Goal: Task Accomplishment & Management: Complete application form

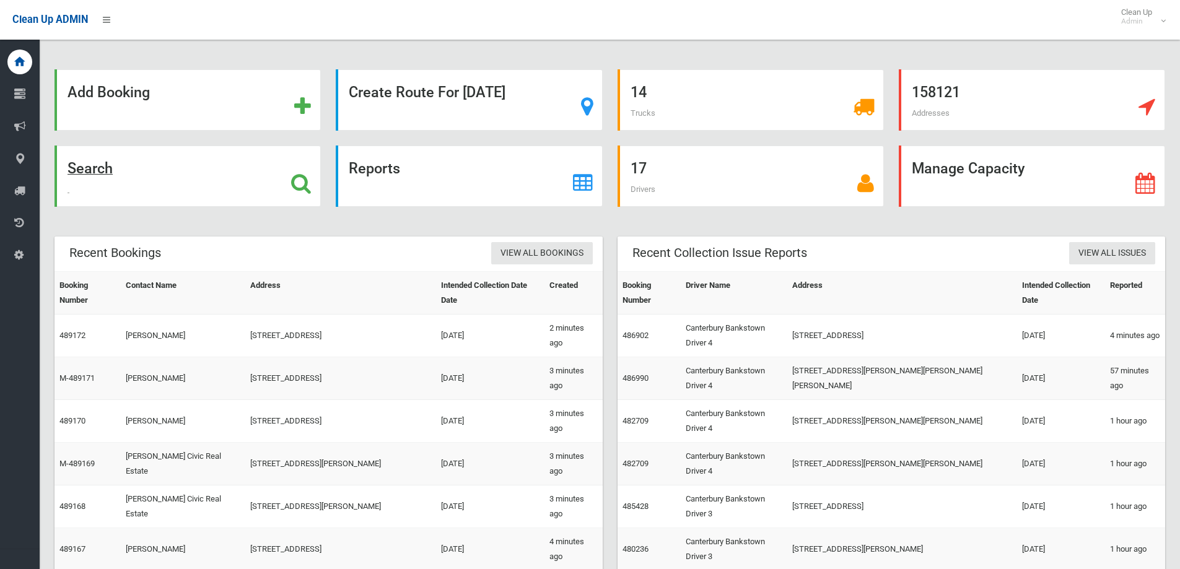
click at [222, 206] on div "Search" at bounding box center [188, 176] width 266 height 61
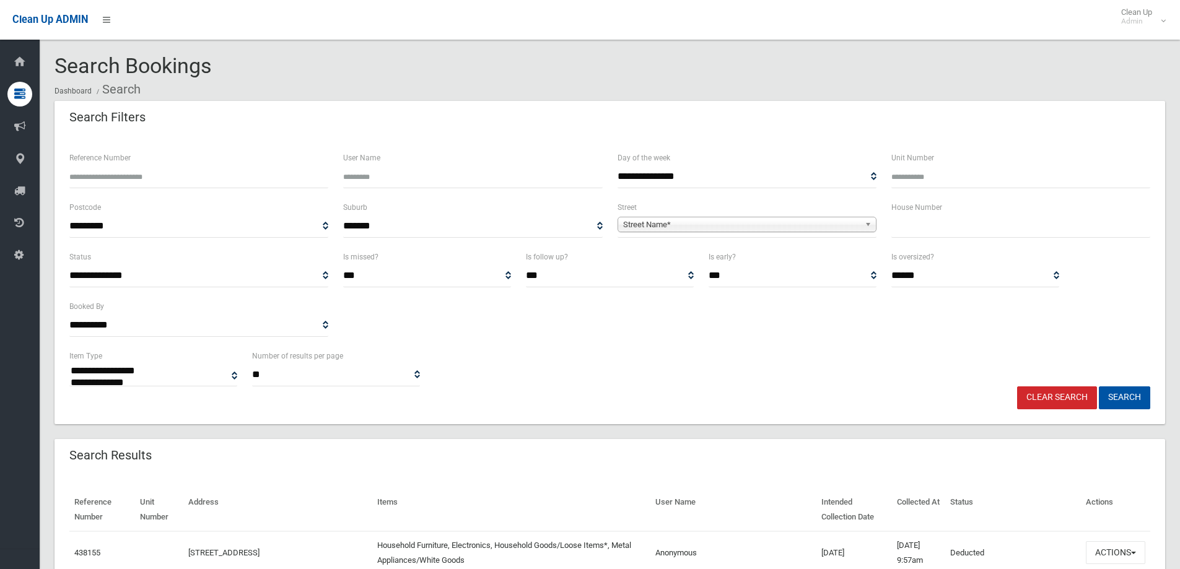
select select
click at [960, 233] on input "text" at bounding box center [1021, 226] width 259 height 23
type input "*****"
click at [833, 217] on span "Street Name*" at bounding box center [741, 224] width 237 height 15
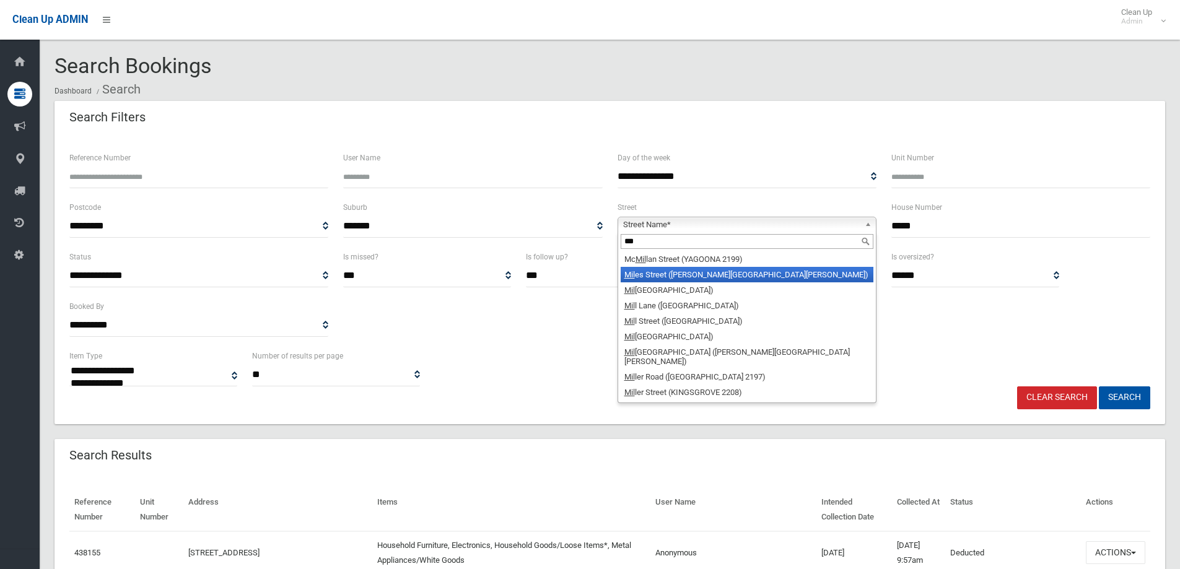
type input "**"
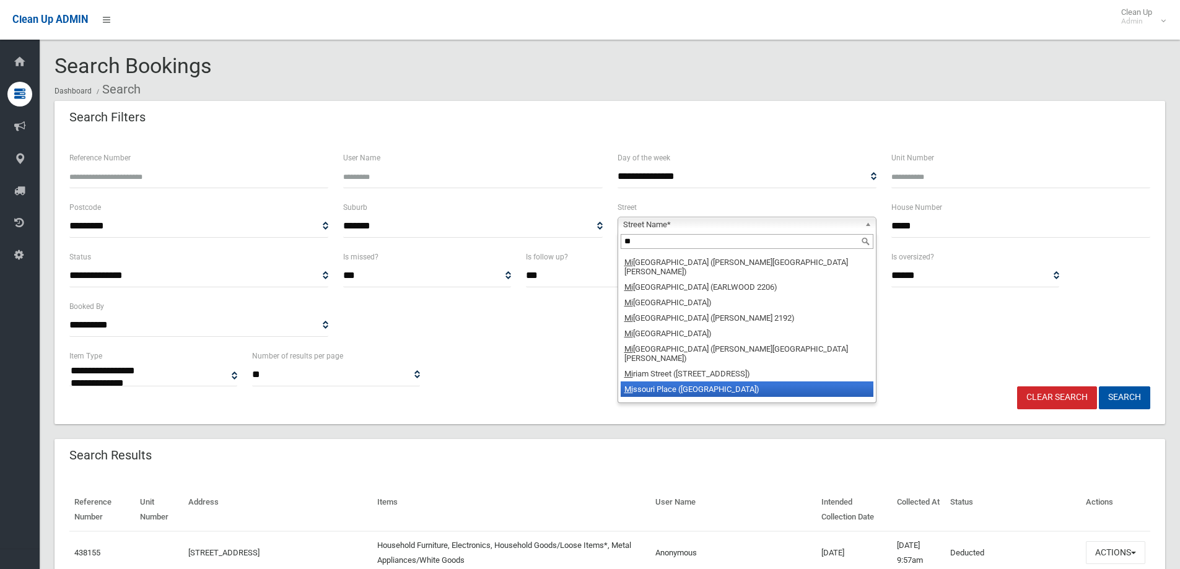
scroll to position [316, 0]
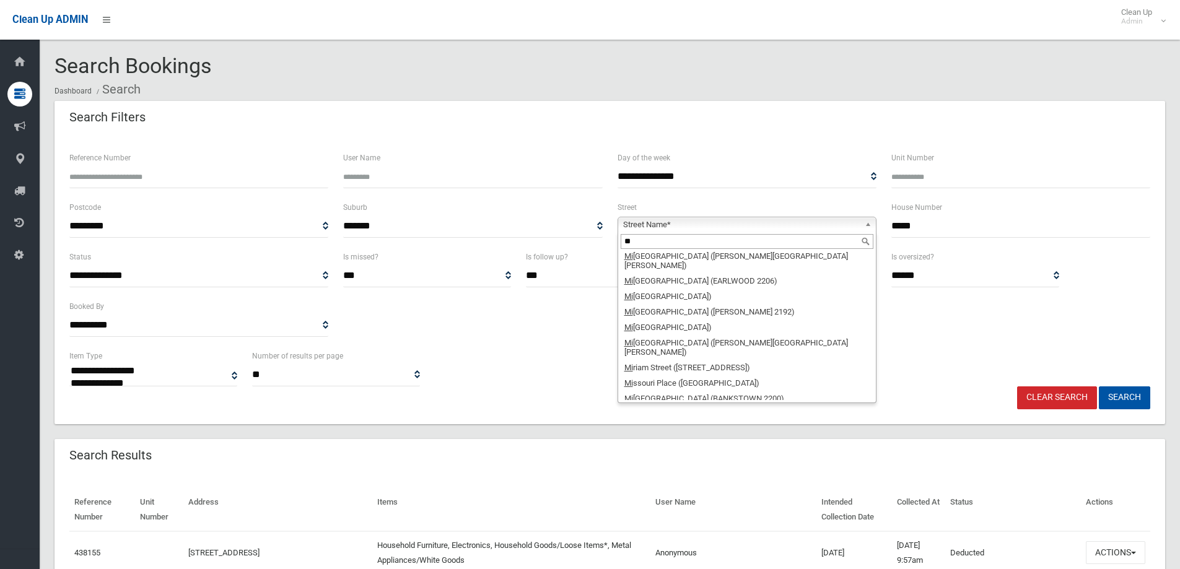
drag, startPoint x: 682, startPoint y: 241, endPoint x: 609, endPoint y: 241, distance: 72.5
click at [610, 241] on div "**********" at bounding box center [747, 225] width 274 height 50
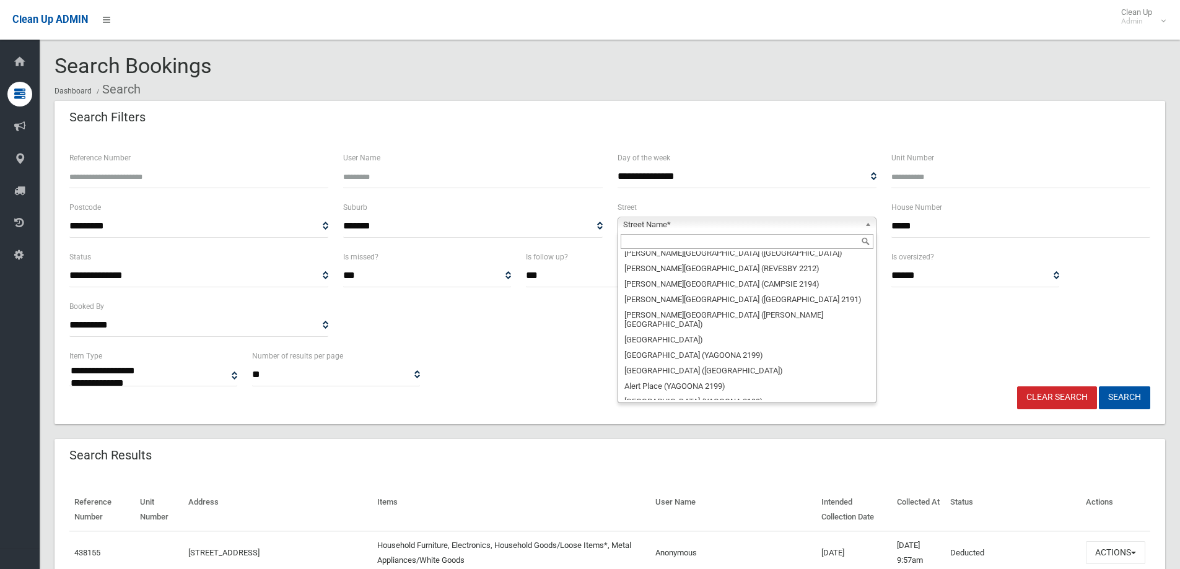
click at [660, 229] on span "Street Name*" at bounding box center [741, 224] width 237 height 15
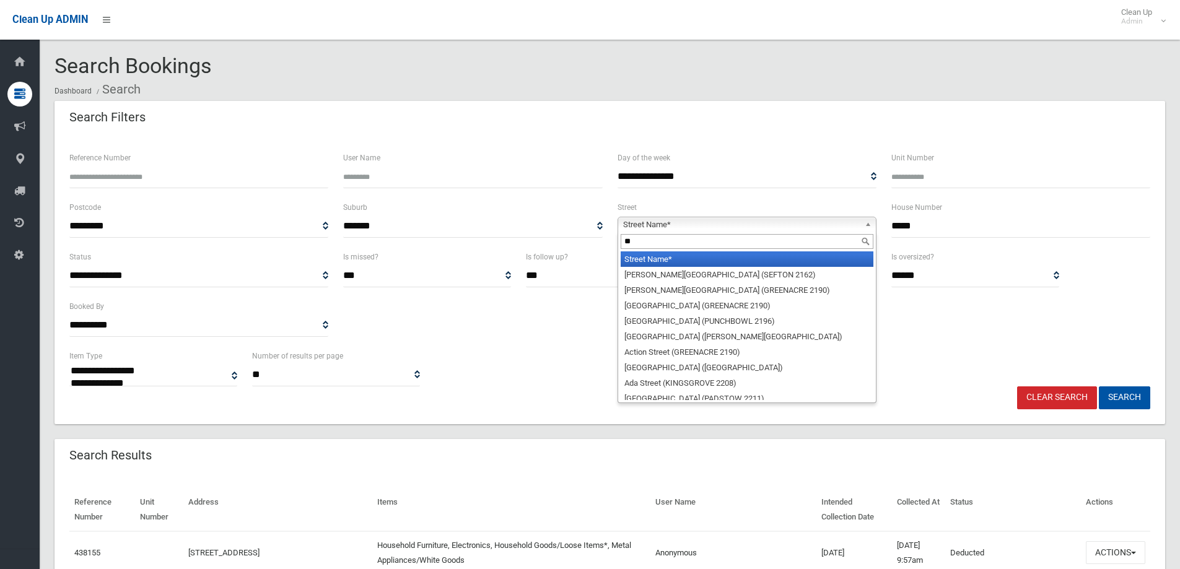
scroll to position [0, 0]
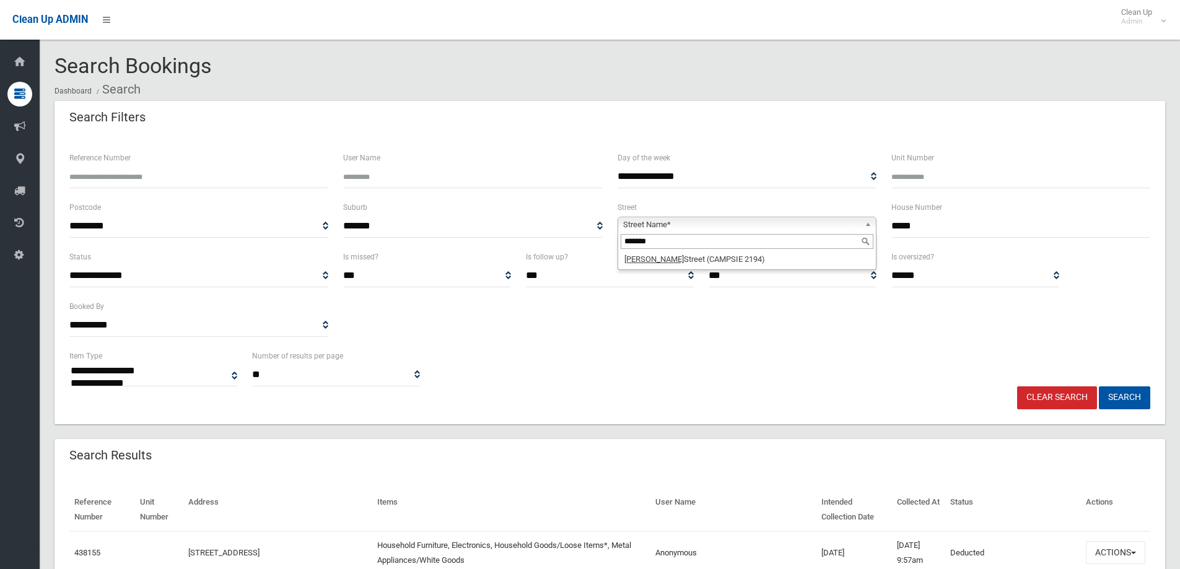
type input "*******"
click at [661, 266] on li "Marlowe Street (CAMPSIE 2194)" at bounding box center [747, 259] width 253 height 15
click at [1133, 397] on button "Search" at bounding box center [1124, 398] width 51 height 23
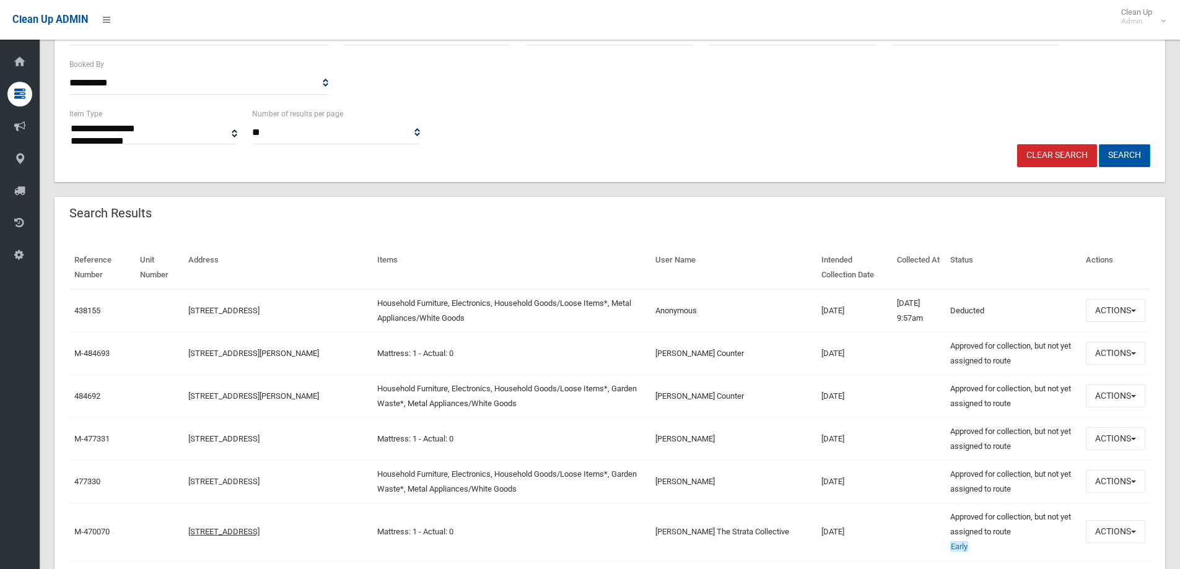
scroll to position [248, 0]
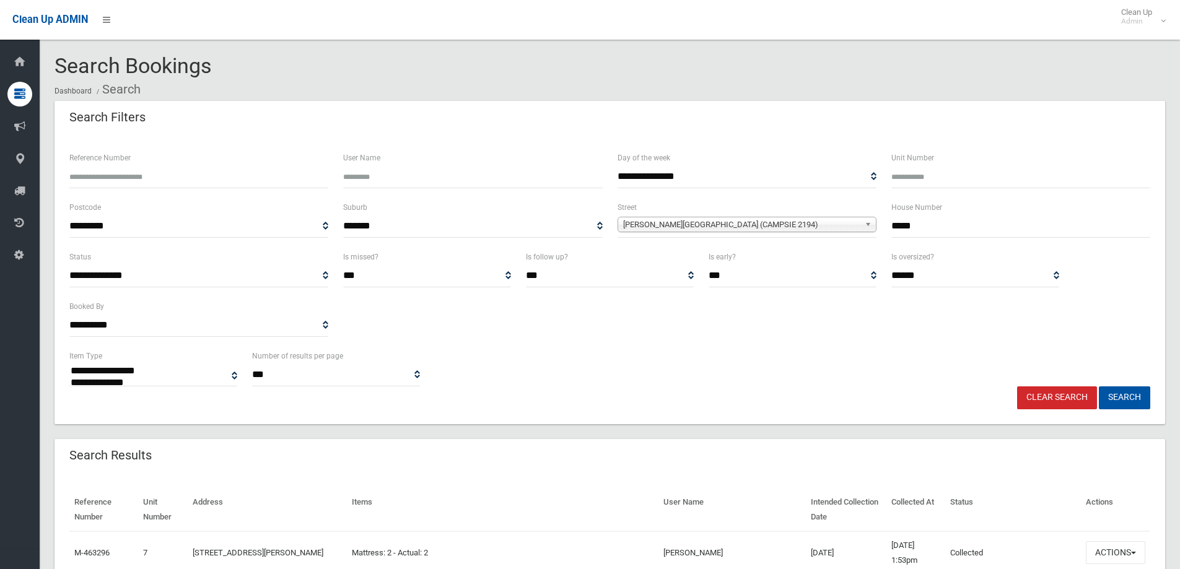
select select
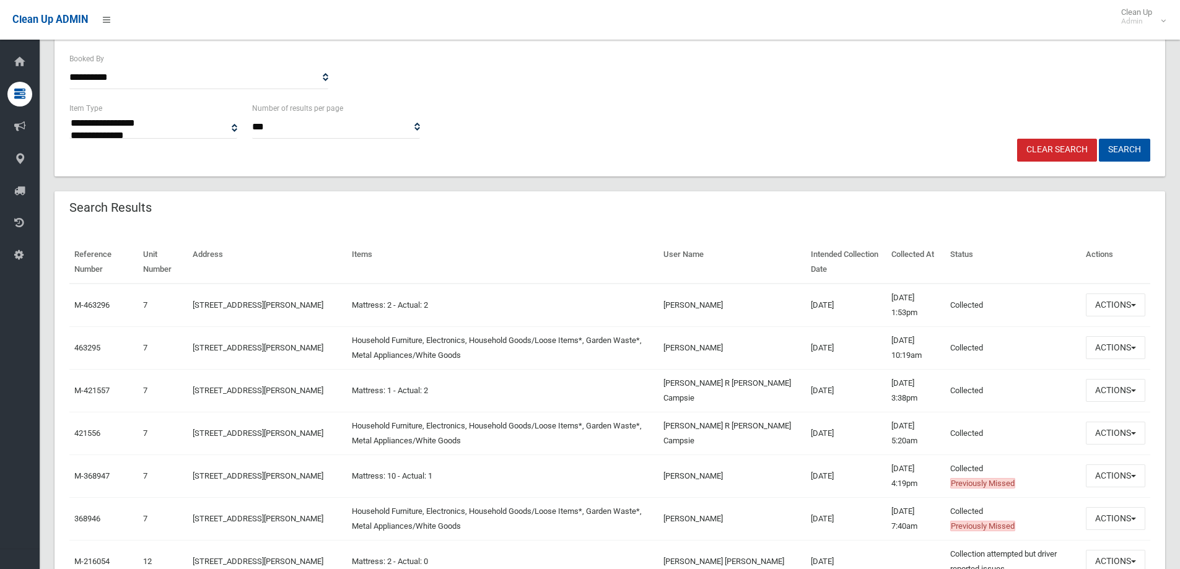
drag, startPoint x: 781, startPoint y: 304, endPoint x: 839, endPoint y: 304, distance: 57.6
click at [839, 304] on tr "M-463296 7 7/25-29 Marlowe Street, CAMPSIE NSW 2194 Mattress: 2 - Actual: 2 Den…" at bounding box center [609, 305] width 1081 height 43
click at [839, 304] on td "20/06/2025" at bounding box center [846, 305] width 81 height 43
drag, startPoint x: 839, startPoint y: 304, endPoint x: 782, endPoint y: 309, distance: 57.3
click at [782, 309] on tr "M-463296 7 7/25-29 Marlowe Street, CAMPSIE NSW 2194 Mattress: 2 - Actual: 2 Den…" at bounding box center [609, 305] width 1081 height 43
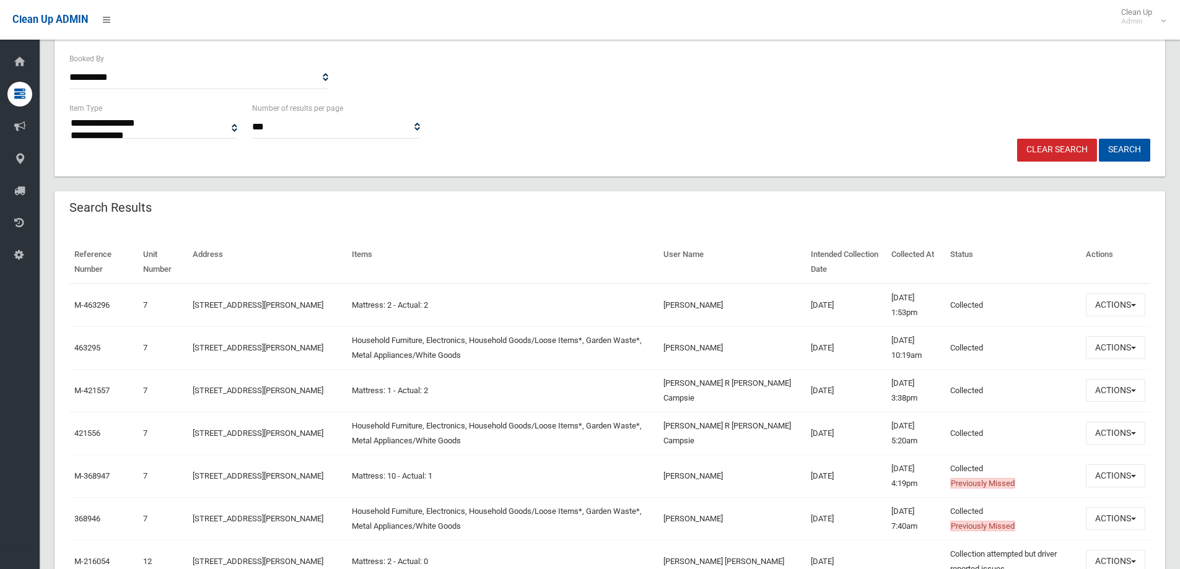
click at [858, 309] on td "20/06/2025" at bounding box center [846, 305] width 81 height 43
click at [1122, 303] on button "Actions" at bounding box center [1115, 305] width 59 height 23
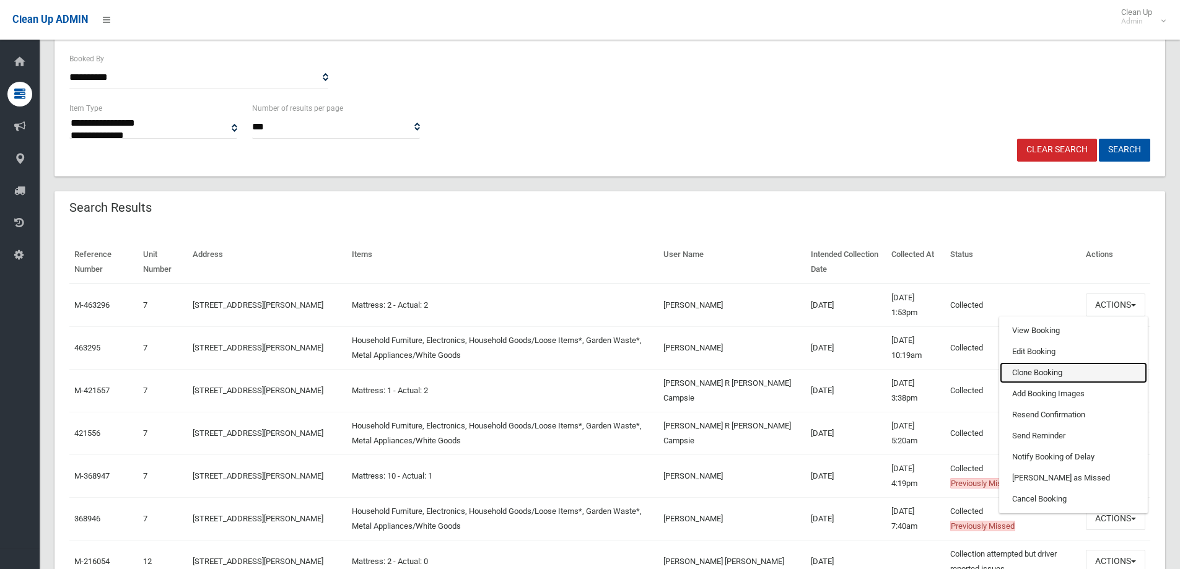
click at [1042, 369] on link "Clone Booking" at bounding box center [1073, 372] width 147 height 21
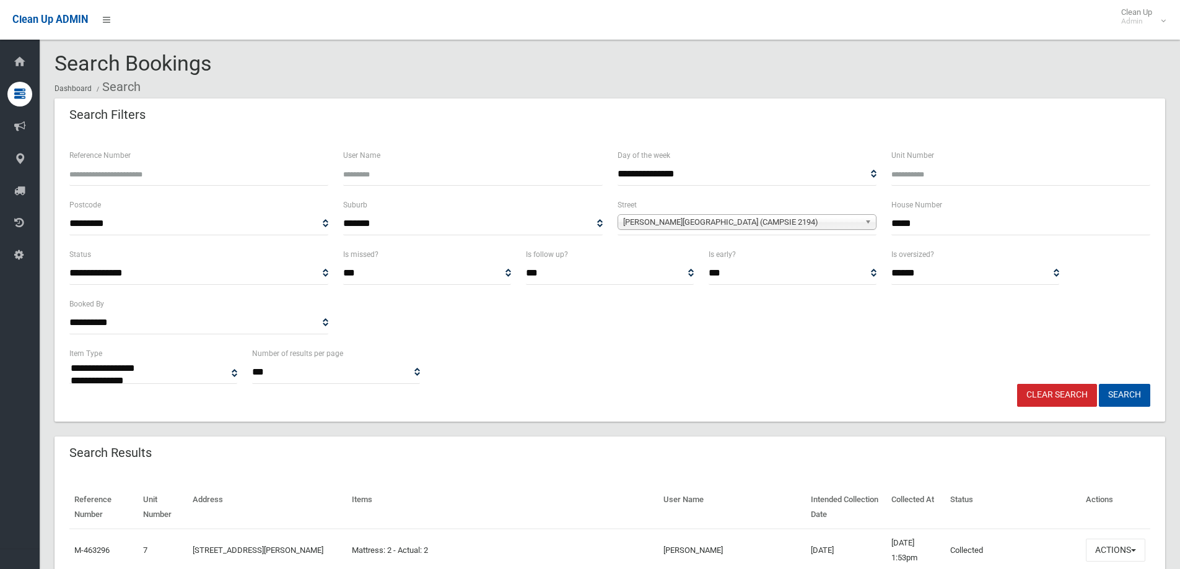
scroll to position [0, 0]
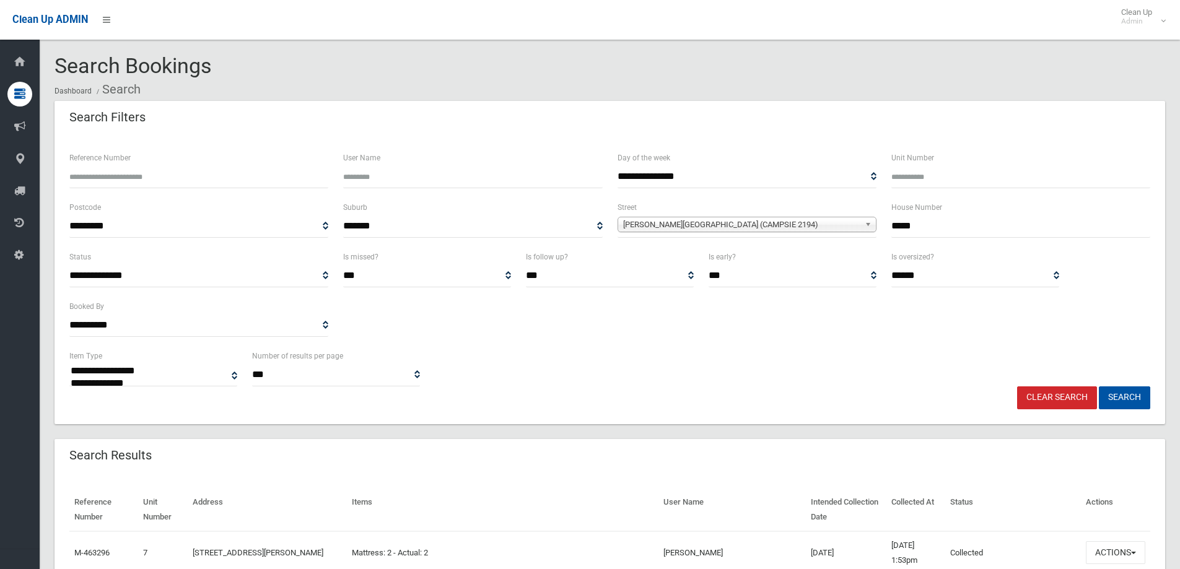
drag, startPoint x: 1003, startPoint y: 224, endPoint x: 898, endPoint y: 229, distance: 104.8
click at [898, 230] on input "*****" at bounding box center [1021, 226] width 259 height 23
type input "*"
type input "*******"
click at [851, 221] on span "Marlowe Street (CAMPSIE 2194)" at bounding box center [741, 224] width 237 height 15
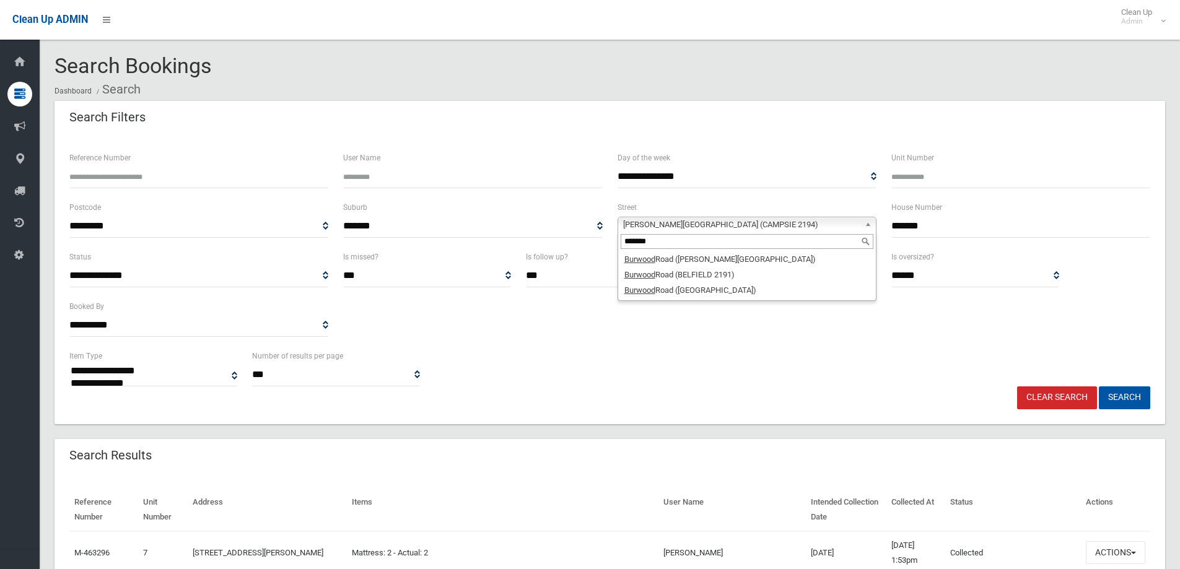
type input "*******"
click at [769, 252] on div "*******" at bounding box center [747, 242] width 258 height 20
click at [768, 258] on li "Burwood Road (BELMORE 2192)" at bounding box center [747, 259] width 253 height 15
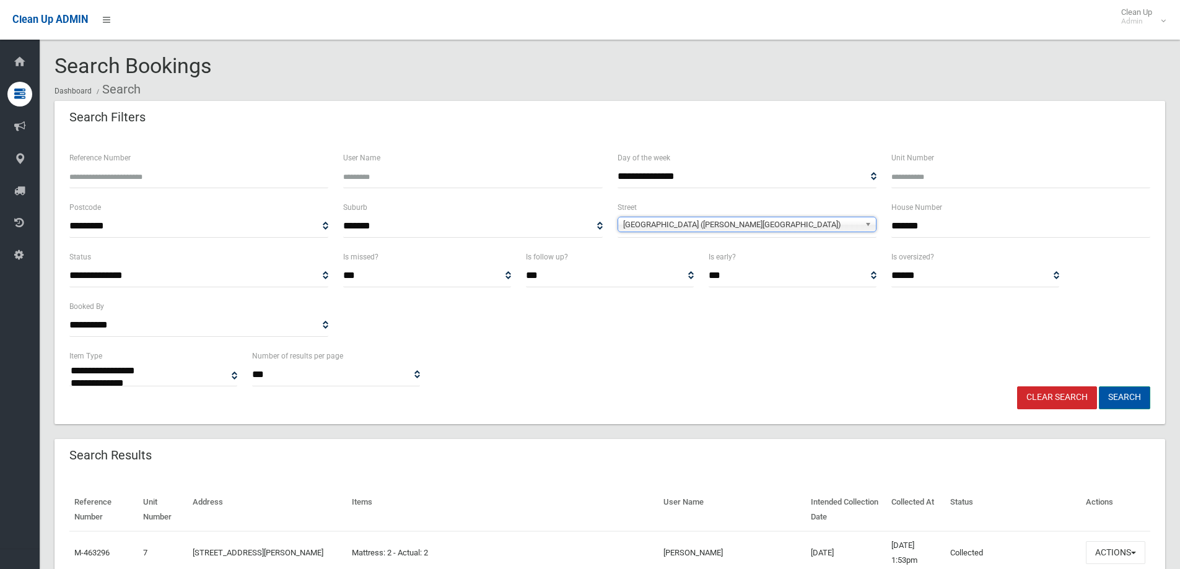
click at [1124, 401] on button "Search" at bounding box center [1124, 398] width 51 height 23
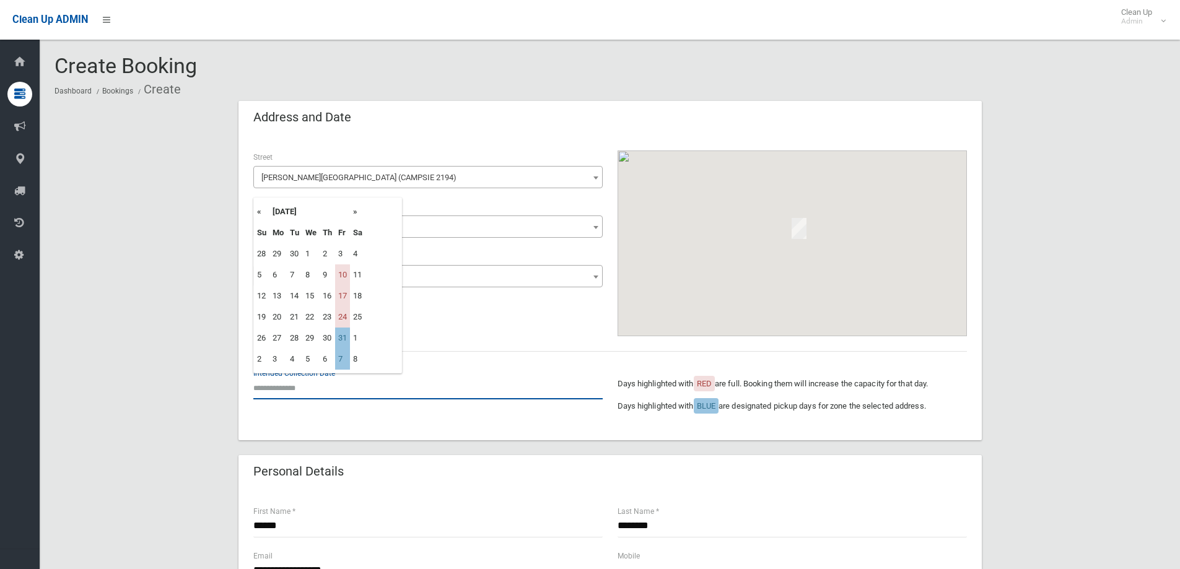
click at [291, 389] on input "text" at bounding box center [427, 388] width 349 height 23
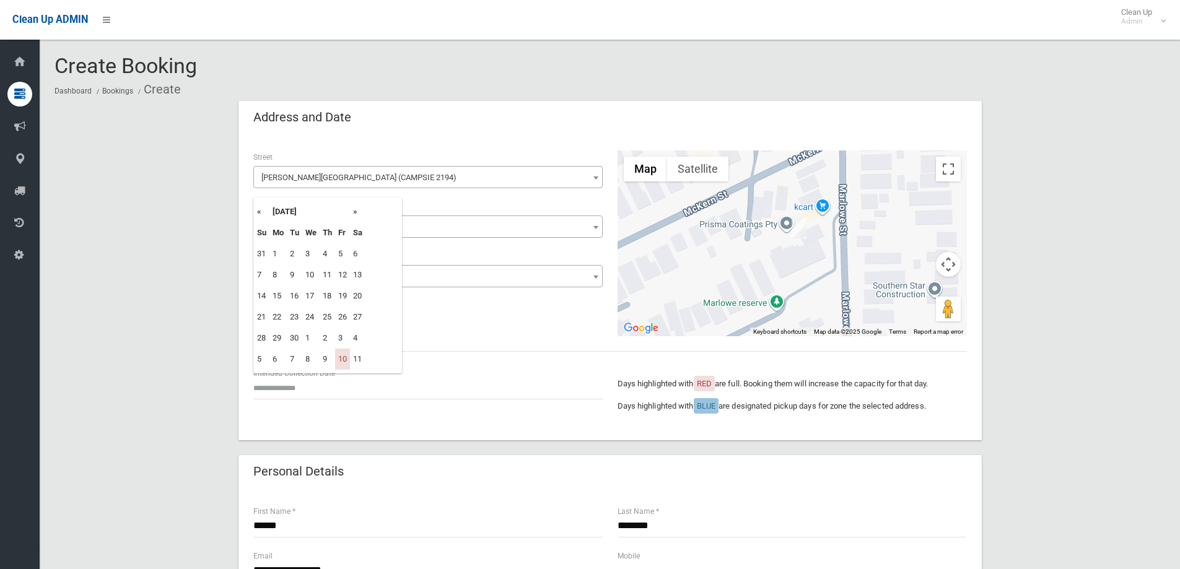
click at [353, 216] on th "»" at bounding box center [357, 211] width 15 height 21
click at [457, 141] on div "**********" at bounding box center [611, 288] width 744 height 305
click at [412, 288] on div "**********" at bounding box center [428, 225] width 364 height 149
click at [413, 279] on span "7" at bounding box center [428, 276] width 343 height 17
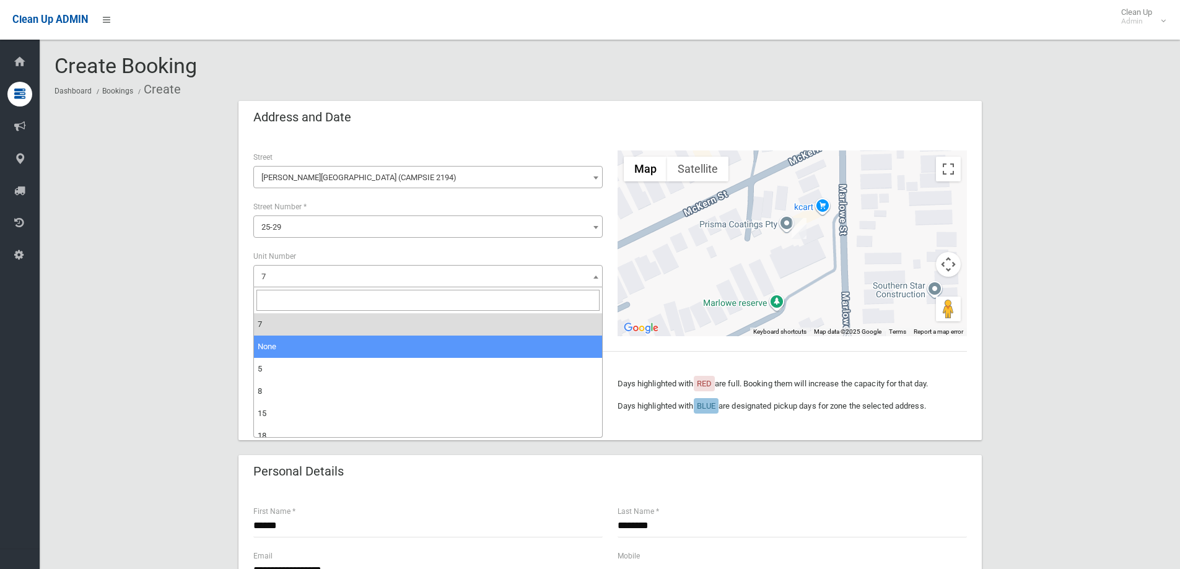
select select "*"
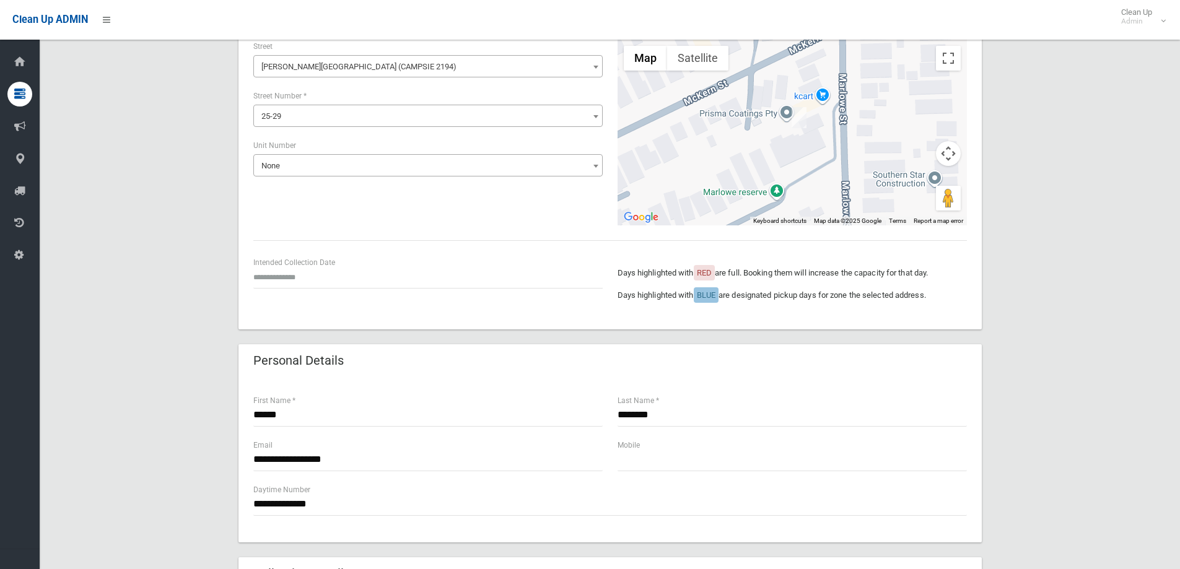
scroll to position [62, 0]
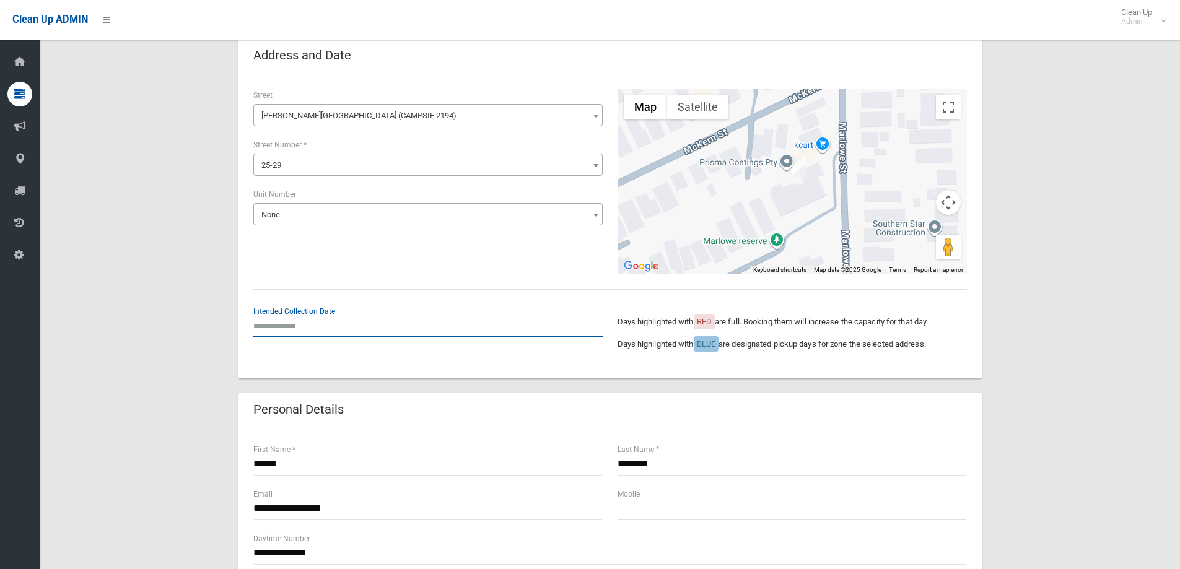
click at [296, 322] on input "text" at bounding box center [427, 326] width 349 height 23
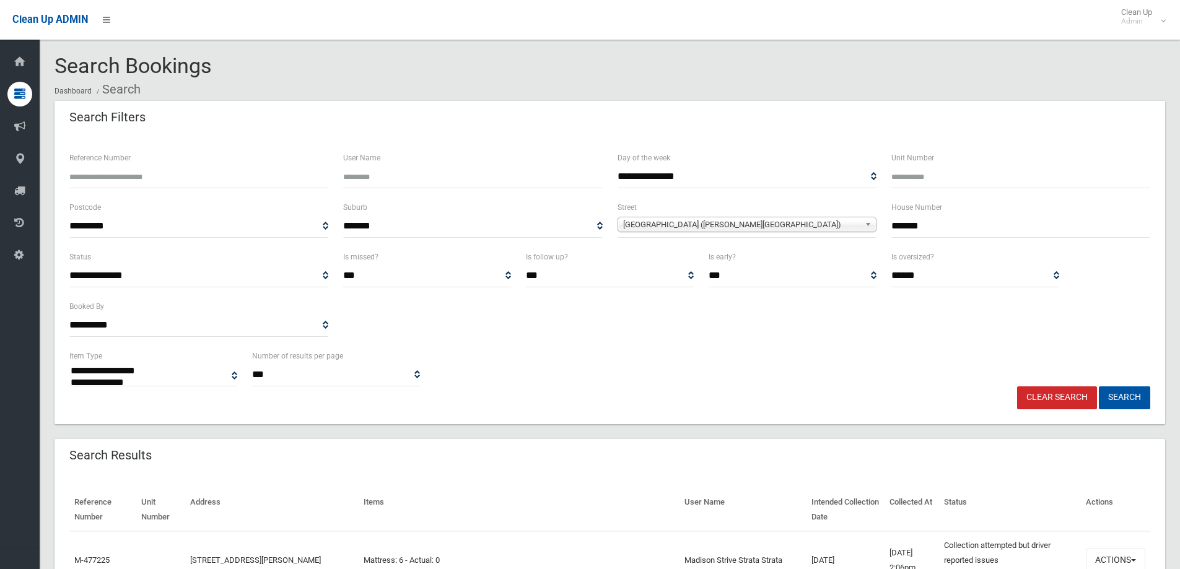
select select
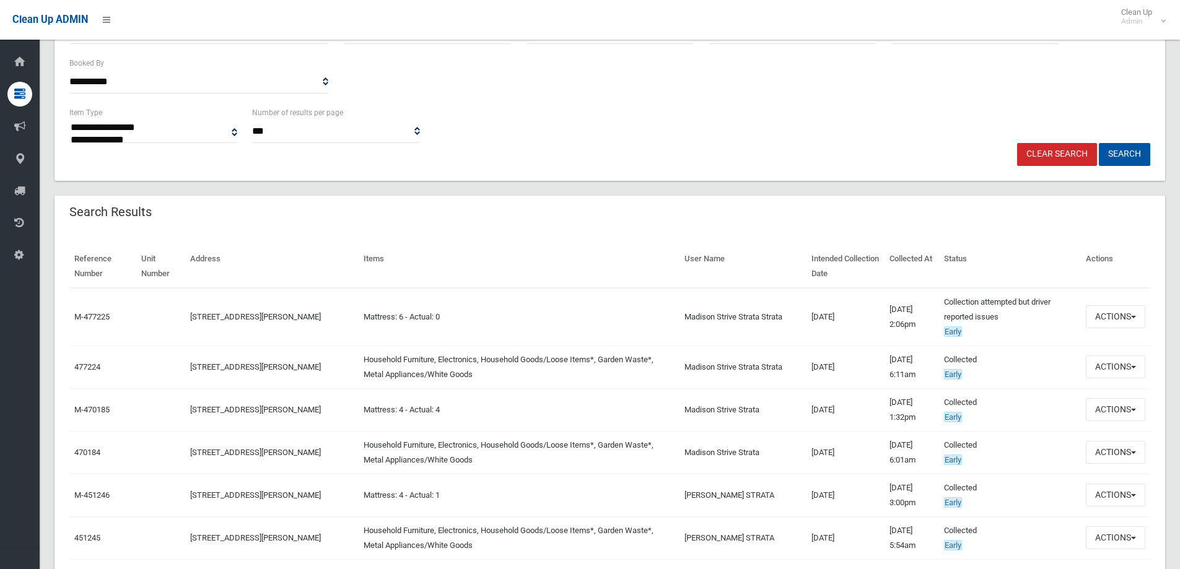
scroll to position [248, 0]
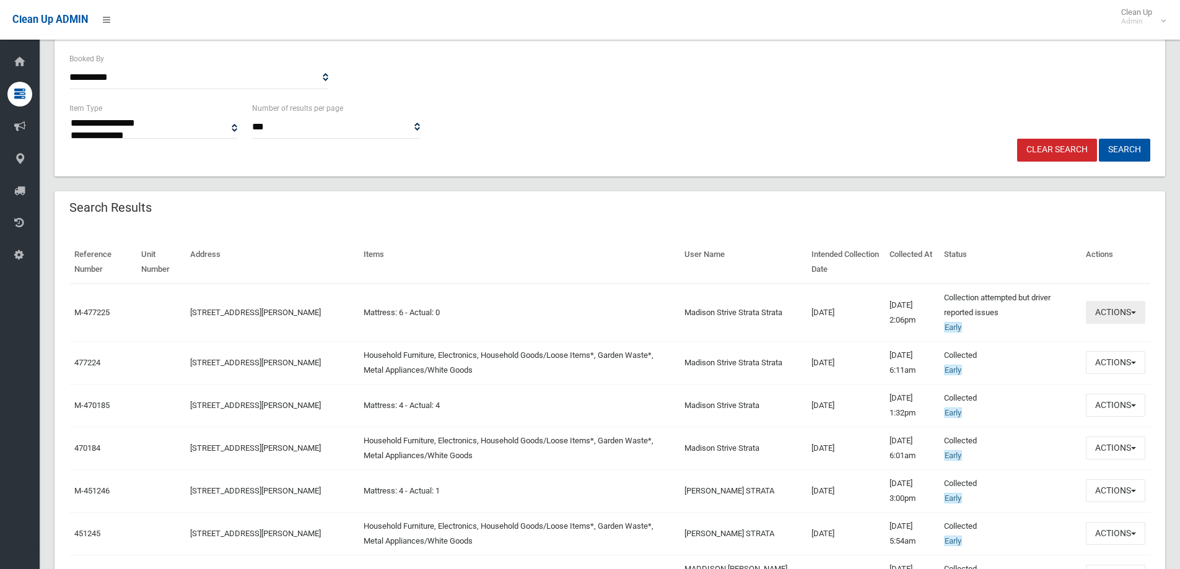
click at [1128, 318] on button "Actions" at bounding box center [1115, 312] width 59 height 23
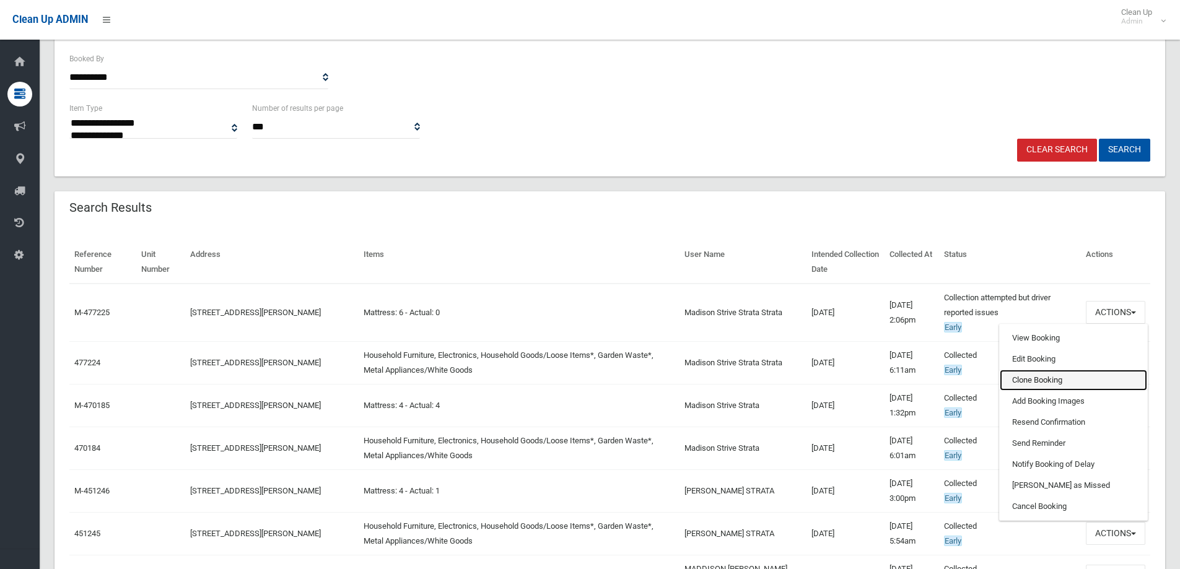
click at [1055, 384] on link "Clone Booking" at bounding box center [1073, 380] width 147 height 21
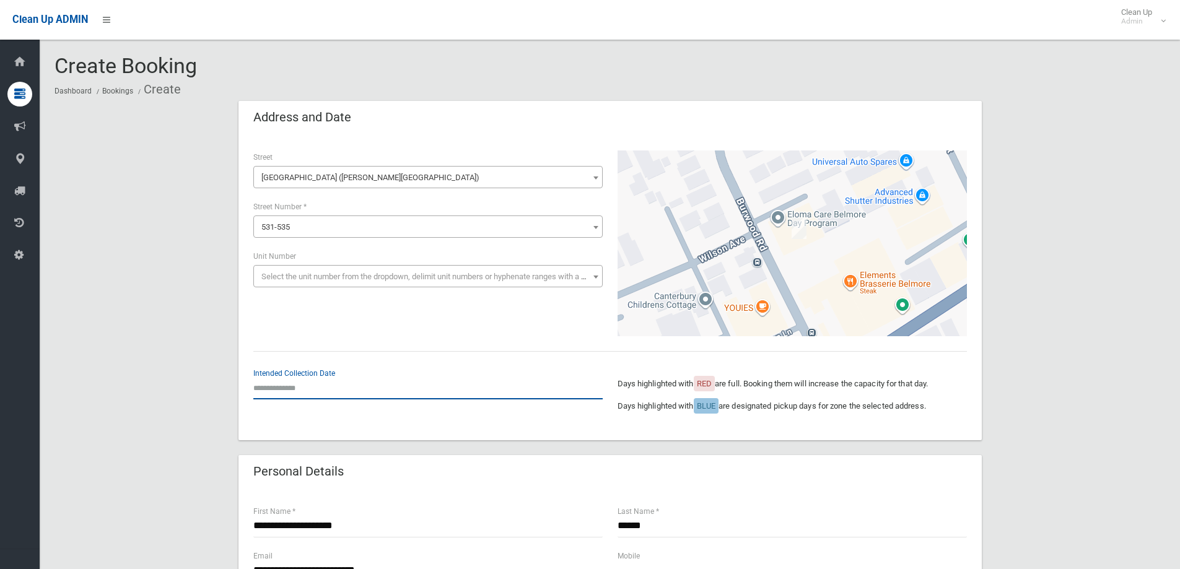
click at [274, 389] on input "text" at bounding box center [427, 388] width 349 height 23
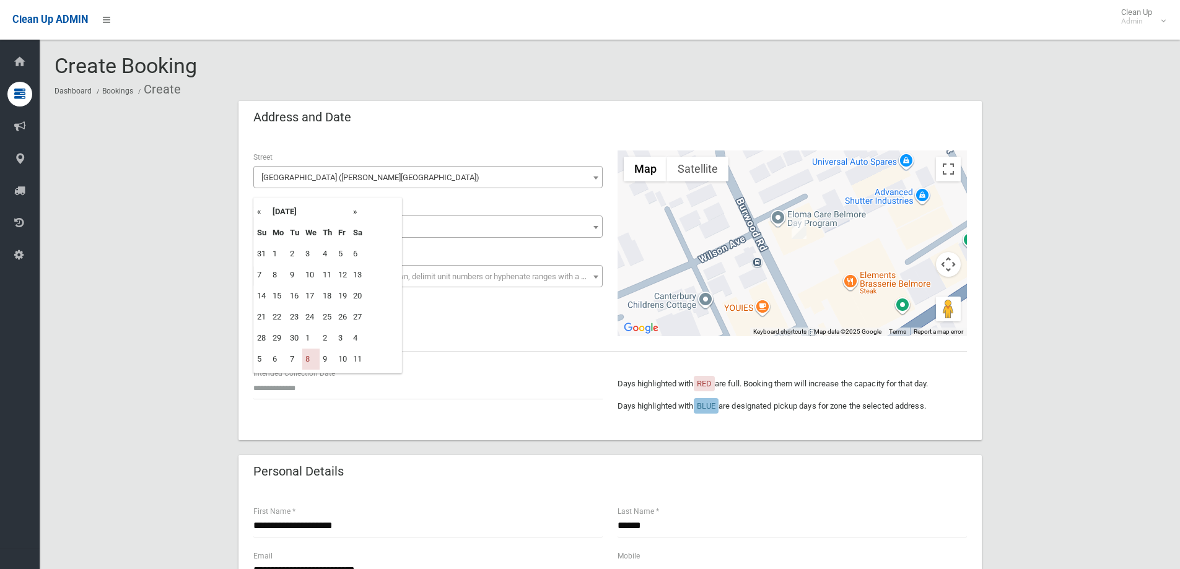
click at [355, 214] on th "»" at bounding box center [357, 211] width 15 height 21
click at [310, 314] on td "22" at bounding box center [310, 317] width 17 height 21
type input "**********"
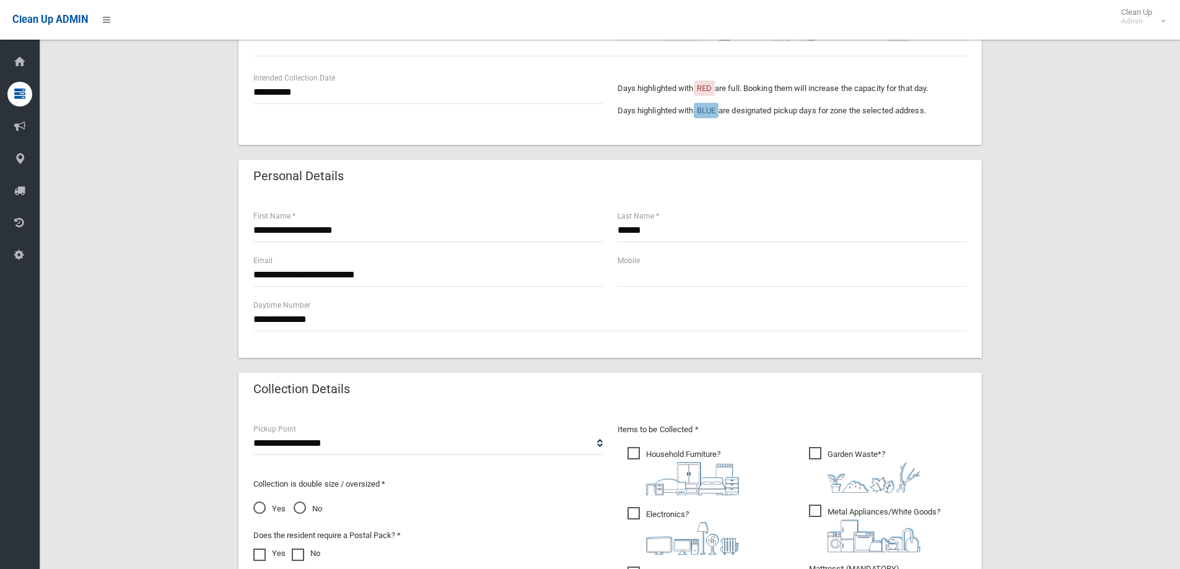
scroll to position [434, 0]
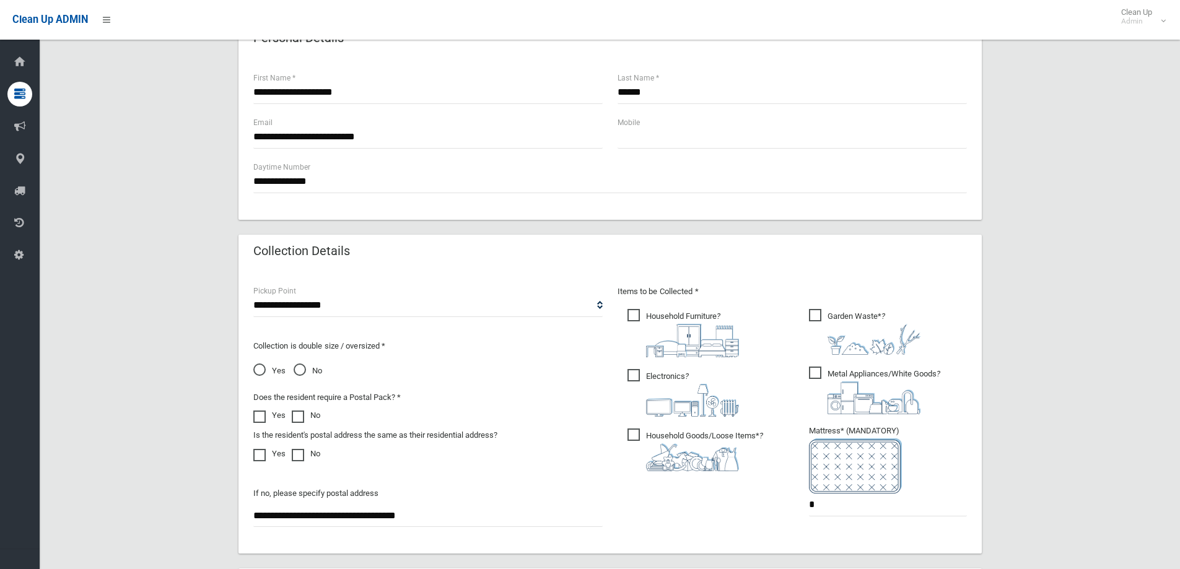
click at [696, 446] on img at bounding box center [692, 458] width 93 height 28
click at [665, 386] on img at bounding box center [692, 400] width 93 height 33
click at [670, 314] on span "Household Furniture ?" at bounding box center [684, 333] width 112 height 48
click at [856, 380] on span "Metal Appliances/White Goods ?" at bounding box center [874, 391] width 131 height 48
drag, startPoint x: 830, startPoint y: 514, endPoint x: 621, endPoint y: 511, distance: 208.2
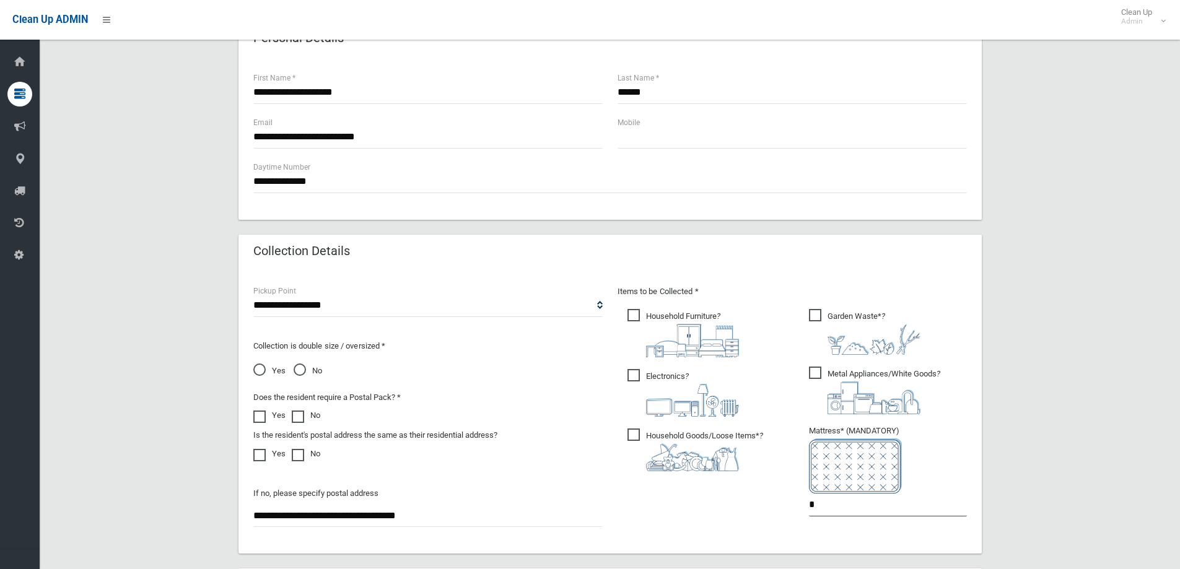
click at [621, 510] on div "Items to be Collected * Household Furniture ? *" at bounding box center [792, 408] width 364 height 249
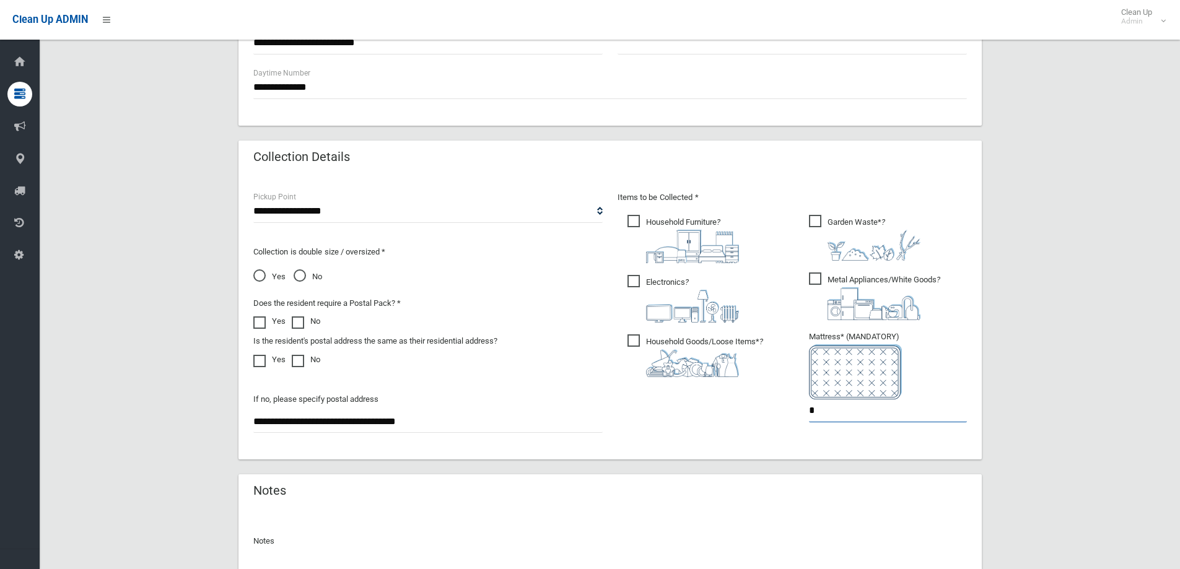
scroll to position [657, 0]
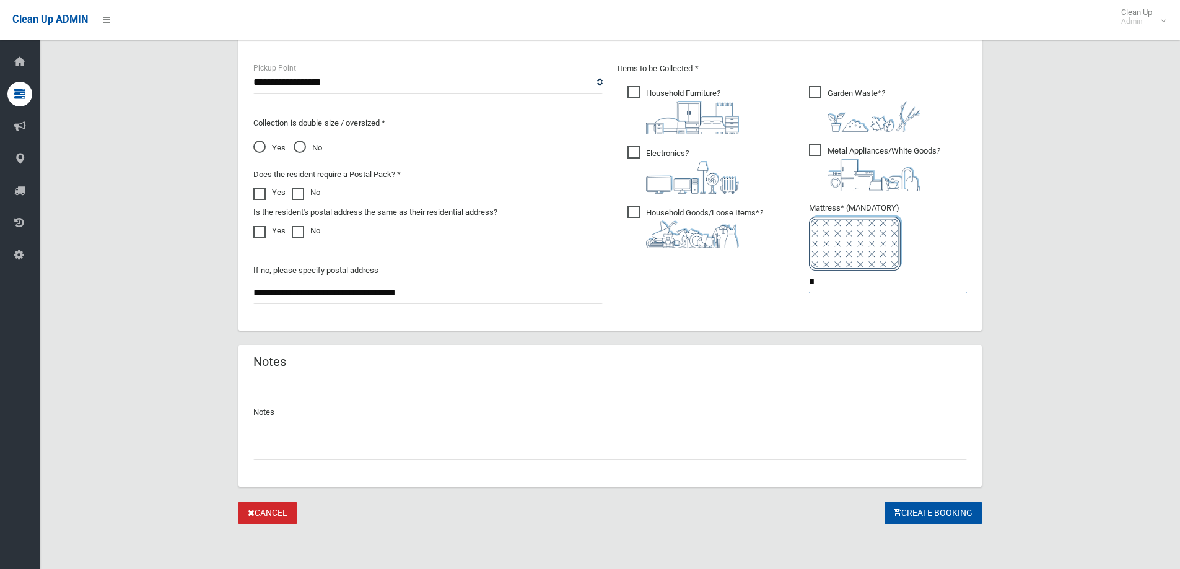
type input "*"
click at [472, 445] on input "text" at bounding box center [610, 448] width 714 height 23
type input "**********"
click at [949, 522] on button "Create Booking" at bounding box center [933, 513] width 97 height 23
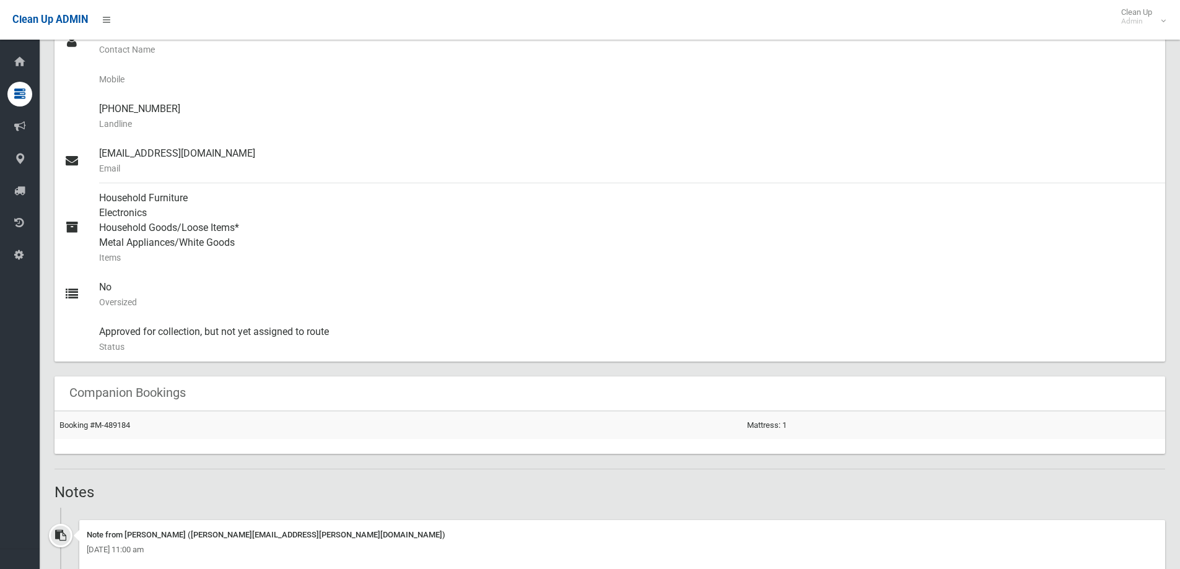
scroll to position [367, 0]
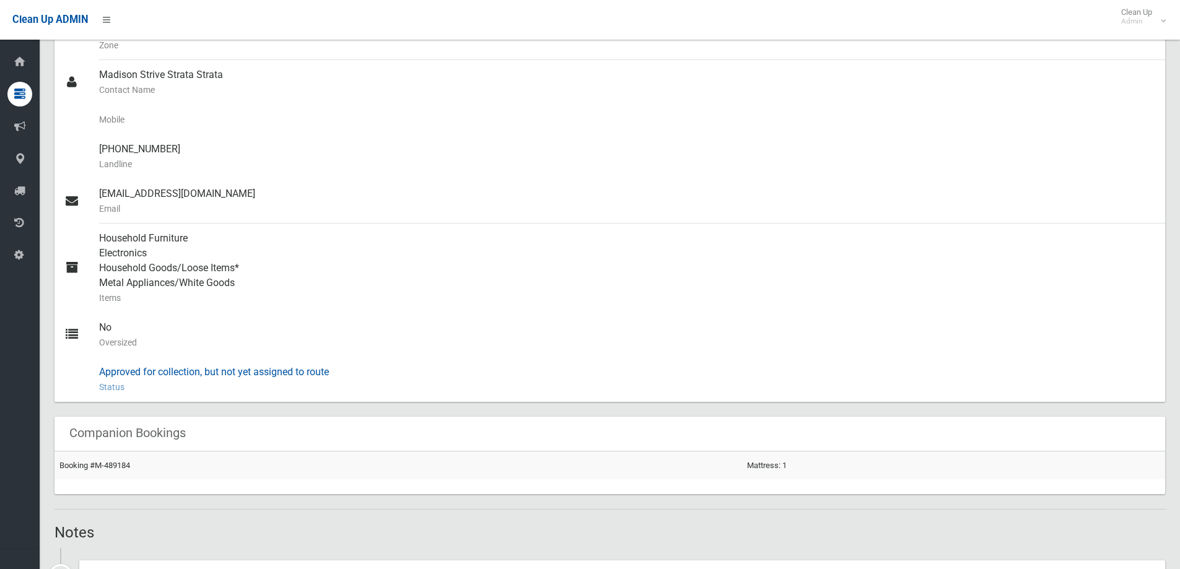
drag, startPoint x: 302, startPoint y: 374, endPoint x: 193, endPoint y: 373, distance: 109.1
click at [74, 362] on link "Approved for collection, but not yet assigned to route Status" at bounding box center [610, 380] width 1111 height 45
click at [463, 355] on div "No Oversized" at bounding box center [627, 335] width 1056 height 45
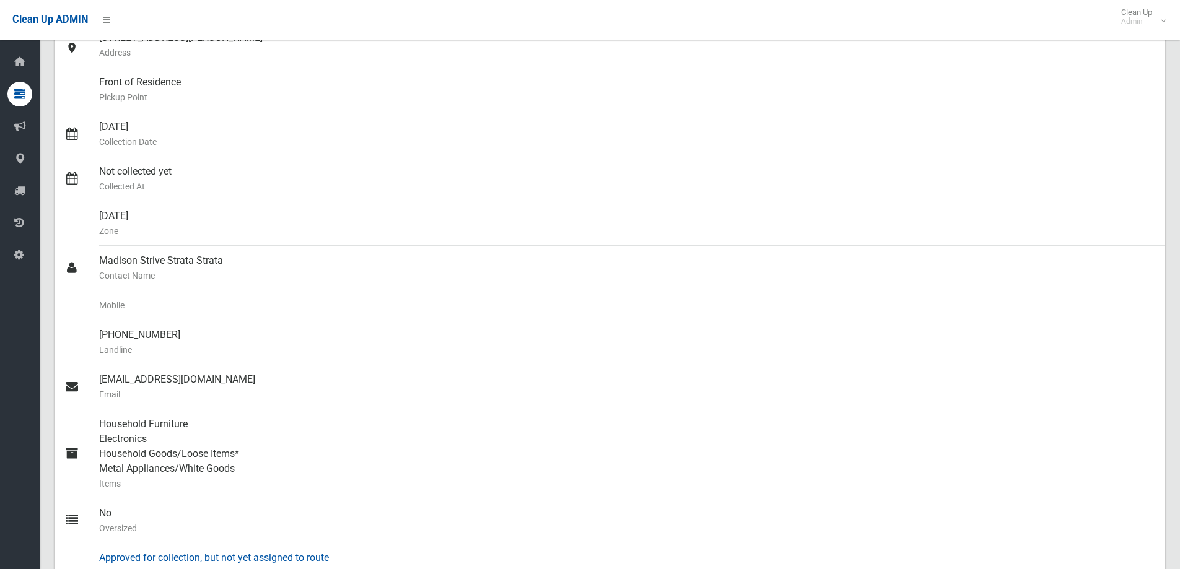
scroll to position [0, 0]
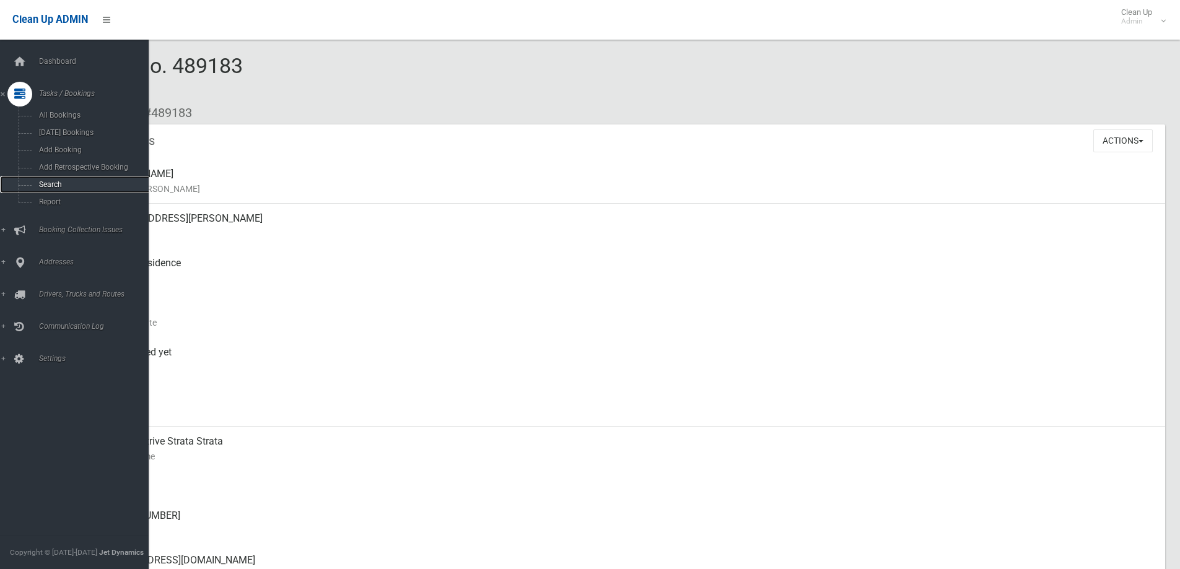
click at [34, 188] on link "Search" at bounding box center [79, 184] width 158 height 17
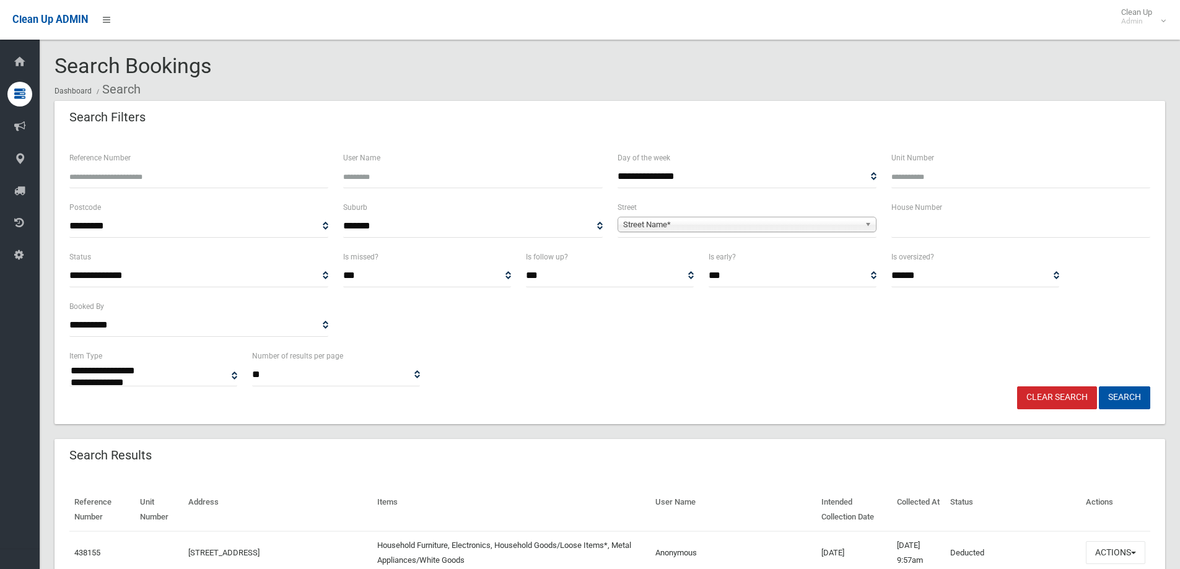
select select
click at [997, 227] on input "text" at bounding box center [1021, 226] width 259 height 23
type input "**"
click at [729, 217] on span "Street Name*" at bounding box center [741, 224] width 237 height 15
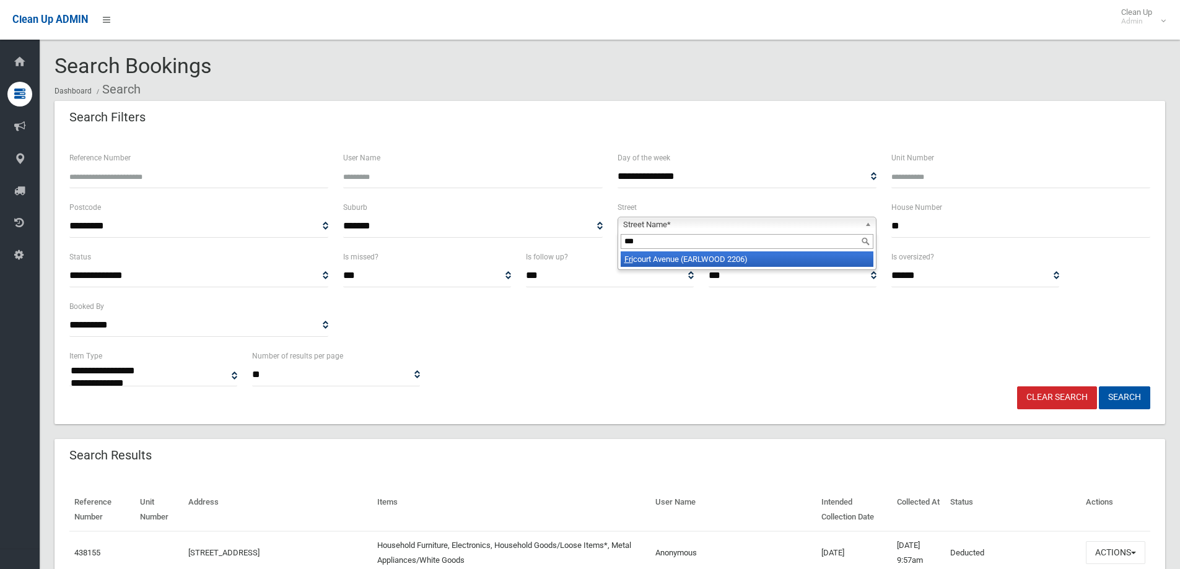
type input "***"
click at [730, 263] on li "Fri court Avenue (EARLWOOD 2206)" at bounding box center [747, 259] width 253 height 15
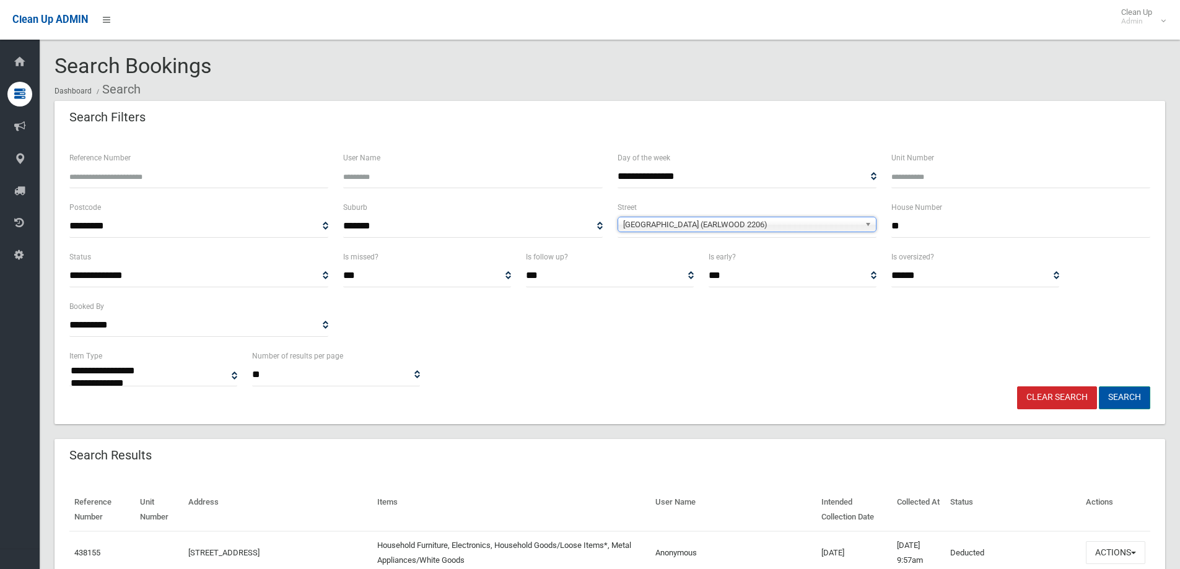
click at [1128, 394] on button "Search" at bounding box center [1124, 398] width 51 height 23
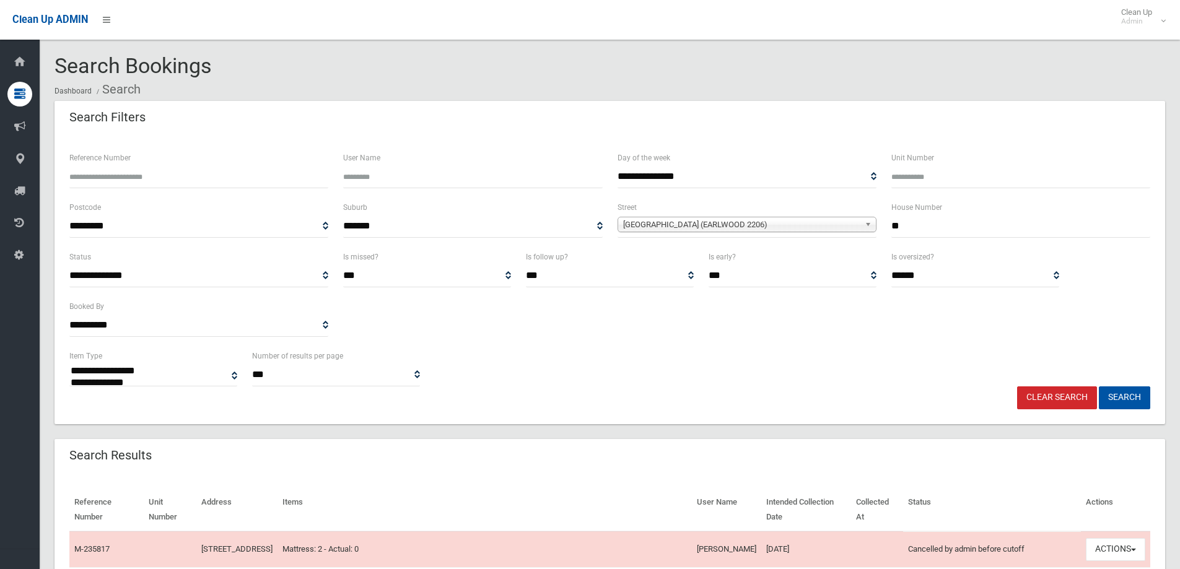
select select
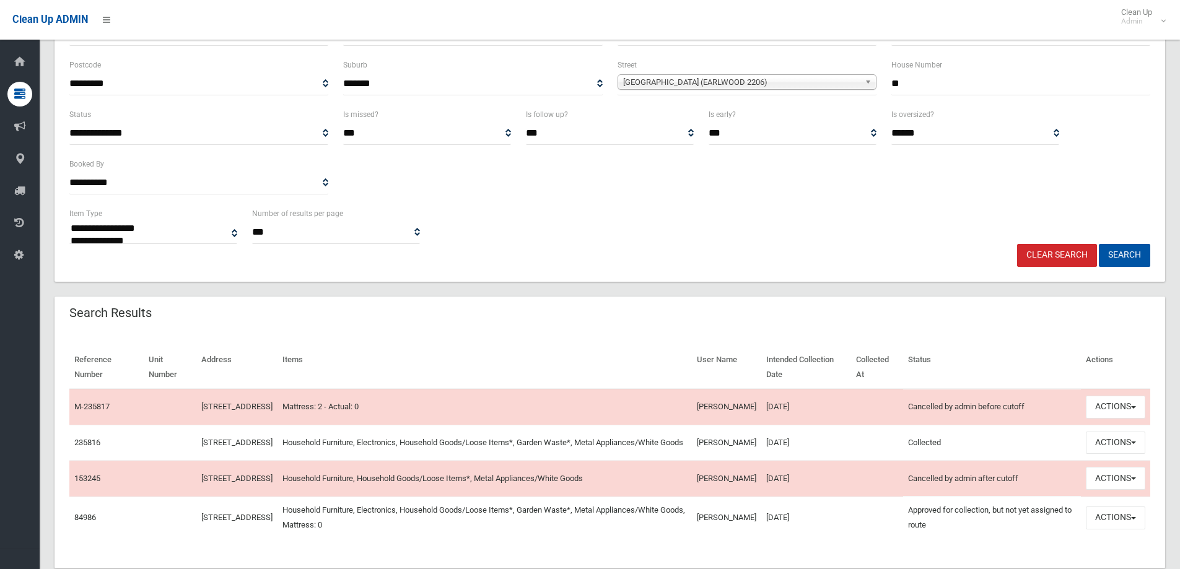
scroll to position [186, 0]
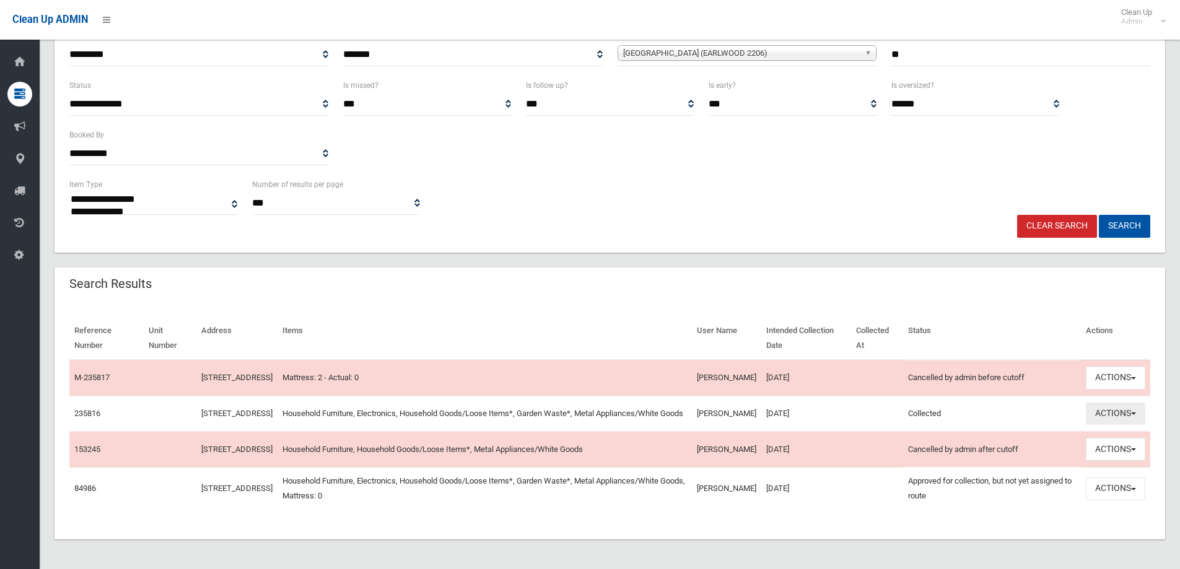
click at [1111, 417] on button "Actions" at bounding box center [1115, 414] width 59 height 23
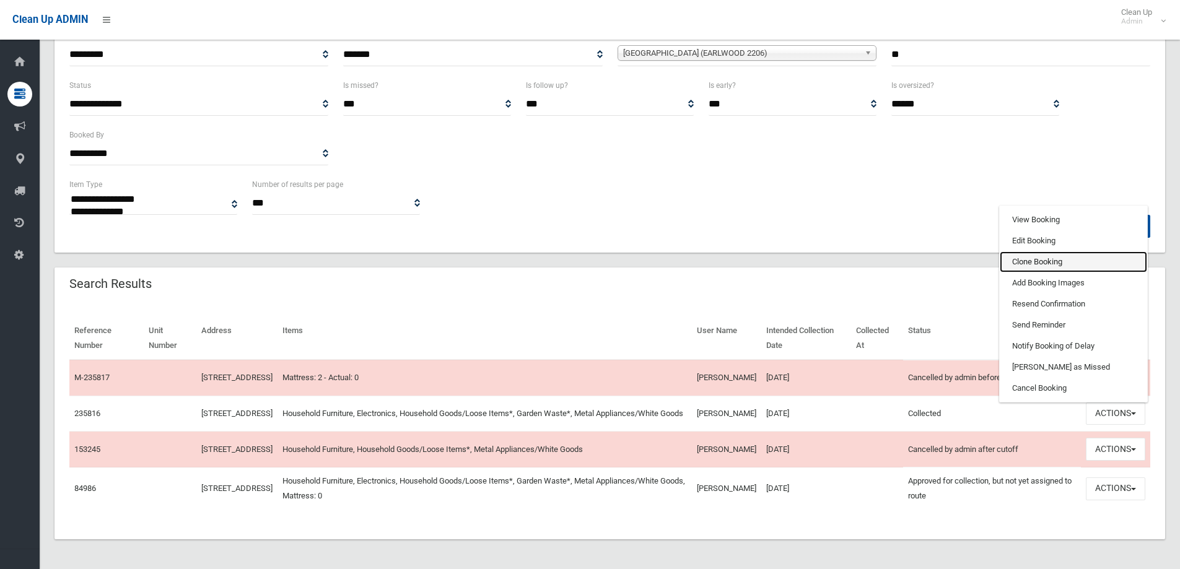
click at [1063, 256] on link "Clone Booking" at bounding box center [1073, 262] width 147 height 21
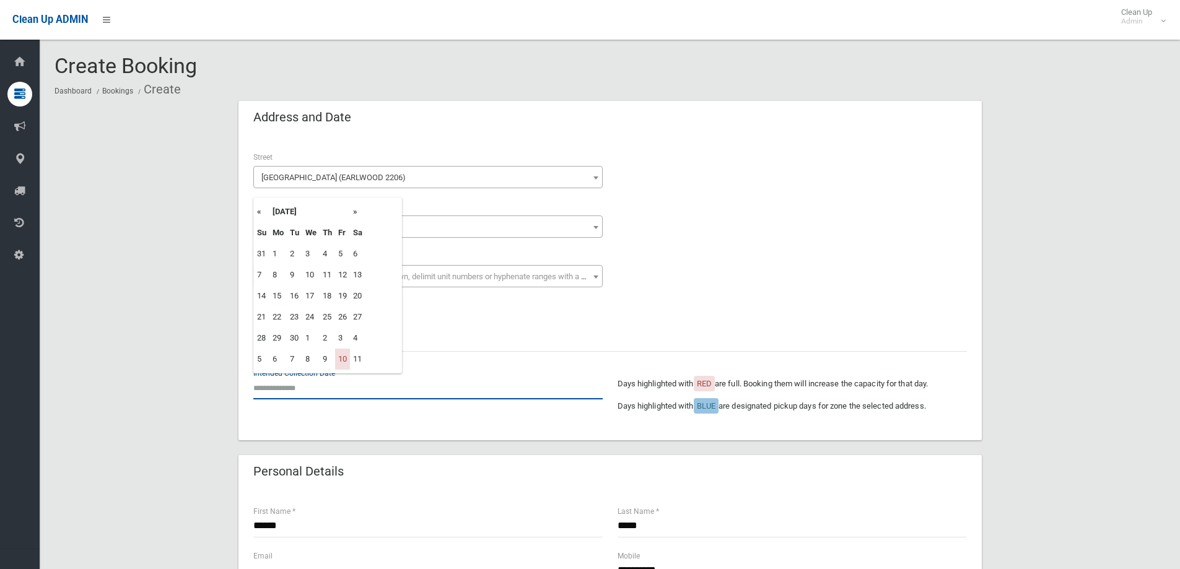
click at [278, 387] on input "text" at bounding box center [427, 388] width 349 height 23
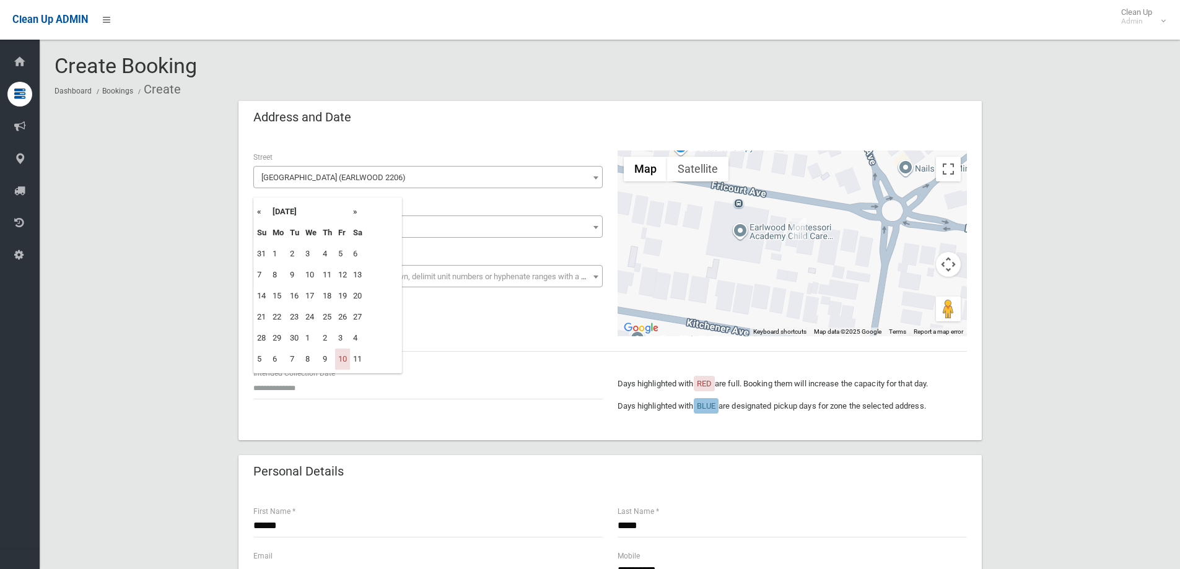
click at [354, 212] on th "»" at bounding box center [357, 211] width 15 height 21
click at [340, 332] on td "31" at bounding box center [342, 338] width 15 height 21
type input "**********"
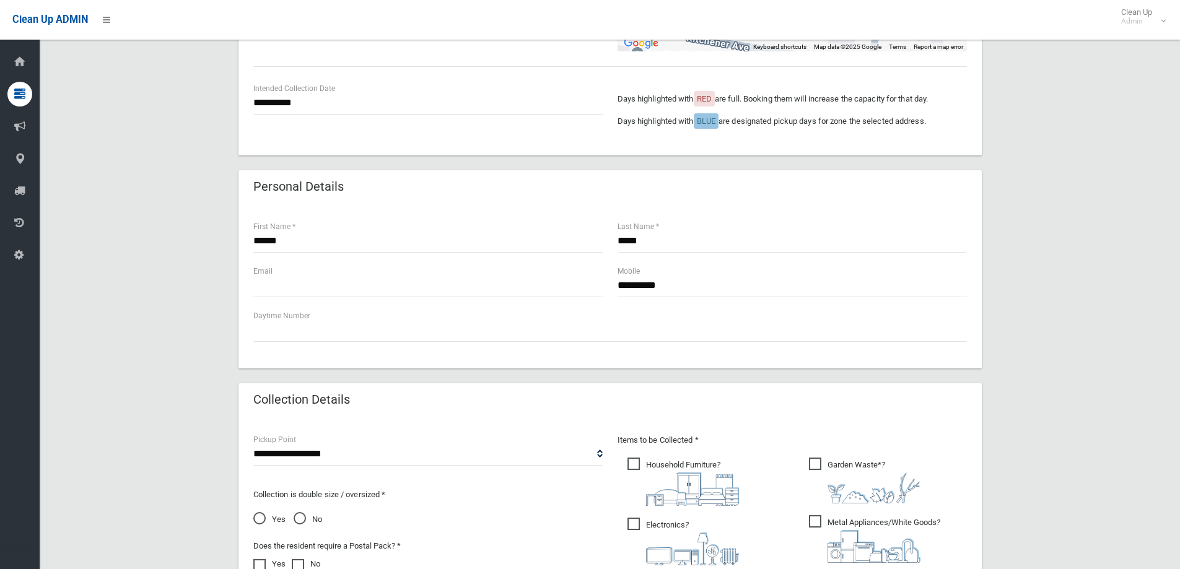
scroll to position [310, 0]
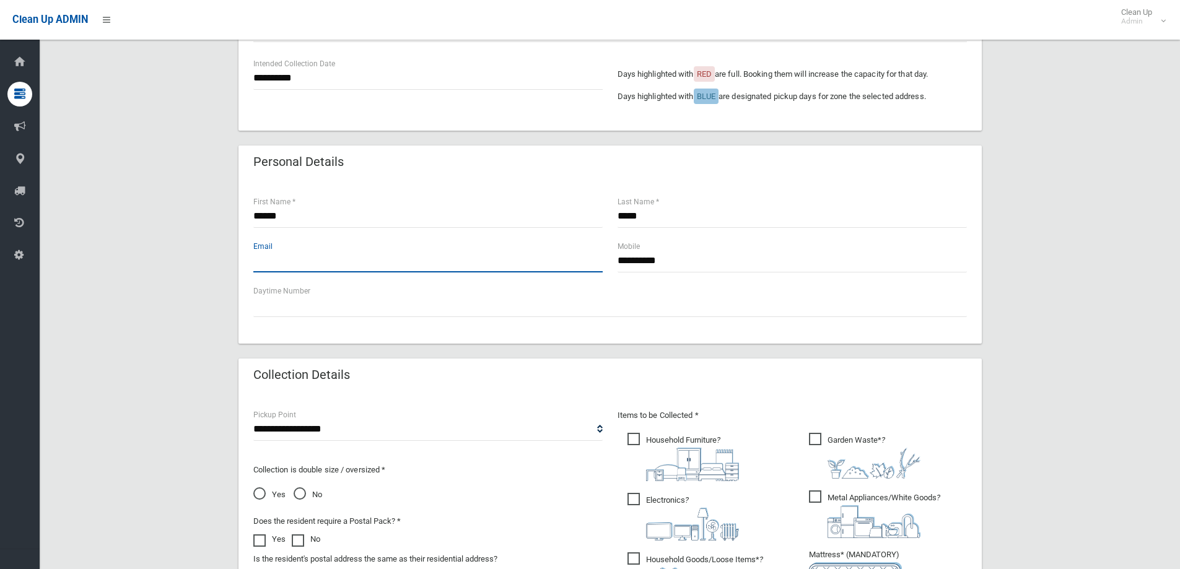
click at [425, 268] on input "text" at bounding box center [427, 261] width 349 height 23
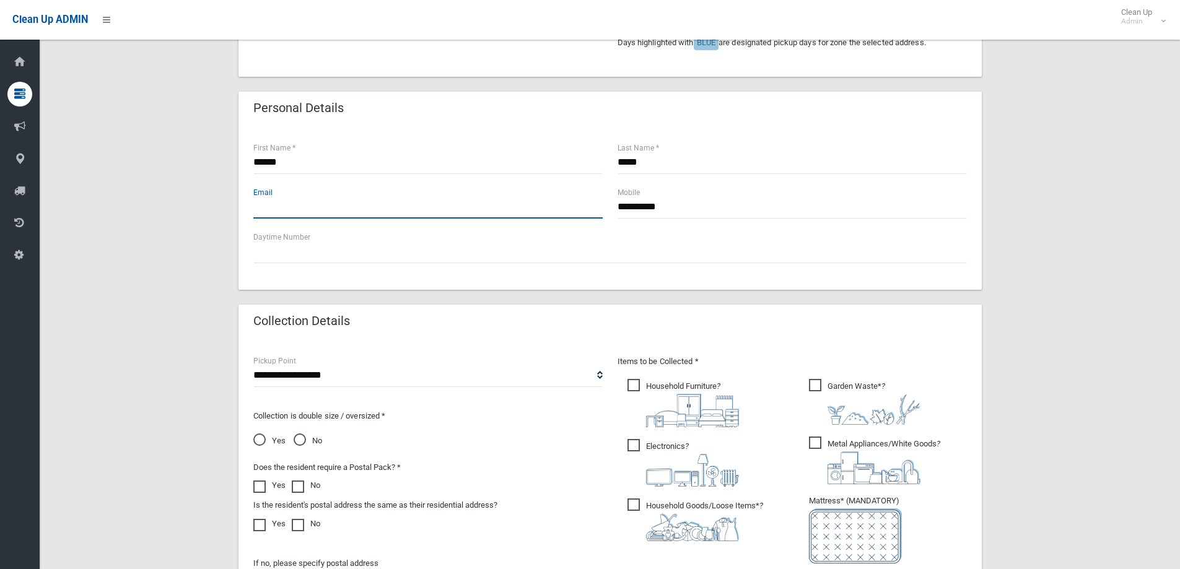
scroll to position [558, 0]
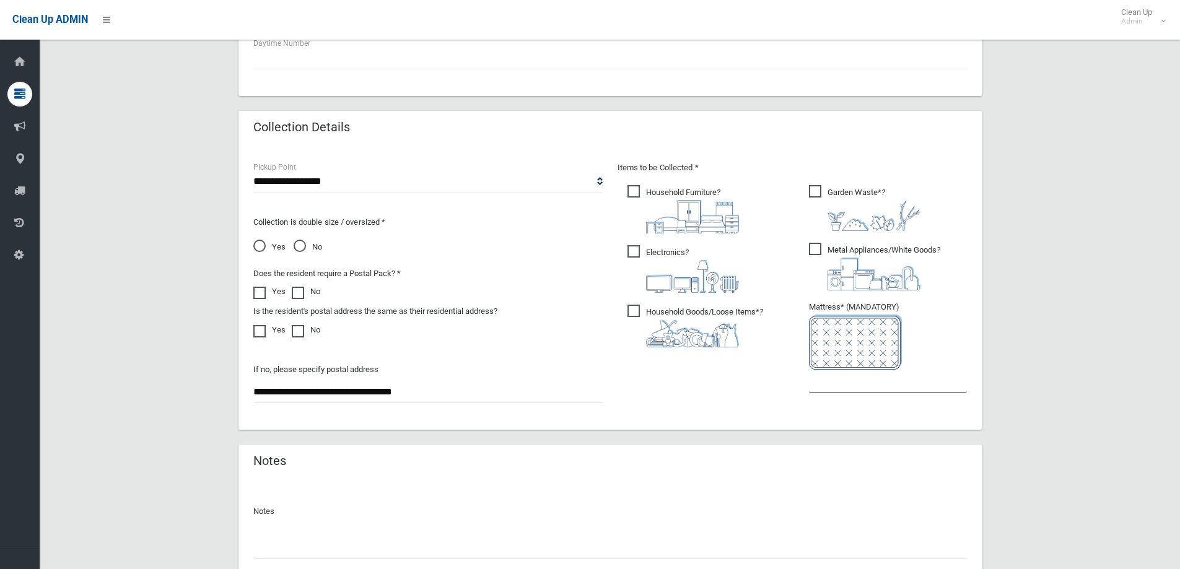
click at [841, 390] on input "text" at bounding box center [888, 381] width 158 height 23
type input "*"
click at [819, 197] on span "Garden Waste* ?" at bounding box center [865, 208] width 112 height 46
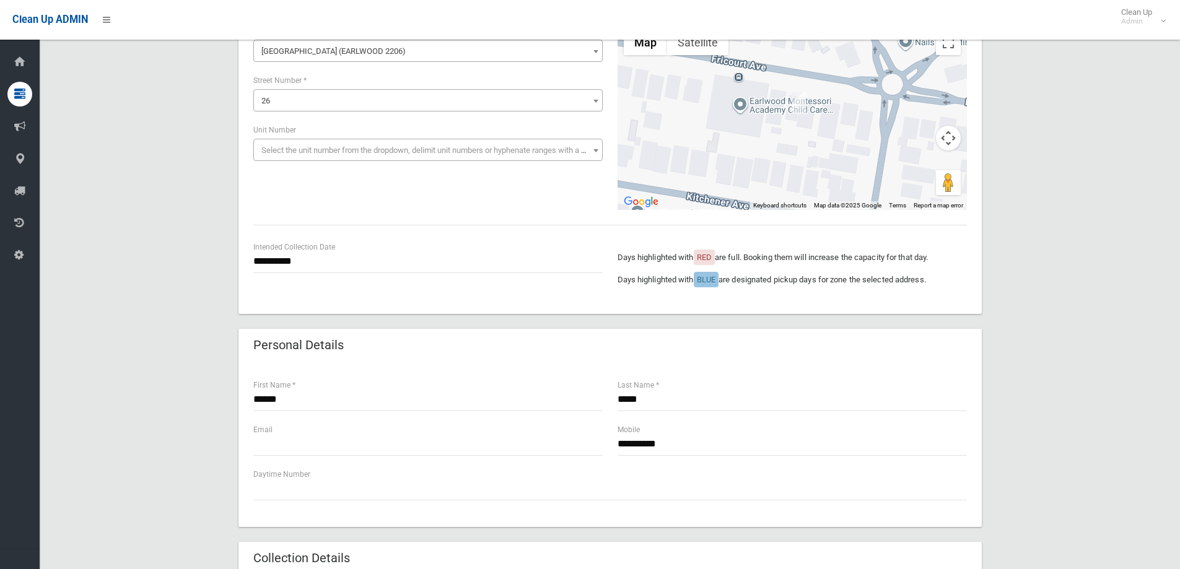
scroll to position [124, 0]
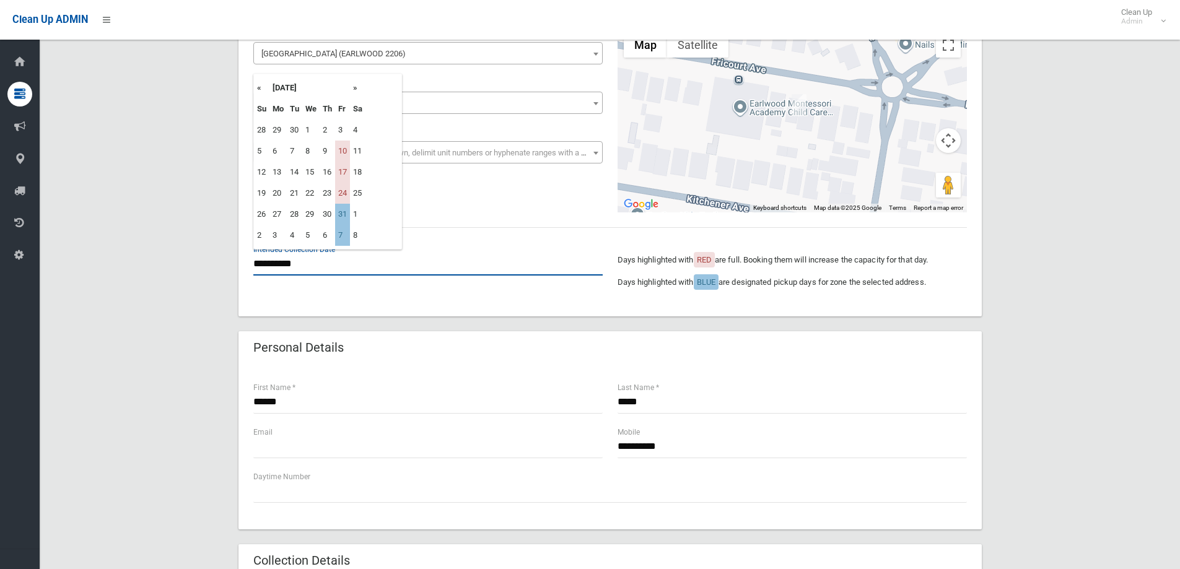
click at [356, 262] on input "**********" at bounding box center [427, 264] width 349 height 23
click at [506, 218] on div "**********" at bounding box center [611, 164] width 744 height 305
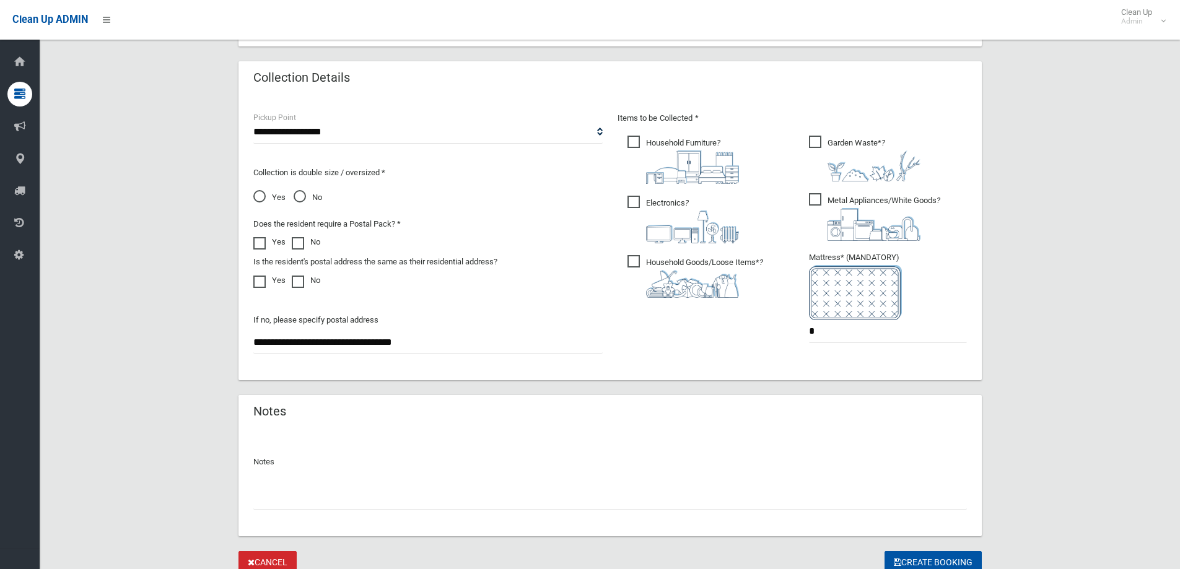
scroll to position [657, 0]
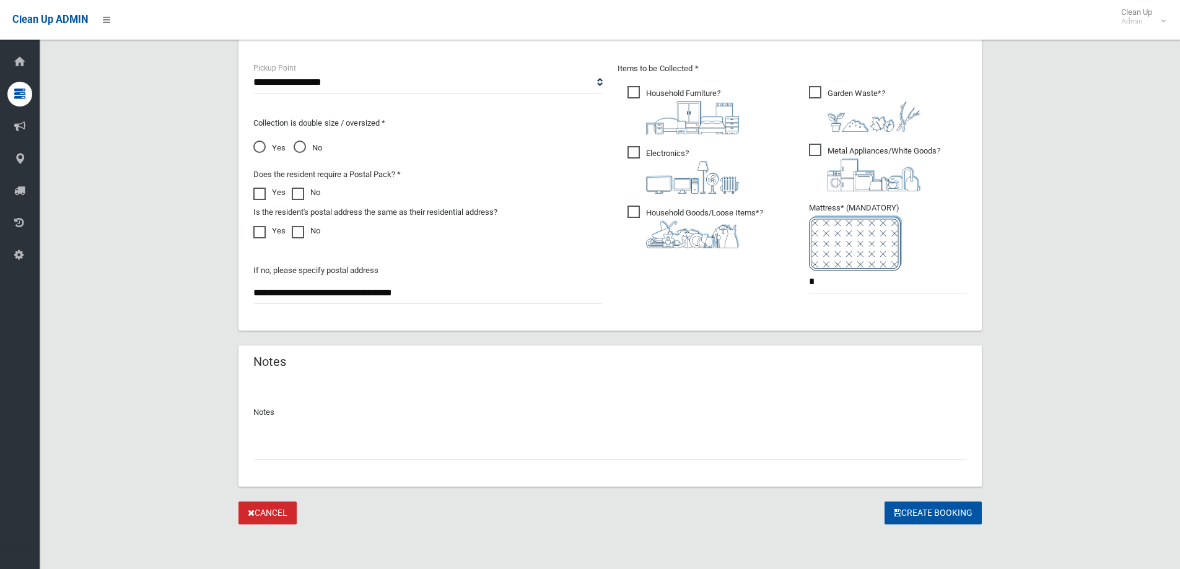
click at [479, 447] on input "text" at bounding box center [610, 448] width 714 height 23
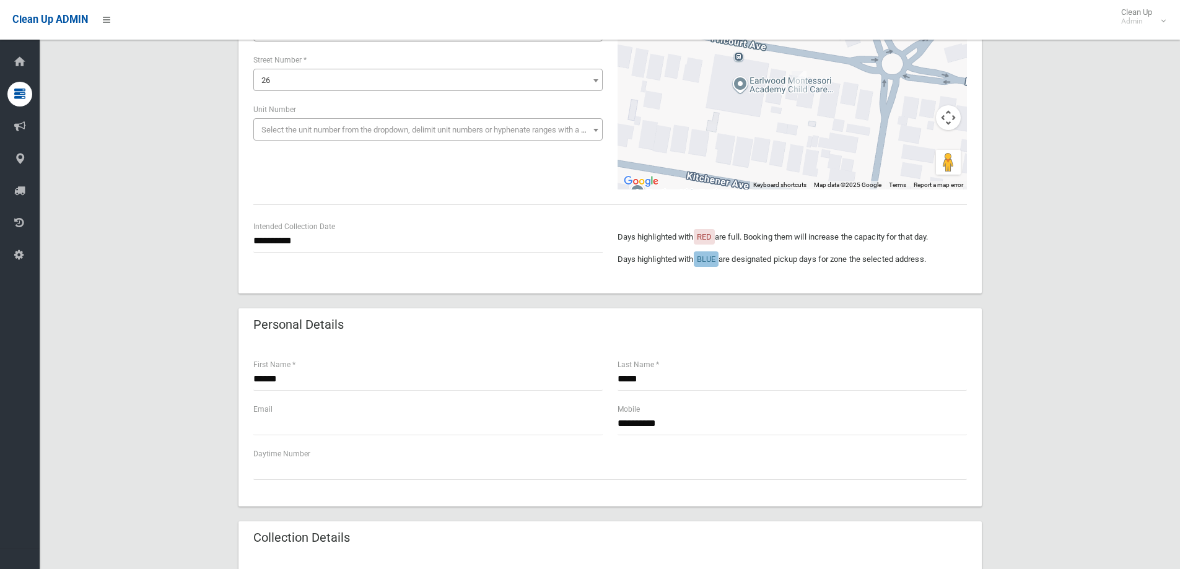
scroll to position [99, 0]
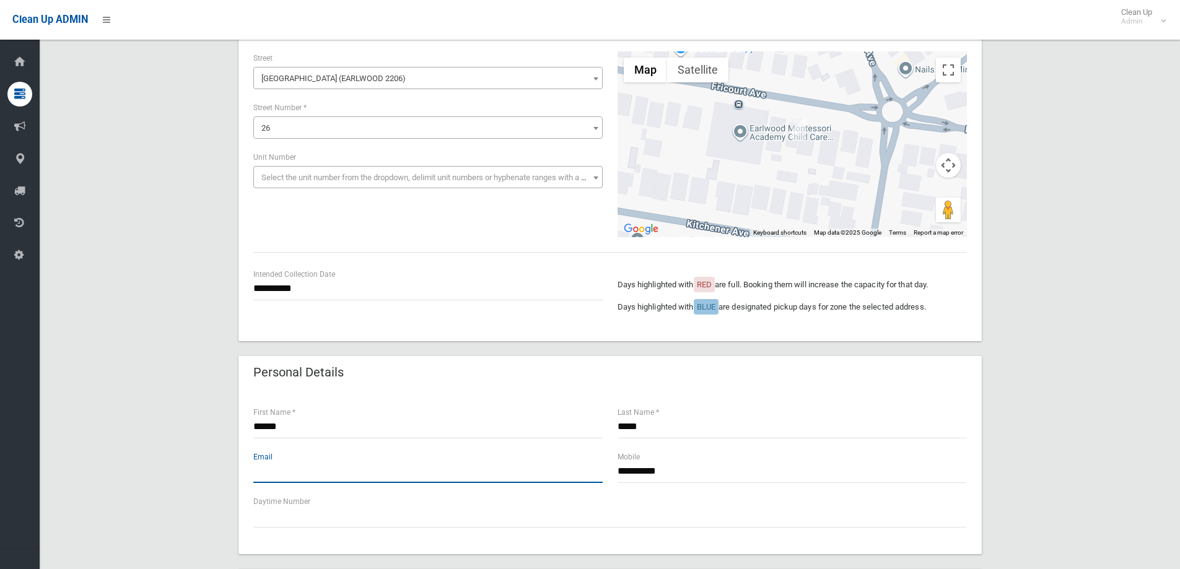
click at [330, 467] on input "text" at bounding box center [427, 471] width 349 height 23
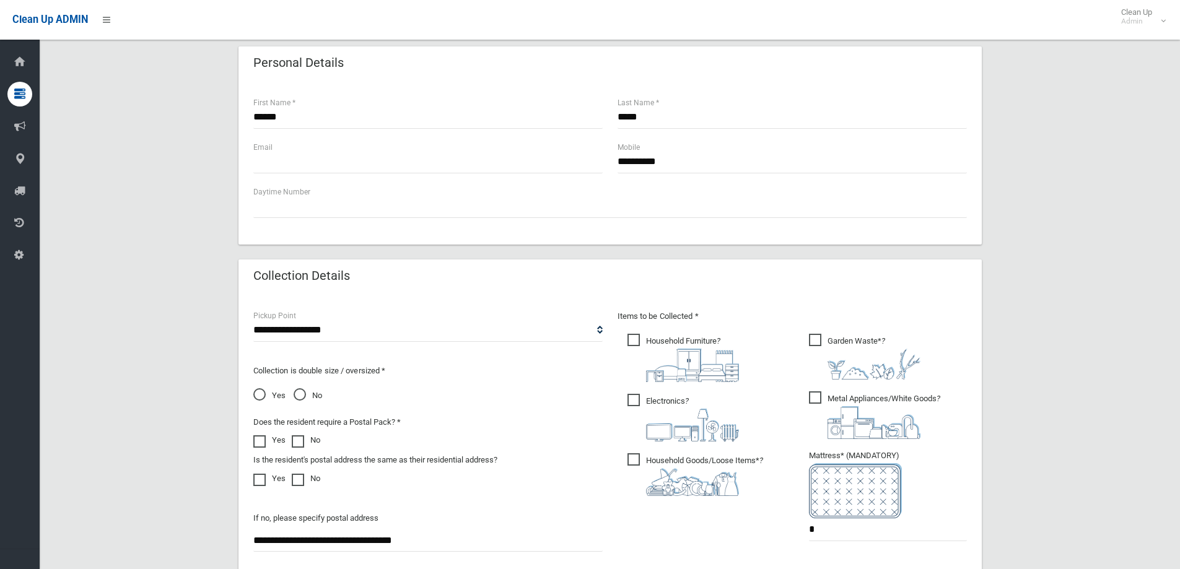
click at [271, 442] on label "Yes" at bounding box center [269, 440] width 32 height 15
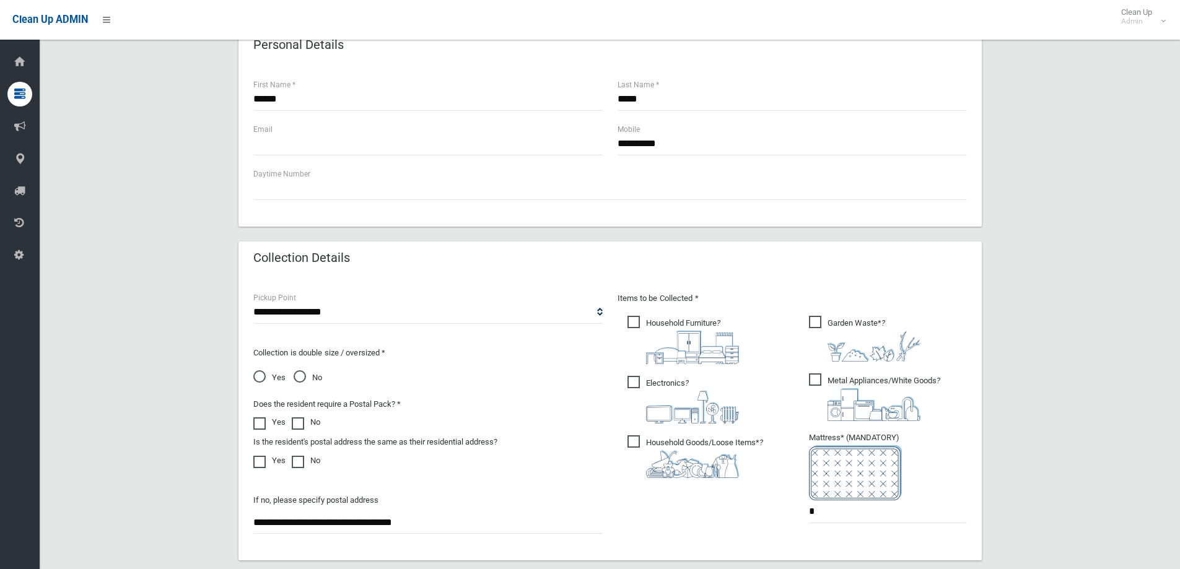
scroll to position [657, 0]
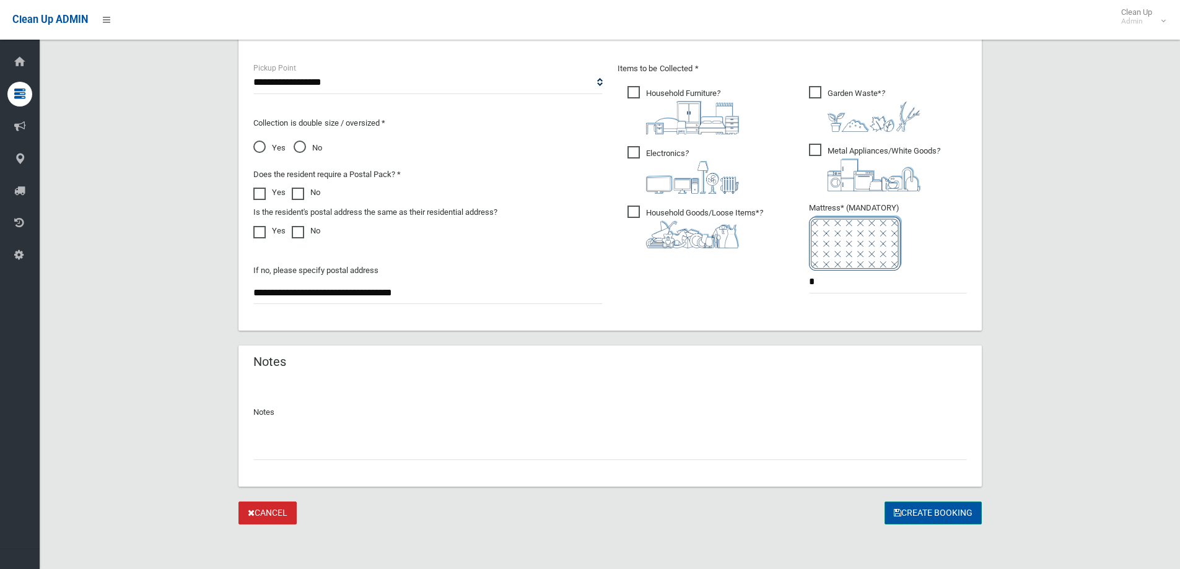
click at [921, 515] on button "Create Booking" at bounding box center [933, 513] width 97 height 23
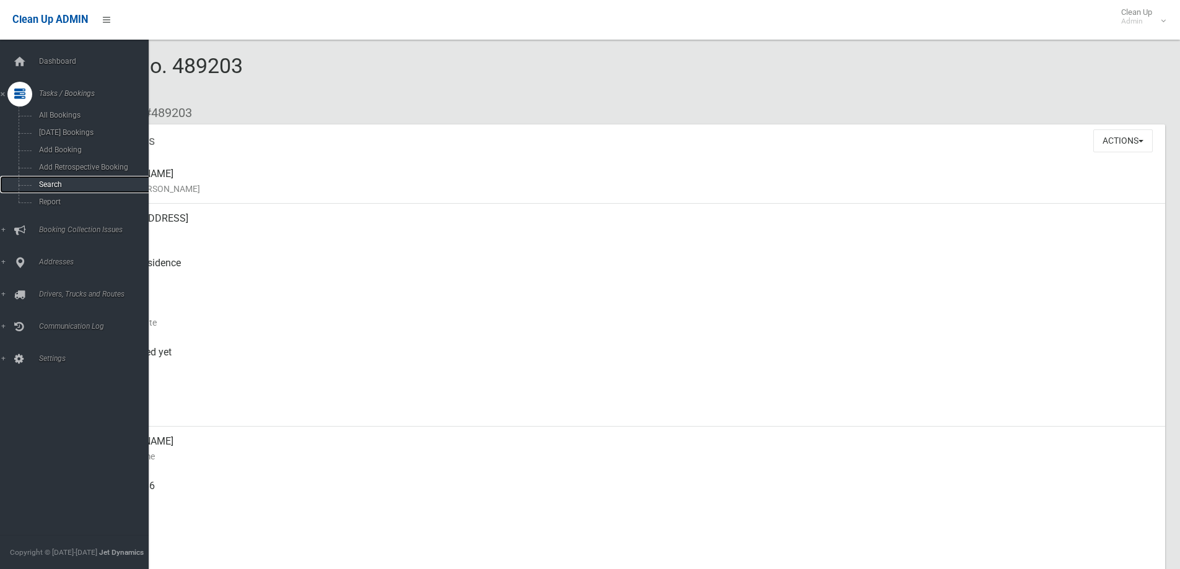
click at [81, 185] on span "Search" at bounding box center [91, 184] width 112 height 9
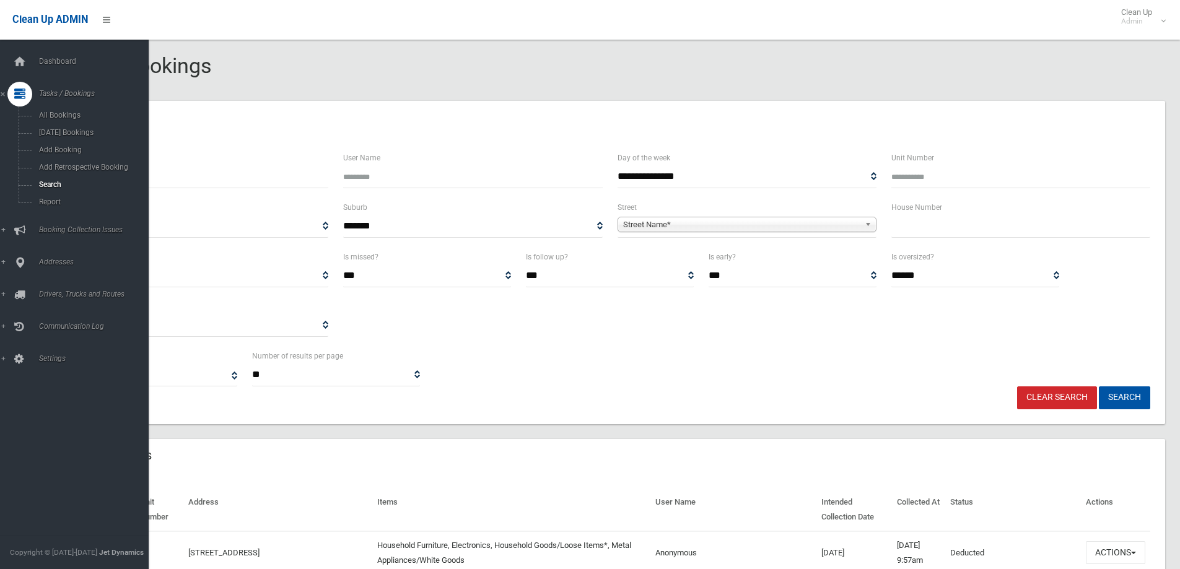
select select
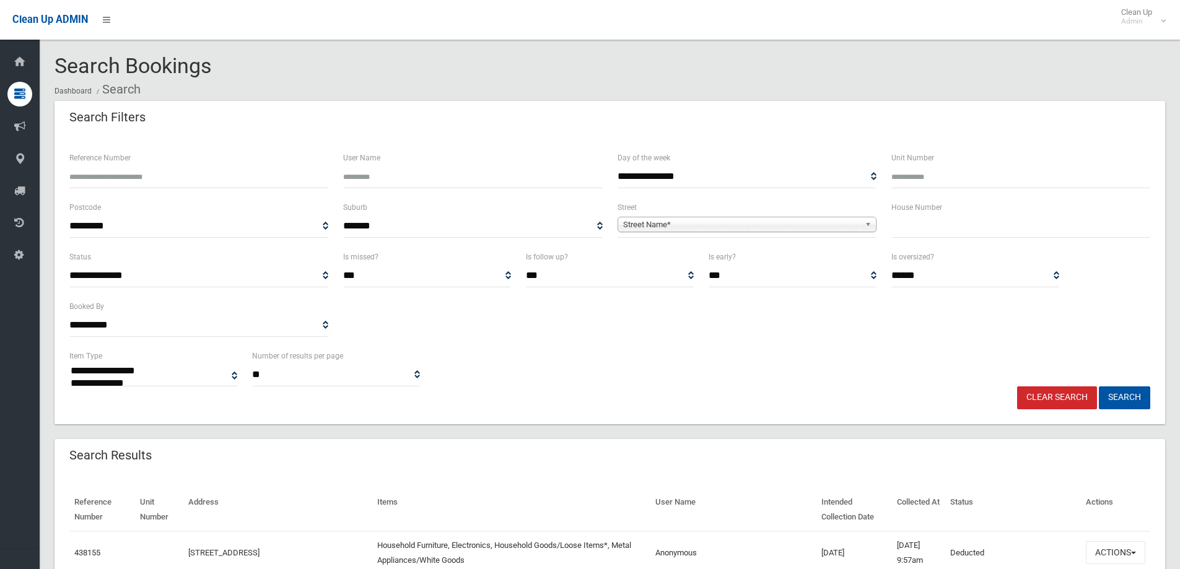
click at [972, 235] on input "text" at bounding box center [1021, 226] width 259 height 23
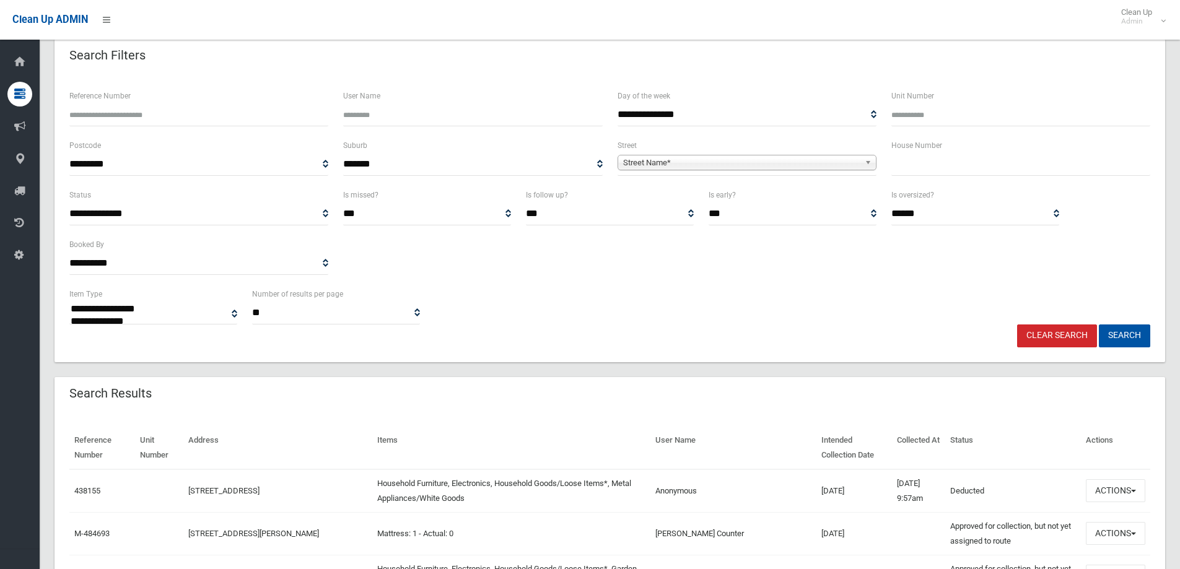
click at [200, 121] on input "Reference Number" at bounding box center [198, 114] width 259 height 23
click at [943, 163] on input "text" at bounding box center [1021, 164] width 259 height 23
click at [154, 114] on input "Reference Number" at bounding box center [198, 114] width 259 height 23
click at [1006, 167] on input "text" at bounding box center [1021, 164] width 259 height 23
type input "***"
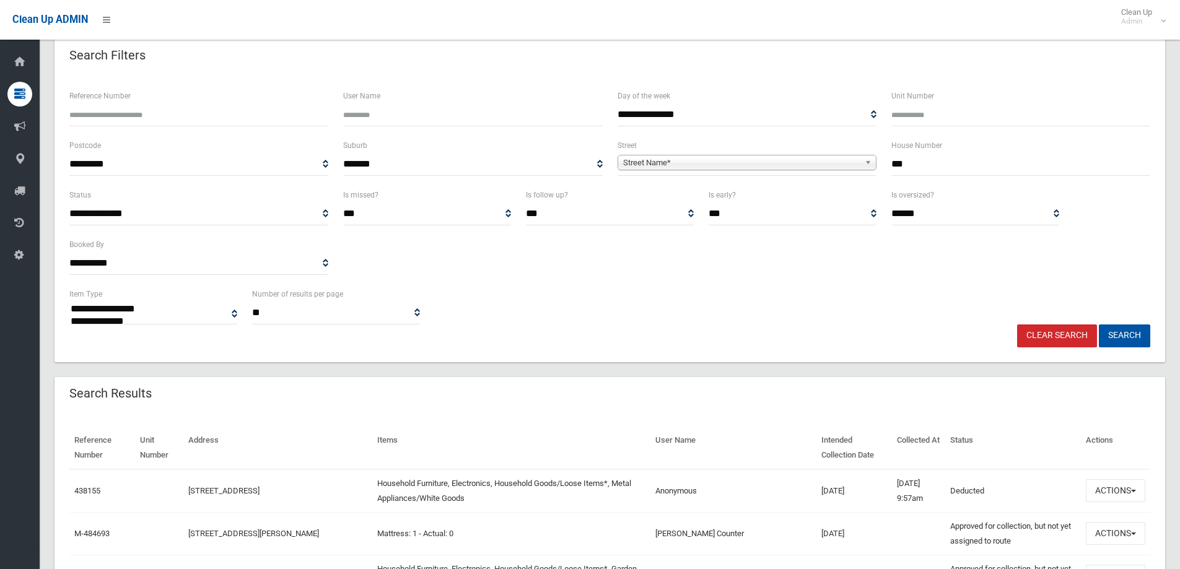
click at [869, 163] on b at bounding box center [870, 163] width 11 height 14
type input "********"
click at [815, 198] on li "Georgina Street (BASS HILL 2197)" at bounding box center [747, 197] width 253 height 15
click at [1113, 344] on button "Search" at bounding box center [1124, 336] width 51 height 23
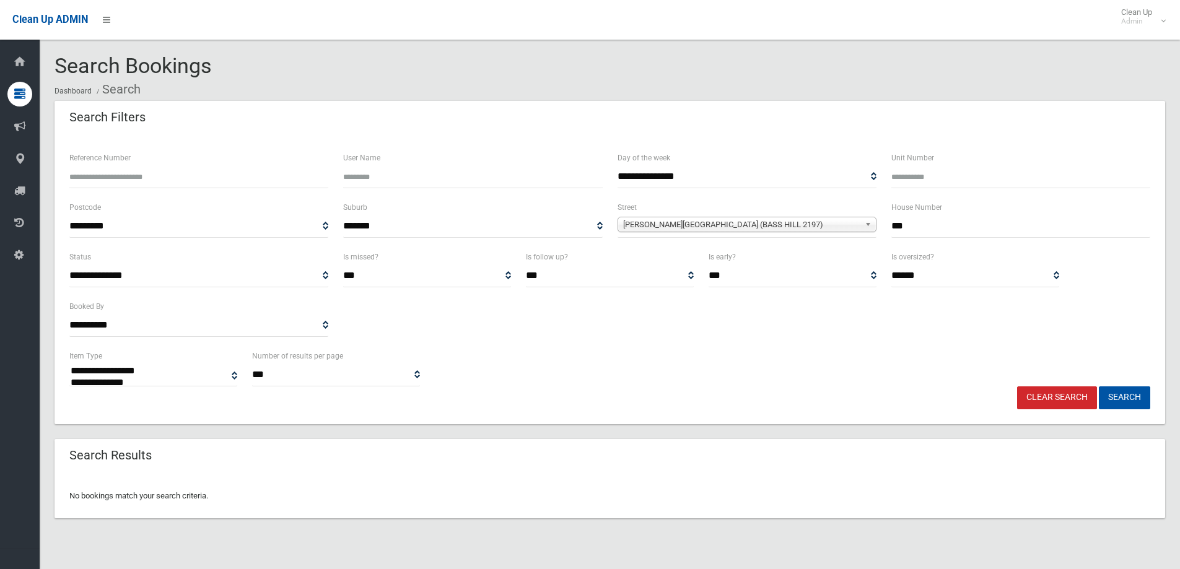
select select
click at [959, 219] on input "***" at bounding box center [1021, 226] width 259 height 23
type input "**"
click at [1135, 392] on button "Search" at bounding box center [1124, 398] width 51 height 23
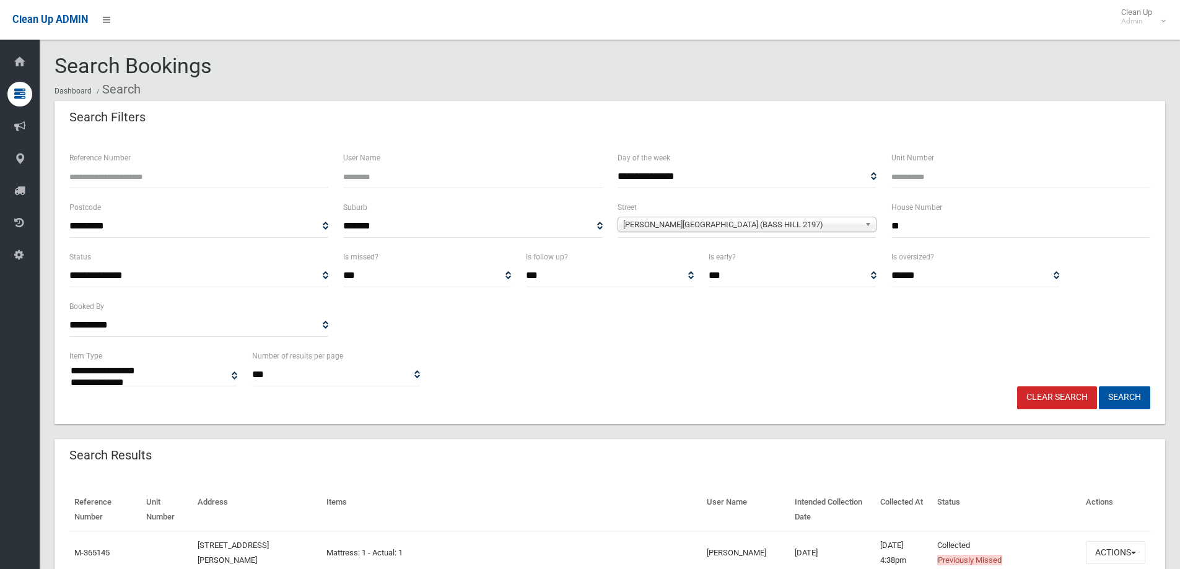
select select
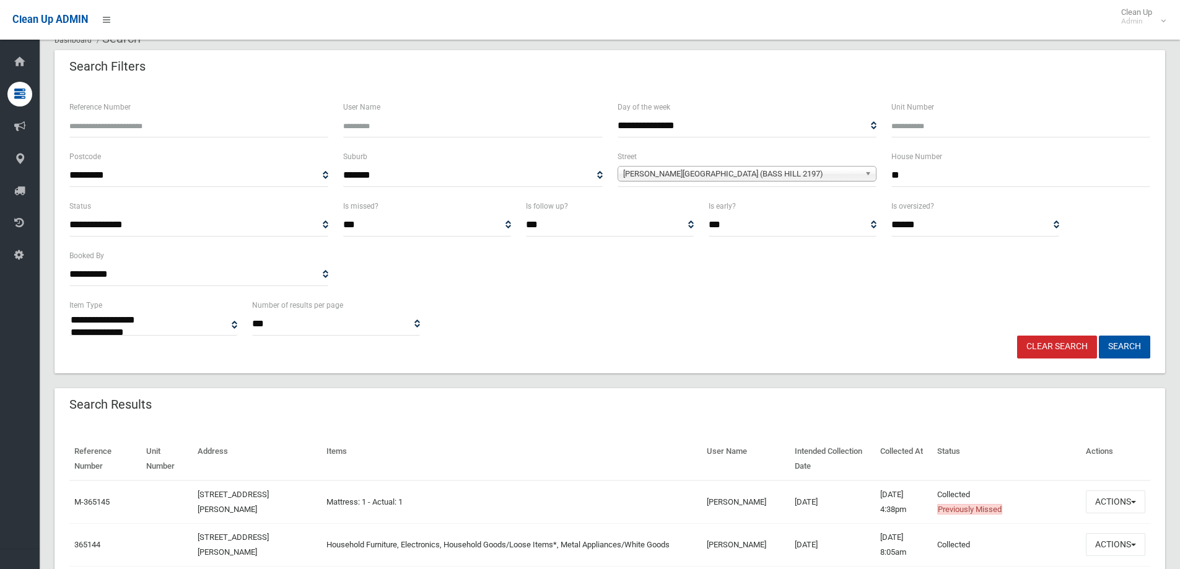
scroll to position [248, 0]
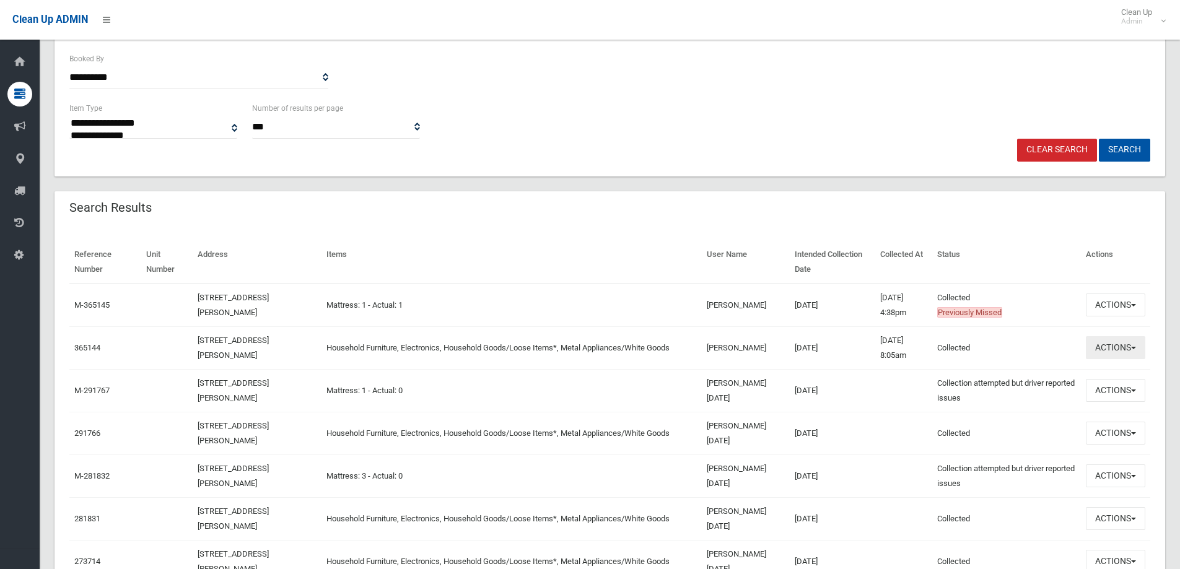
click at [1120, 347] on button "Actions" at bounding box center [1115, 347] width 59 height 23
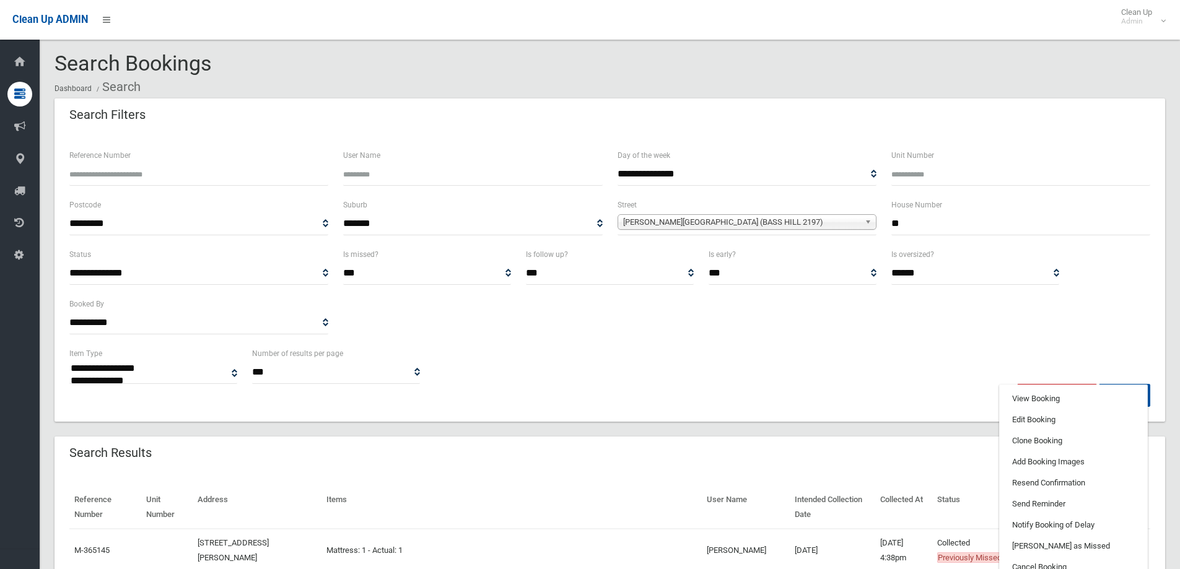
scroll to position [0, 0]
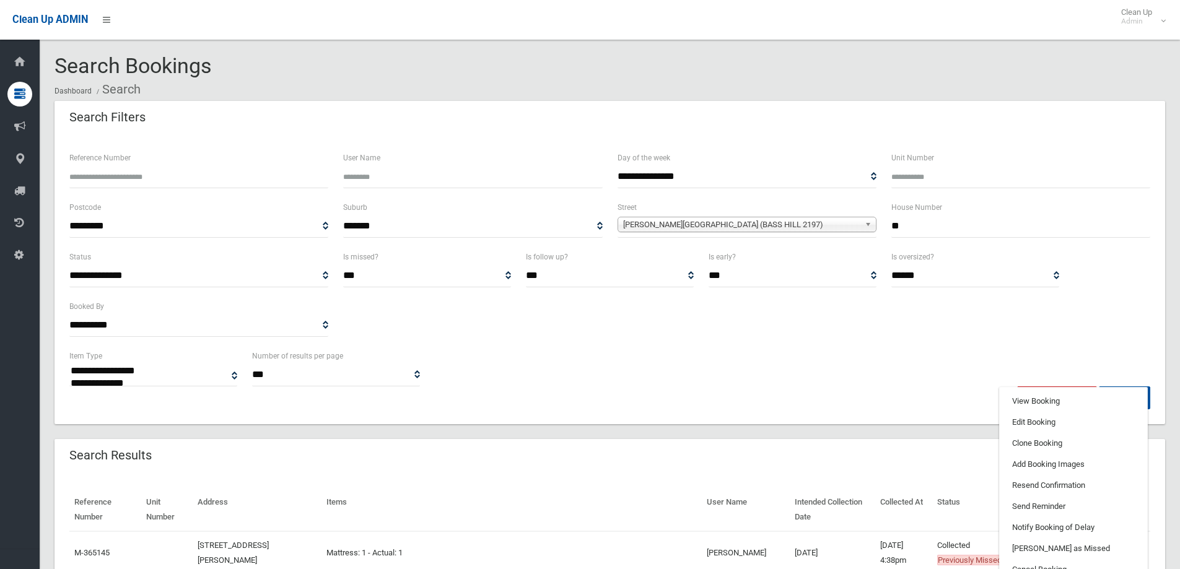
click at [977, 235] on input "**" at bounding box center [1021, 226] width 259 height 23
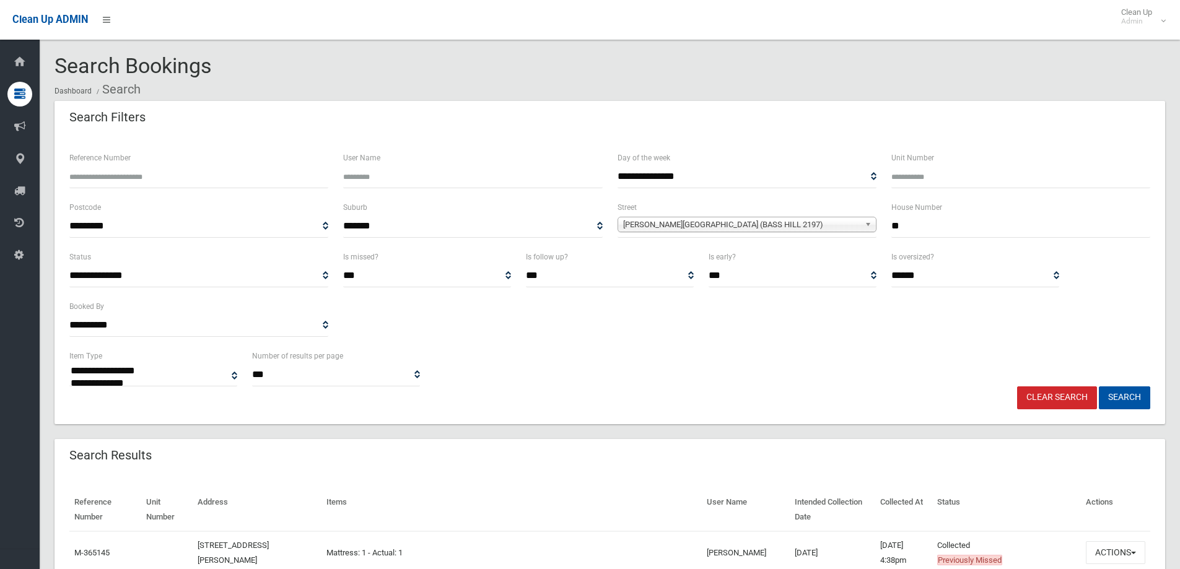
type input "*"
type input "**"
click at [1129, 395] on button "Search" at bounding box center [1124, 398] width 51 height 23
drag, startPoint x: 926, startPoint y: 226, endPoint x: 792, endPoint y: 234, distance: 133.5
click at [792, 234] on div "**********" at bounding box center [610, 225] width 1096 height 50
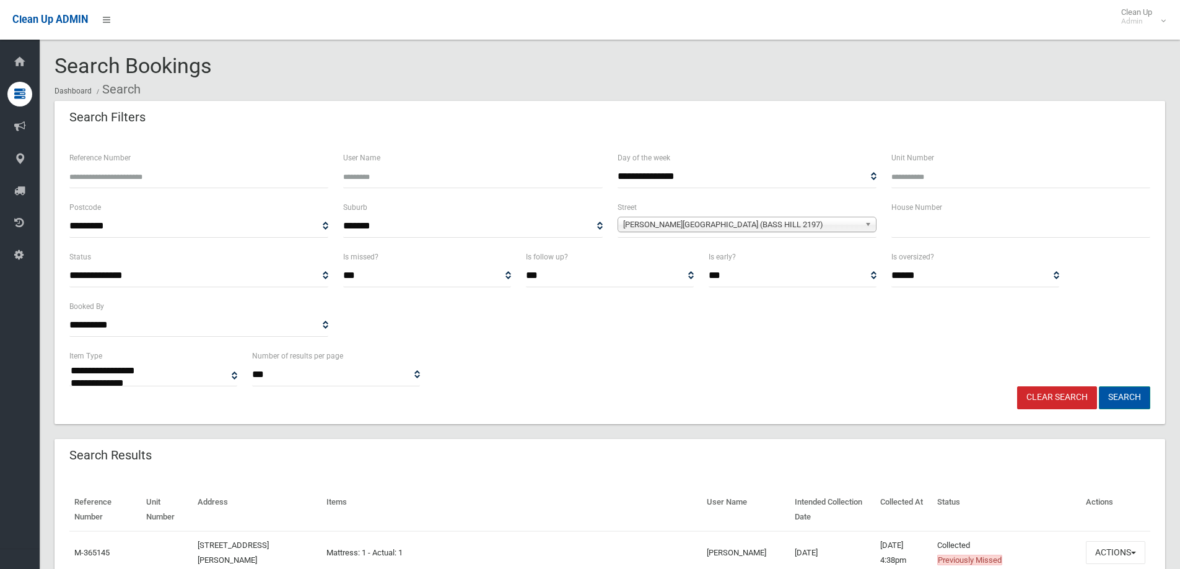
click at [1139, 400] on button "Search" at bounding box center [1124, 398] width 51 height 23
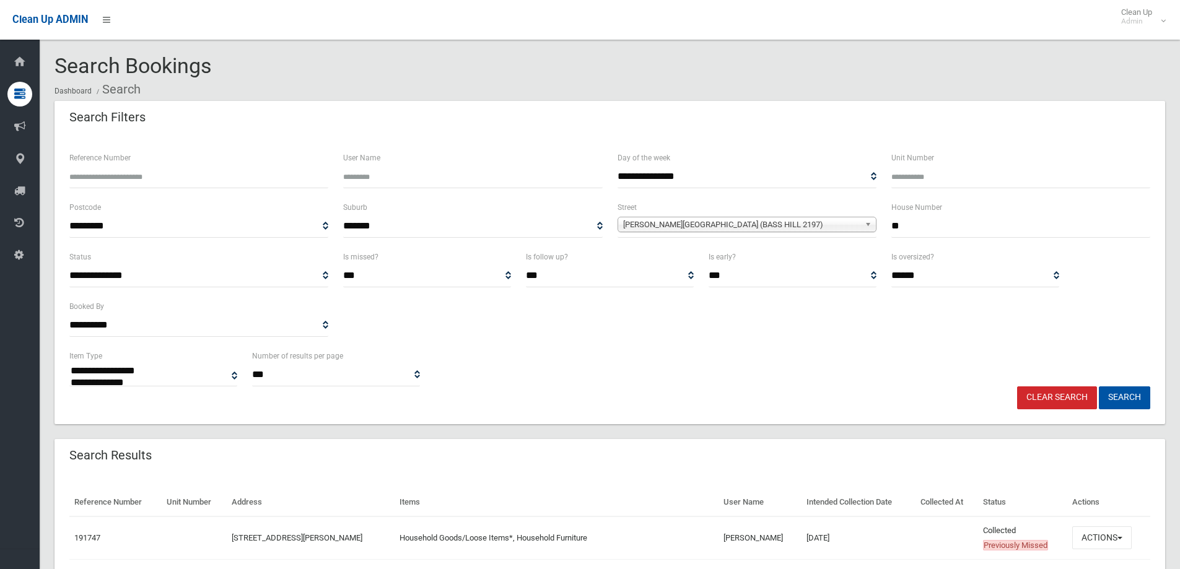
select select
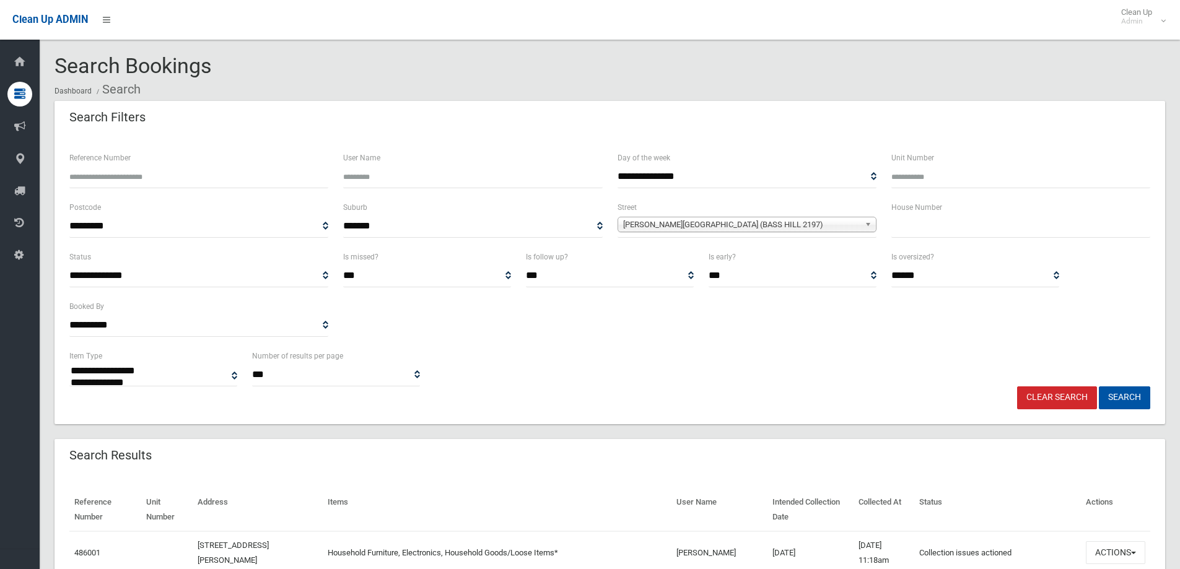
select select
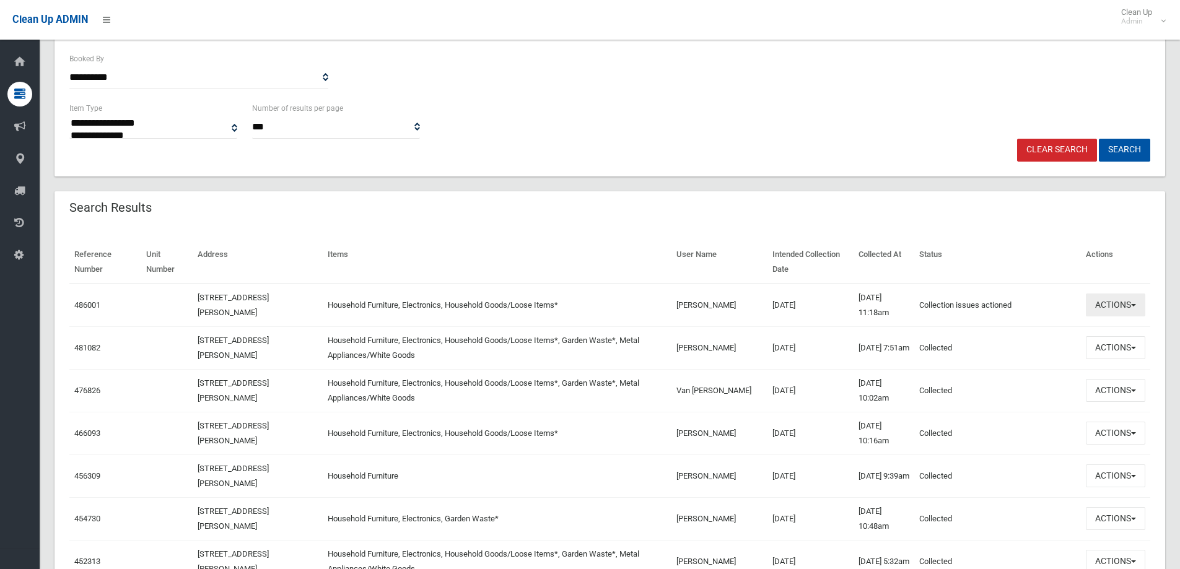
click at [1104, 294] on button "Actions" at bounding box center [1115, 305] width 59 height 23
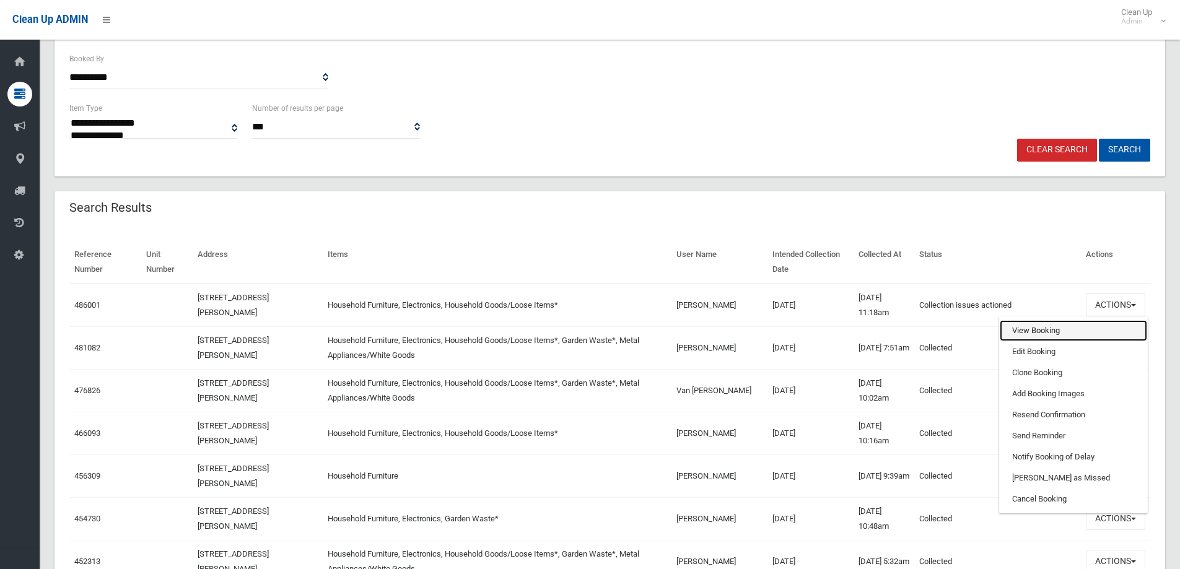
click at [1096, 330] on link "View Booking" at bounding box center [1073, 330] width 147 height 21
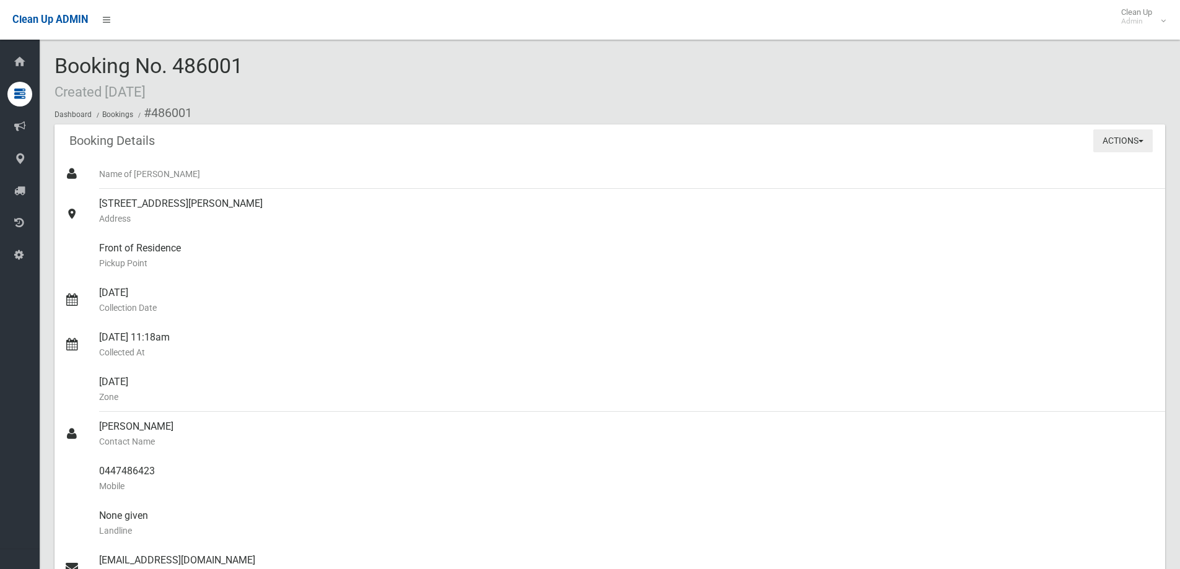
click at [1134, 136] on button "Actions" at bounding box center [1123, 140] width 59 height 23
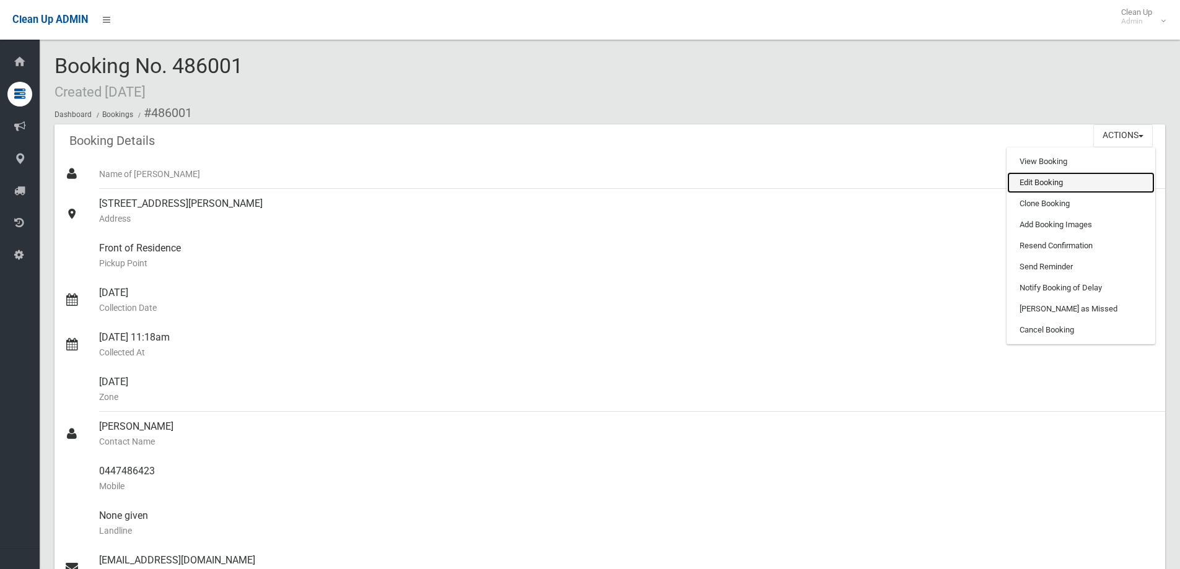
click at [1081, 190] on link "Edit Booking" at bounding box center [1080, 182] width 147 height 21
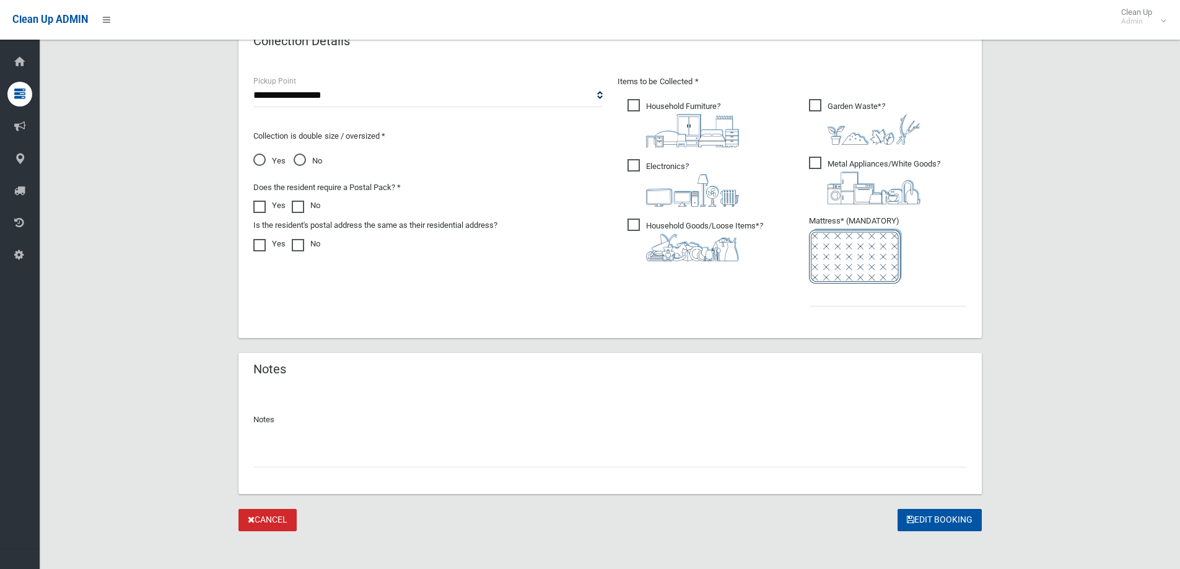
scroll to position [651, 0]
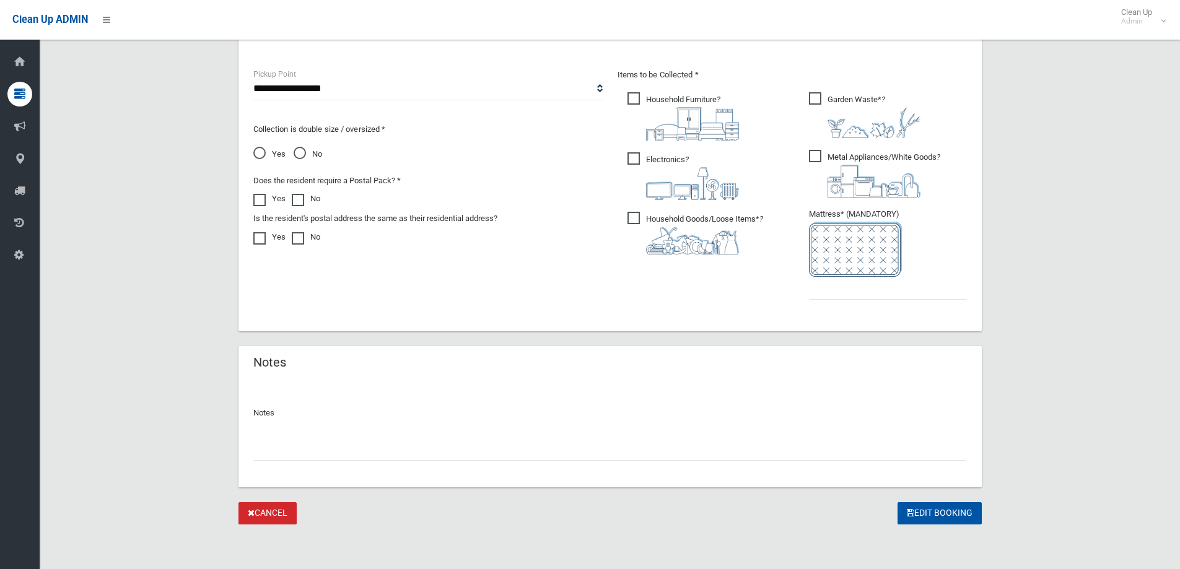
click at [367, 432] on div at bounding box center [610, 444] width 714 height 33
click at [374, 460] on input "text" at bounding box center [610, 449] width 714 height 23
type input "**********"
click at [890, 289] on input "text" at bounding box center [888, 288] width 158 height 23
type input "*"
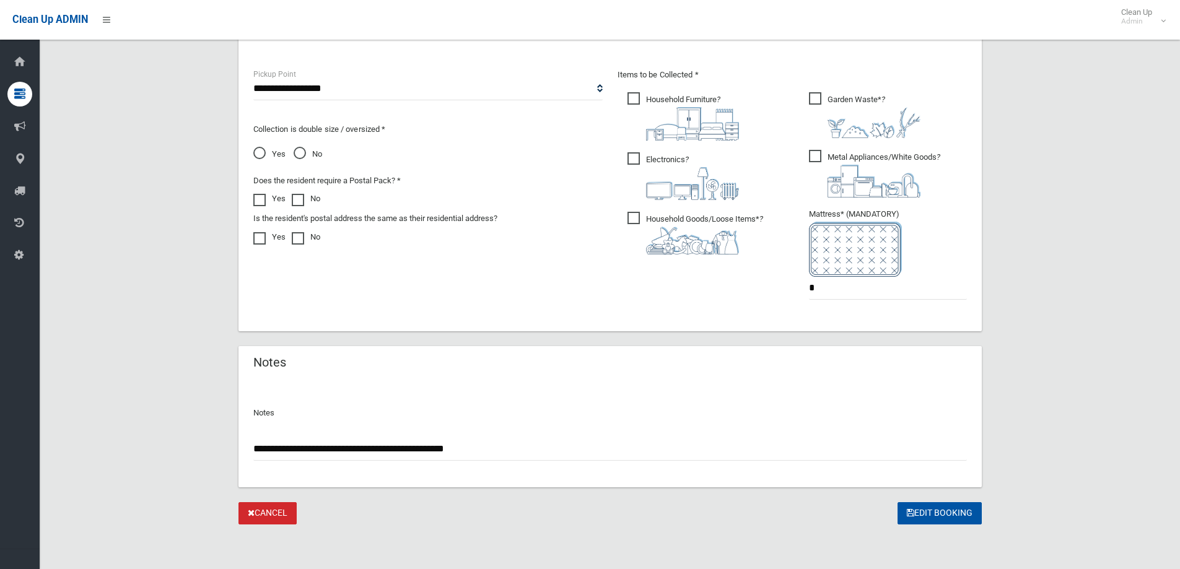
click at [908, 509] on icon "submit" at bounding box center [910, 513] width 7 height 9
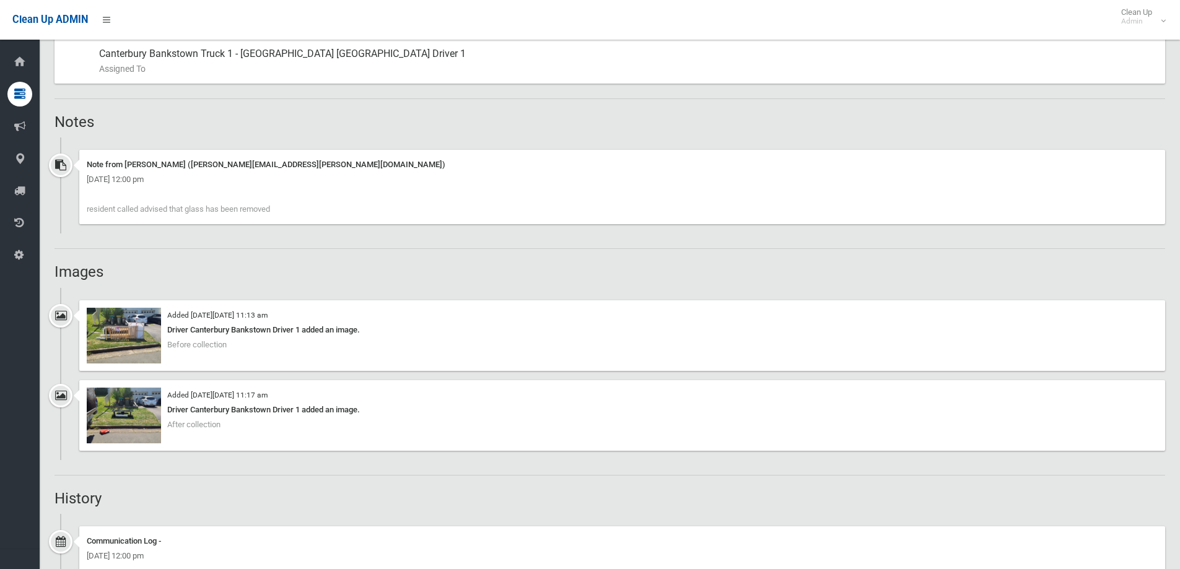
scroll to position [682, 0]
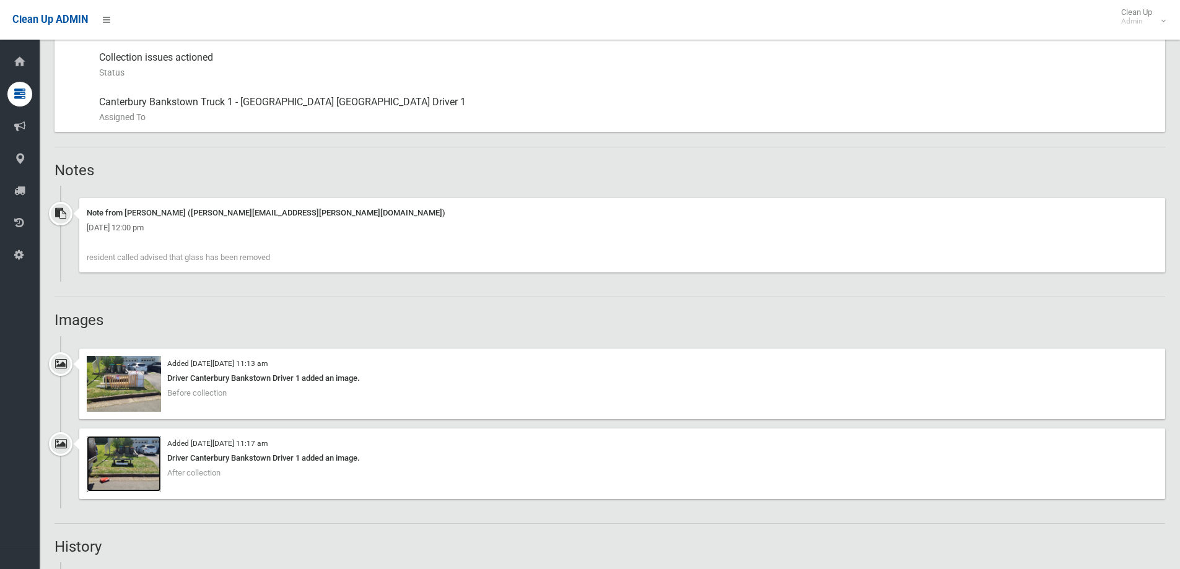
click at [117, 457] on img at bounding box center [124, 464] width 74 height 56
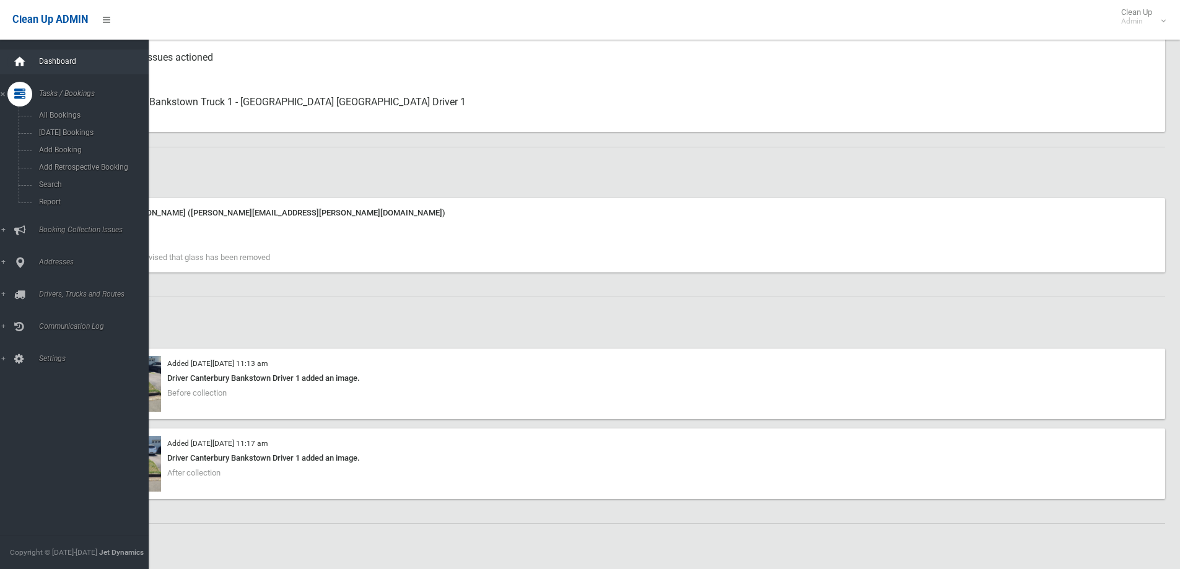
click at [11, 68] on div at bounding box center [19, 62] width 25 height 25
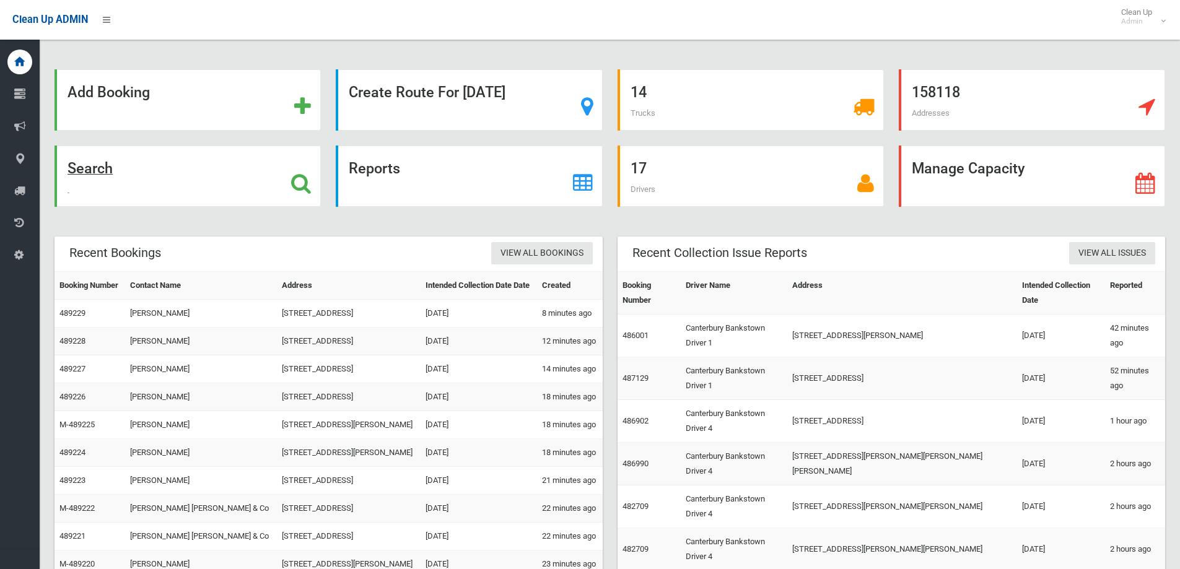
click at [173, 170] on div "Search" at bounding box center [188, 176] width 266 height 61
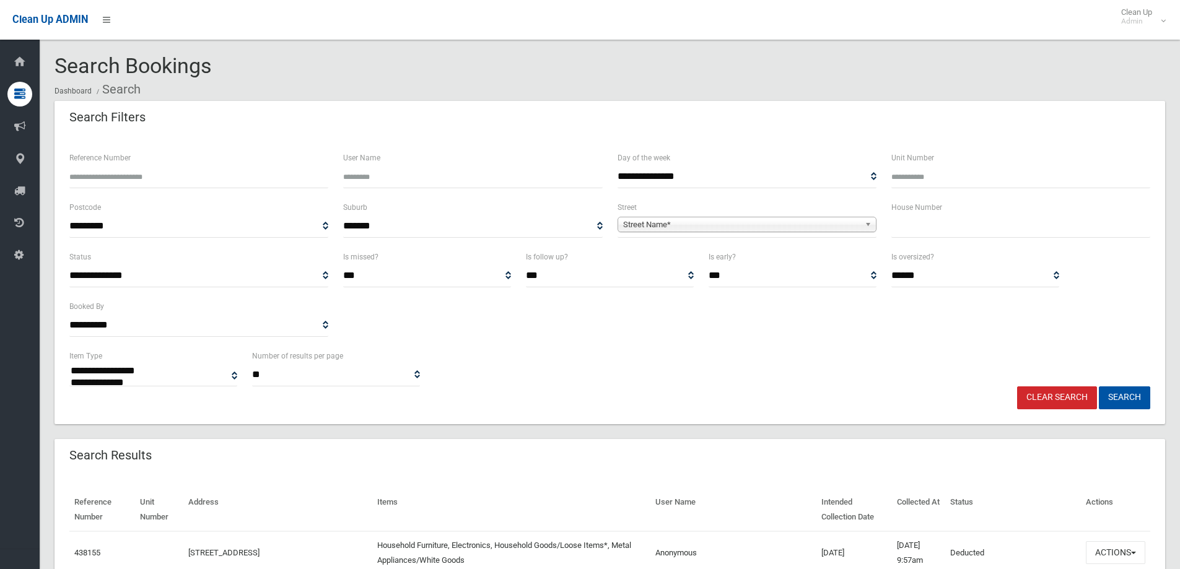
select select
click at [963, 229] on input "text" at bounding box center [1021, 226] width 259 height 23
drag, startPoint x: 1004, startPoint y: 234, endPoint x: 971, endPoint y: 189, distance: 56.3
click at [1004, 234] on input "text" at bounding box center [1021, 226] width 259 height 23
type input "**"
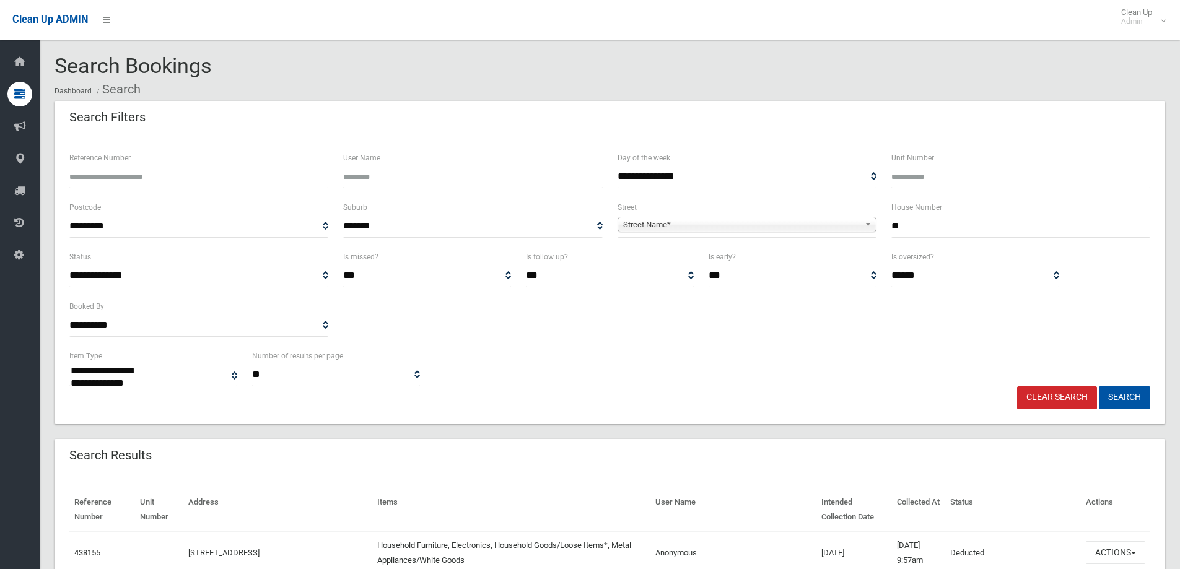
drag, startPoint x: 796, startPoint y: 231, endPoint x: 812, endPoint y: 228, distance: 16.4
click at [796, 231] on span "Street Name*" at bounding box center [741, 224] width 237 height 15
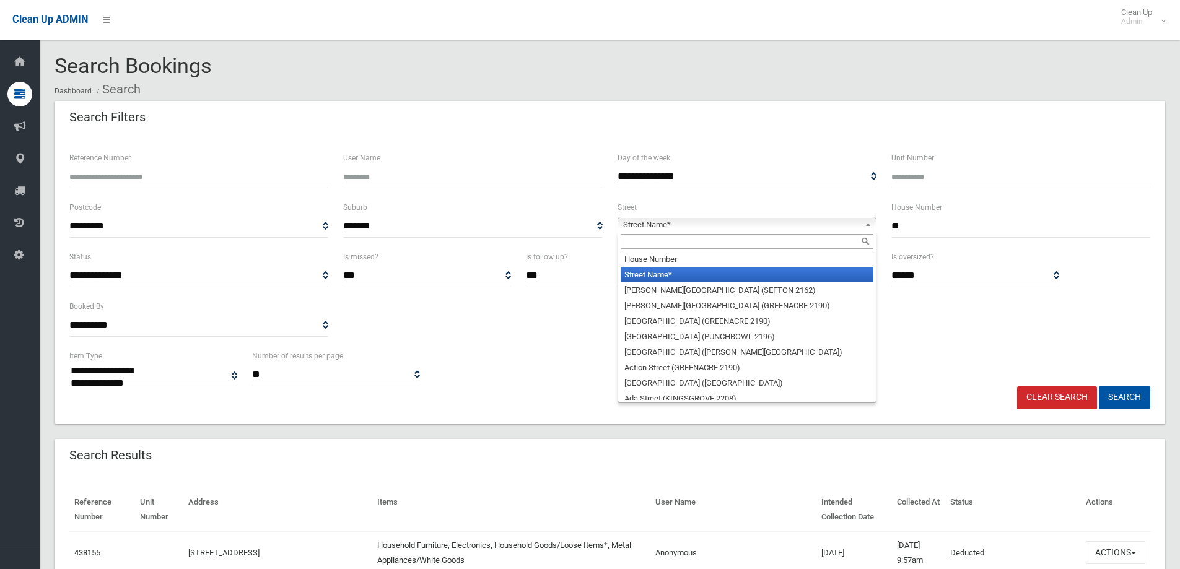
type input "*"
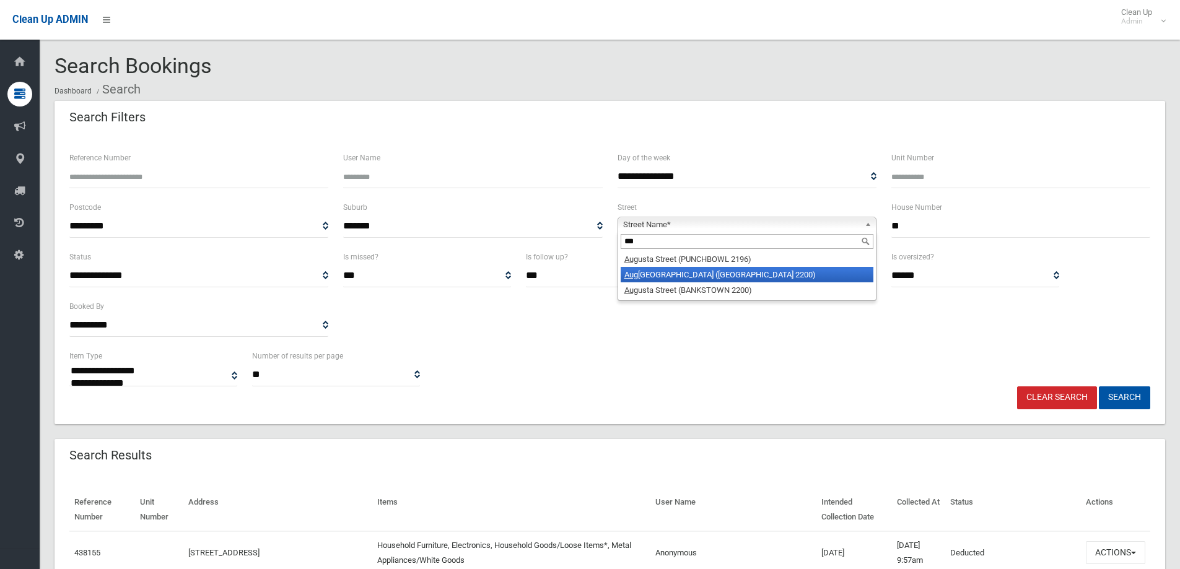
type input "***"
click at [716, 277] on li "Aug usta Street (CONDELL PARK 2200)" at bounding box center [747, 274] width 253 height 15
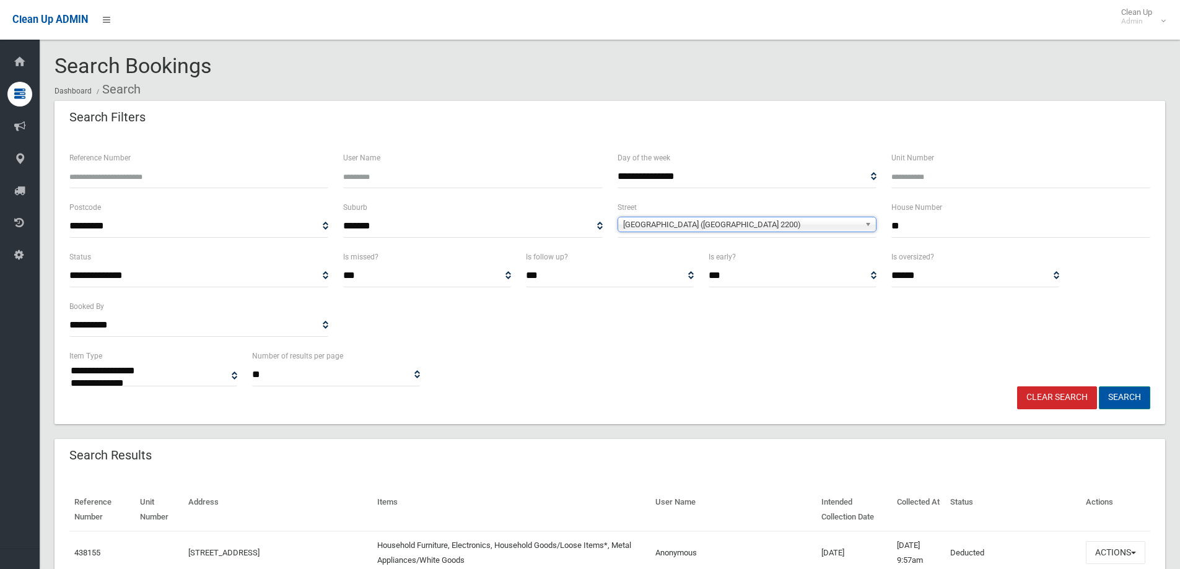
click at [1118, 389] on button "Search" at bounding box center [1124, 398] width 51 height 23
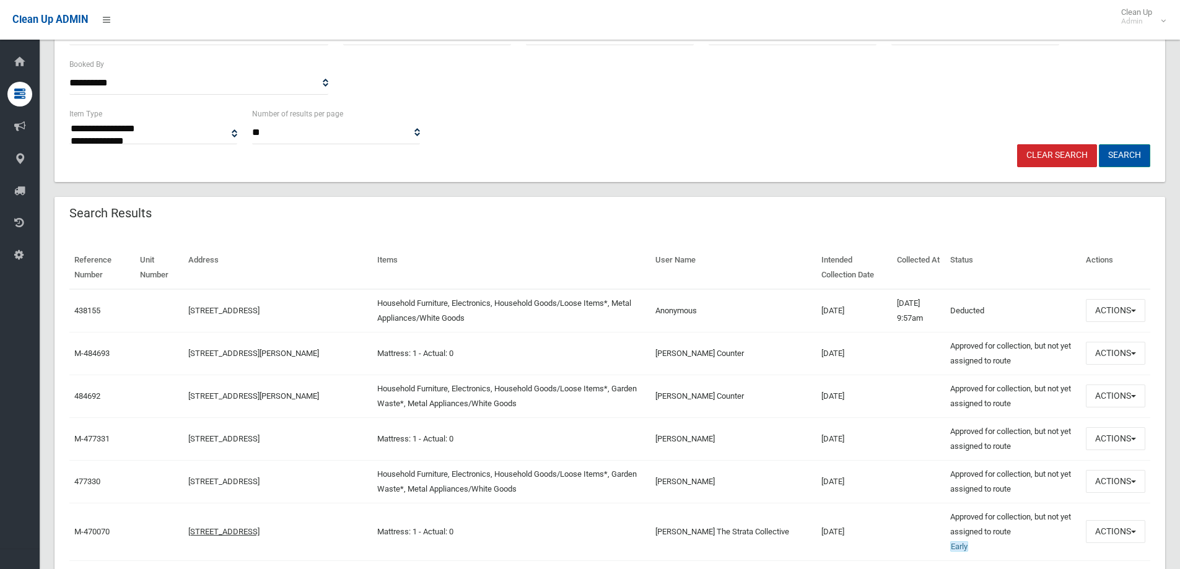
scroll to position [248, 0]
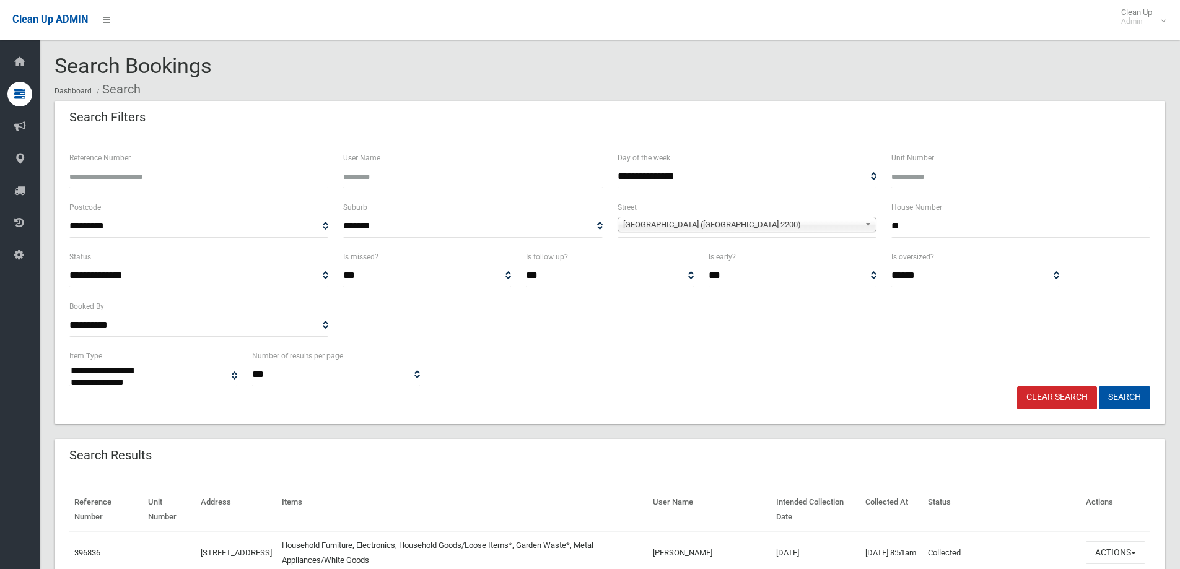
select select
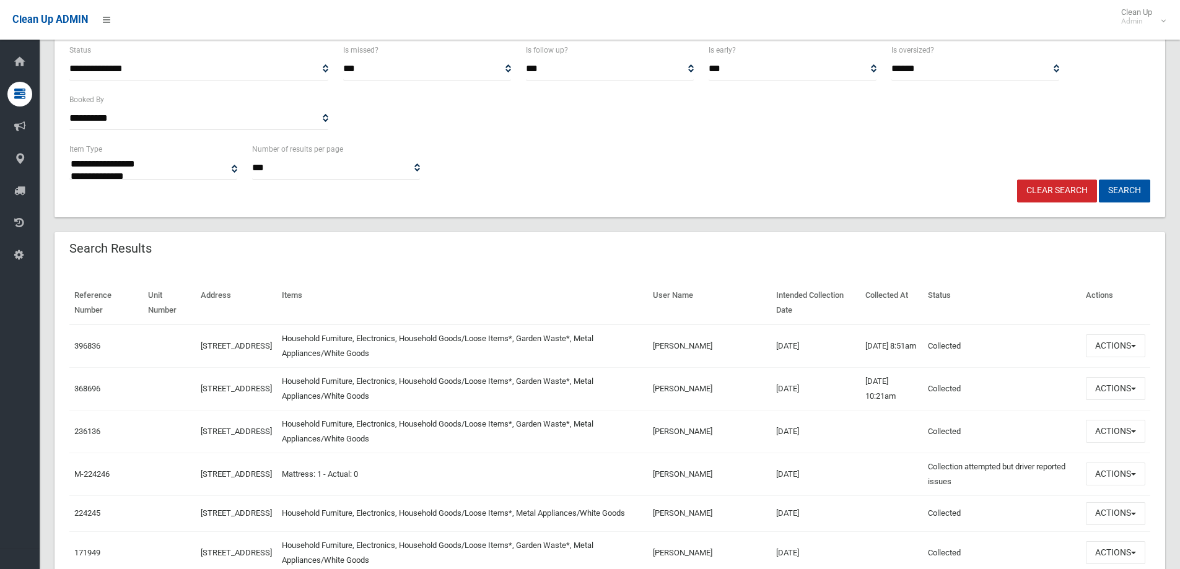
scroll to position [248, 0]
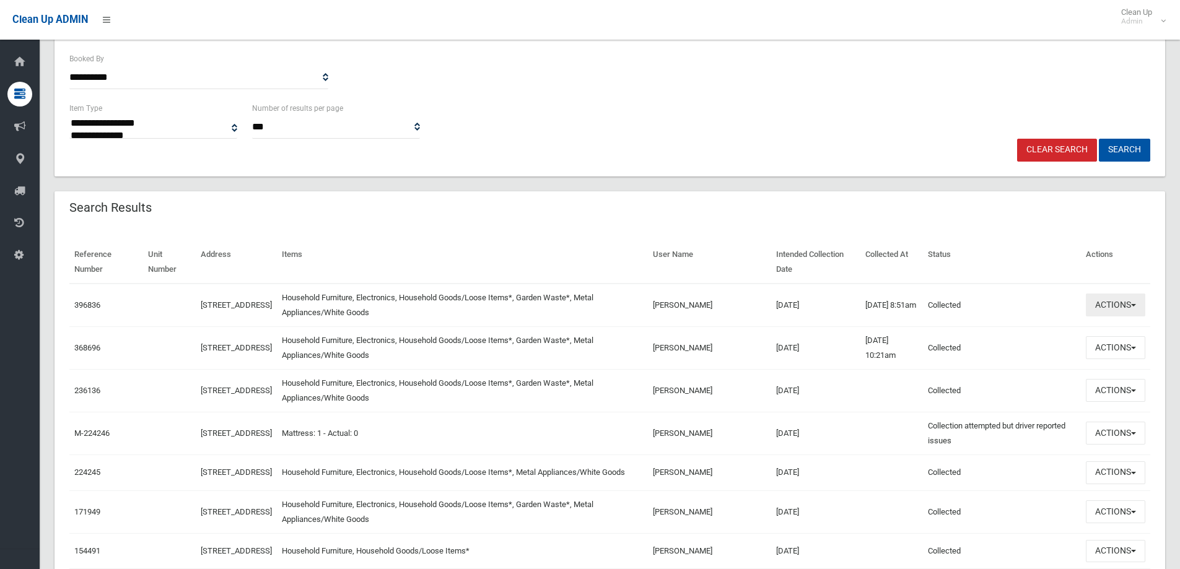
click at [1131, 301] on button "Actions" at bounding box center [1115, 305] width 59 height 23
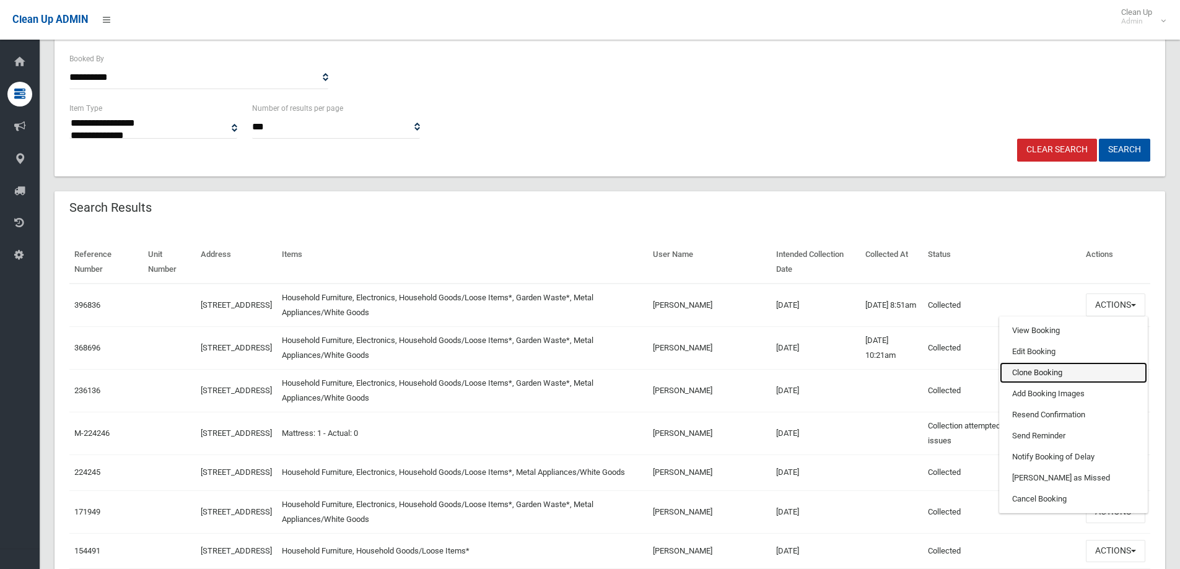
click at [1094, 375] on link "Clone Booking" at bounding box center [1073, 372] width 147 height 21
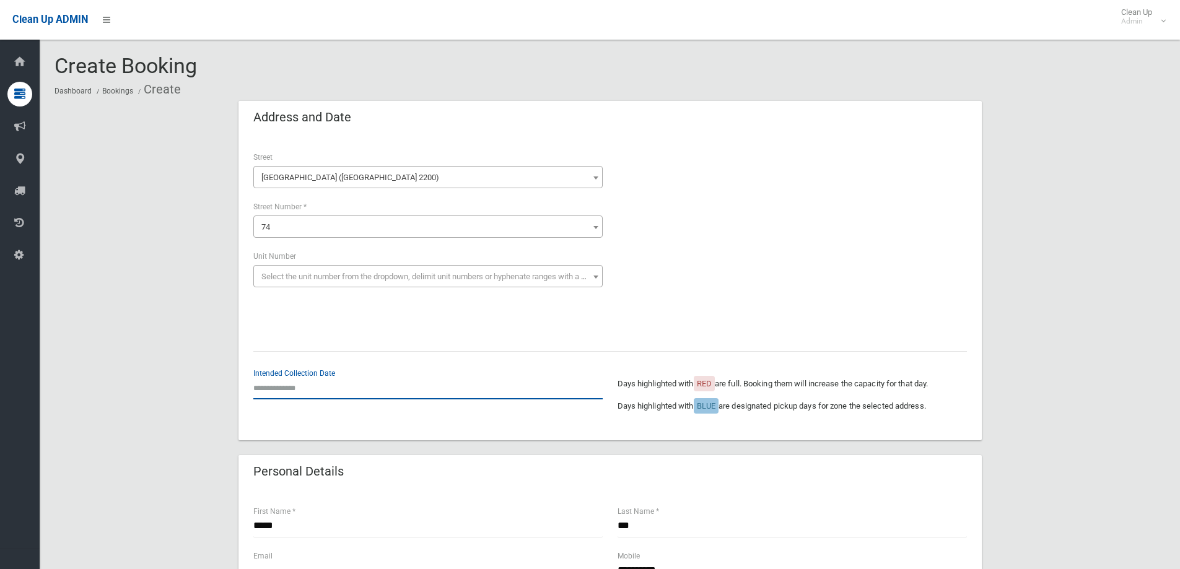
click at [280, 385] on input "text" at bounding box center [427, 388] width 349 height 23
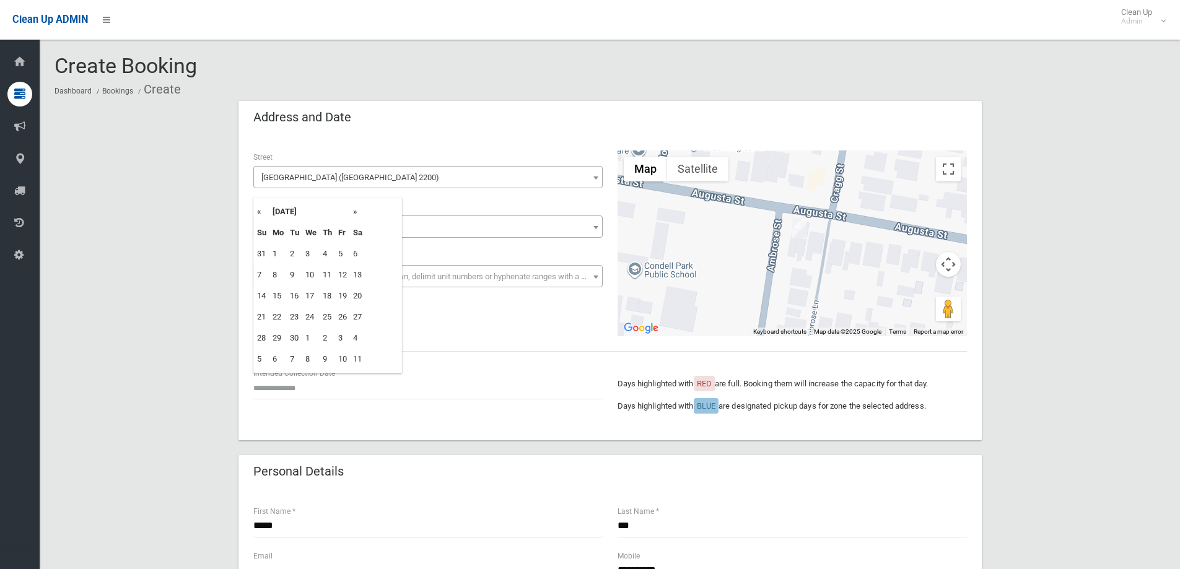
click at [353, 209] on th "»" at bounding box center [357, 211] width 15 height 21
click at [276, 335] on td "27" at bounding box center [278, 338] width 17 height 21
type input "**********"
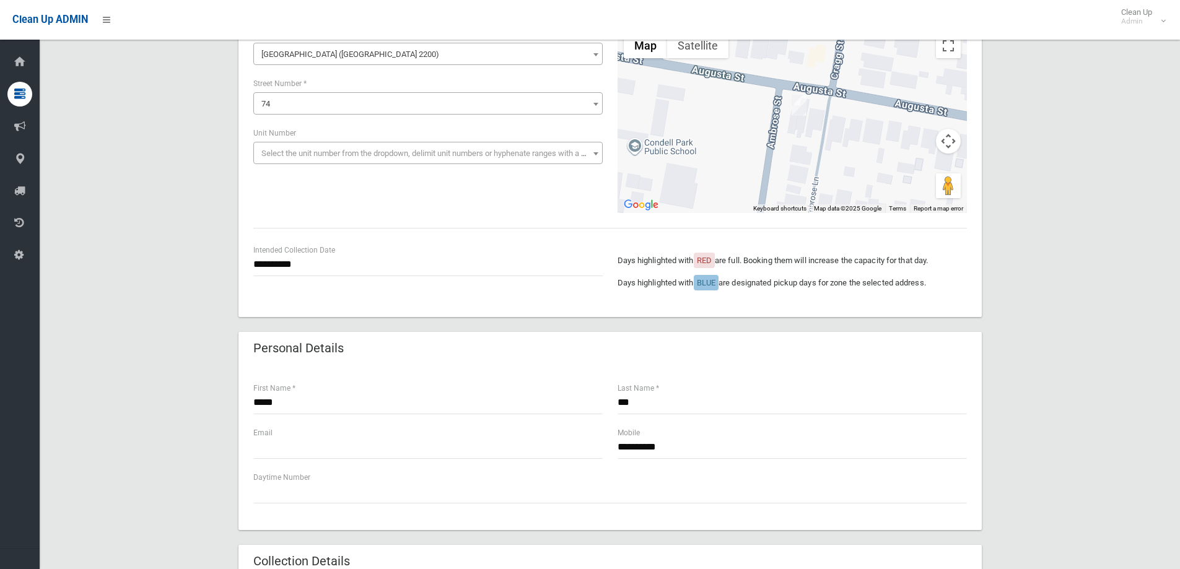
scroll to position [124, 0]
click at [314, 261] on input "**********" at bounding box center [427, 264] width 349 height 23
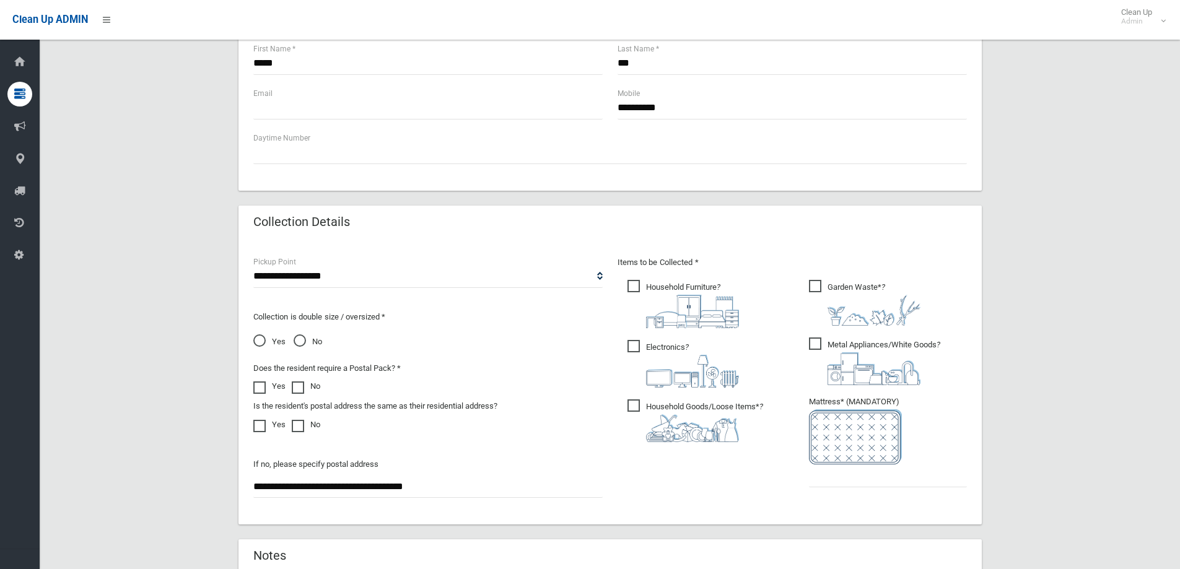
scroll to position [496, 0]
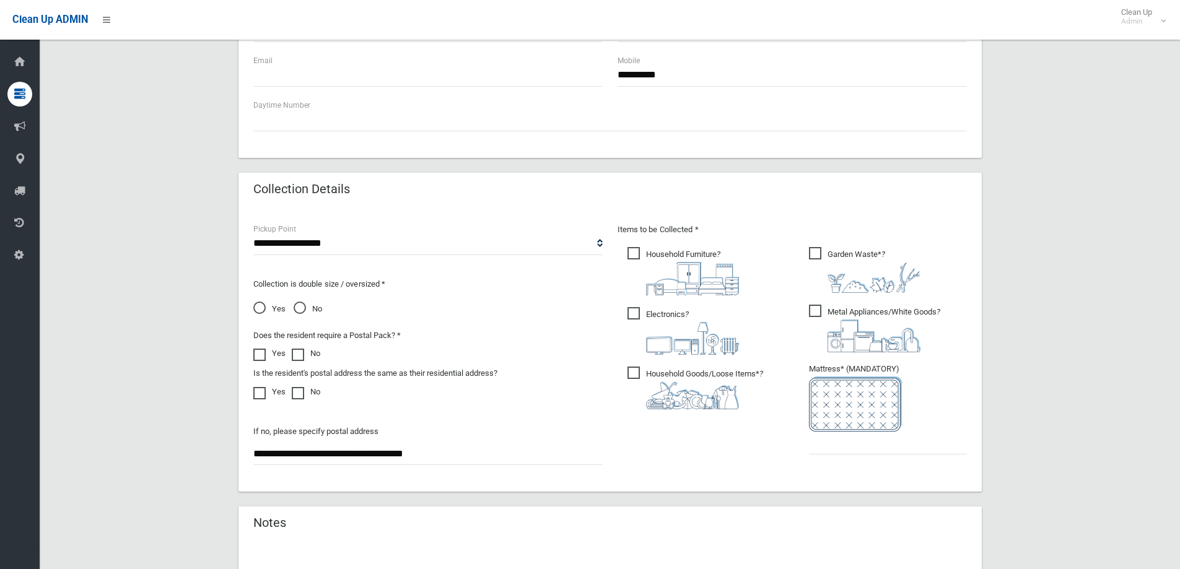
drag, startPoint x: 904, startPoint y: 458, endPoint x: 911, endPoint y: 453, distance: 8.9
click at [904, 459] on ul "Garden Waste* ?" at bounding box center [883, 354] width 168 height 219
click at [915, 444] on input "text" at bounding box center [888, 443] width 158 height 23
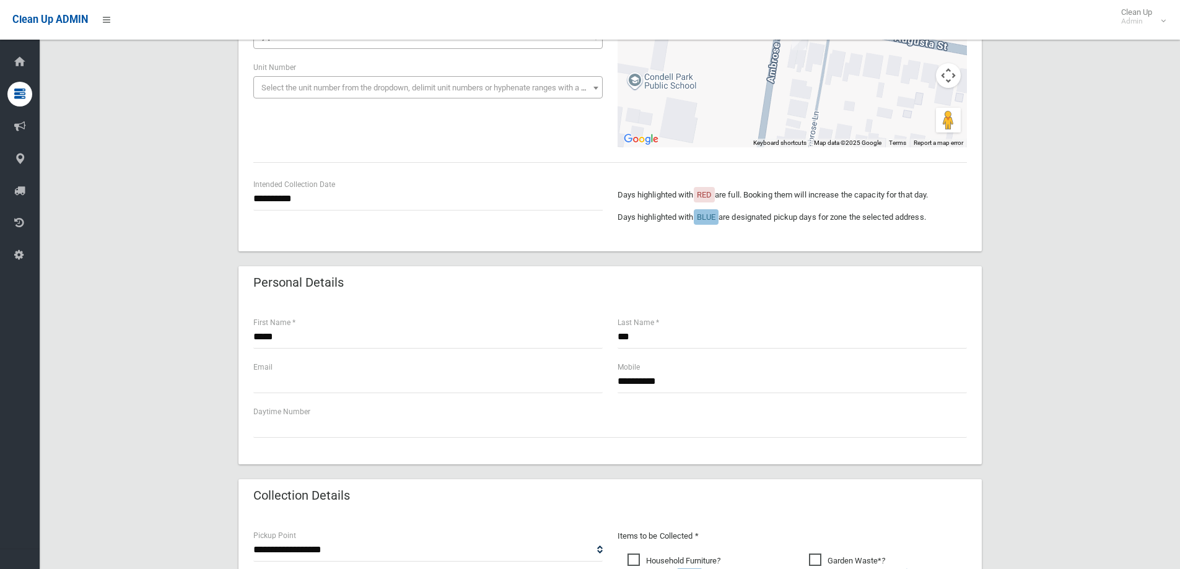
scroll to position [186, 0]
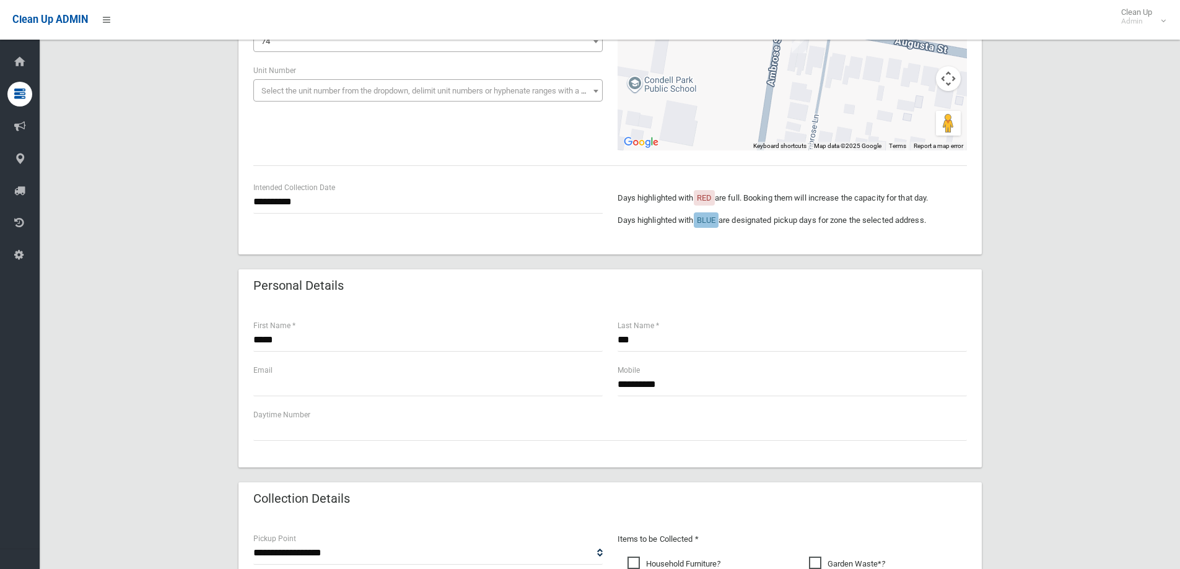
type input "*"
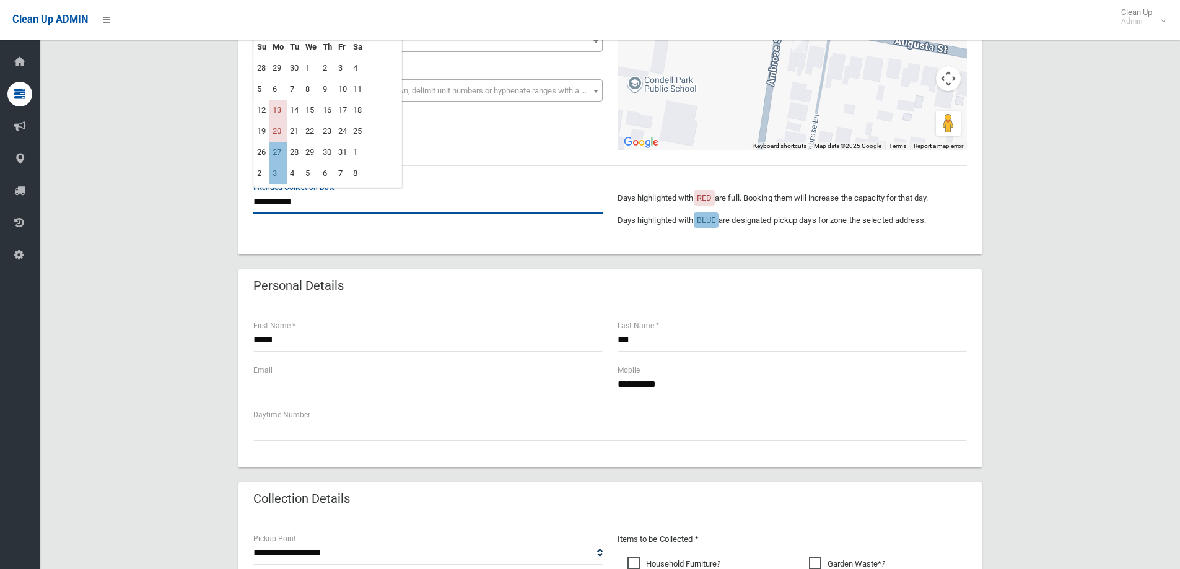
click at [312, 208] on input "**********" at bounding box center [427, 202] width 349 height 23
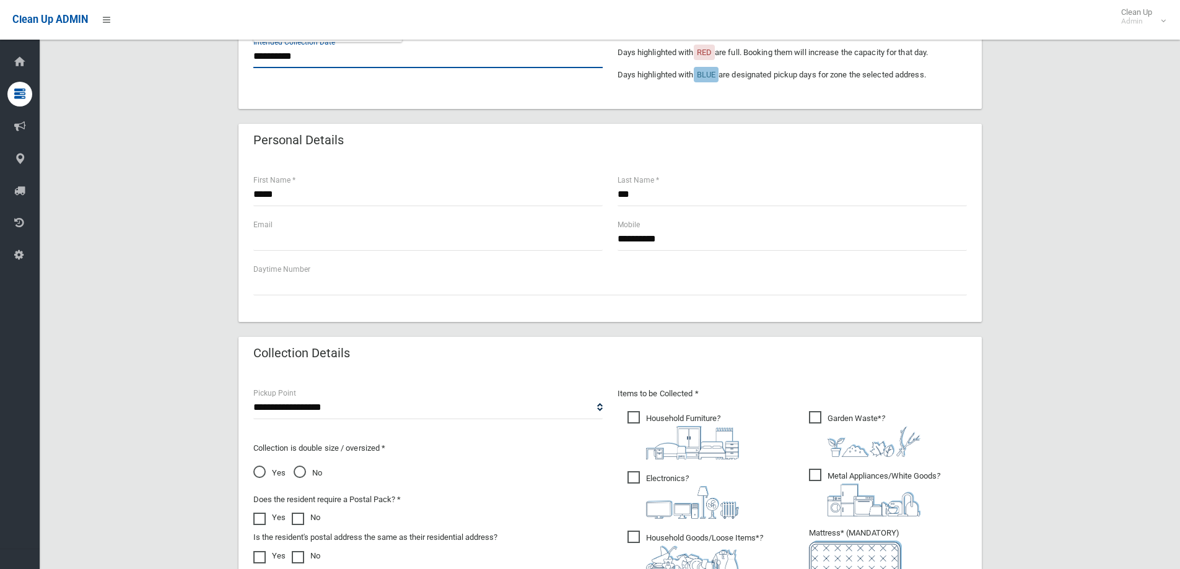
scroll to position [496, 0]
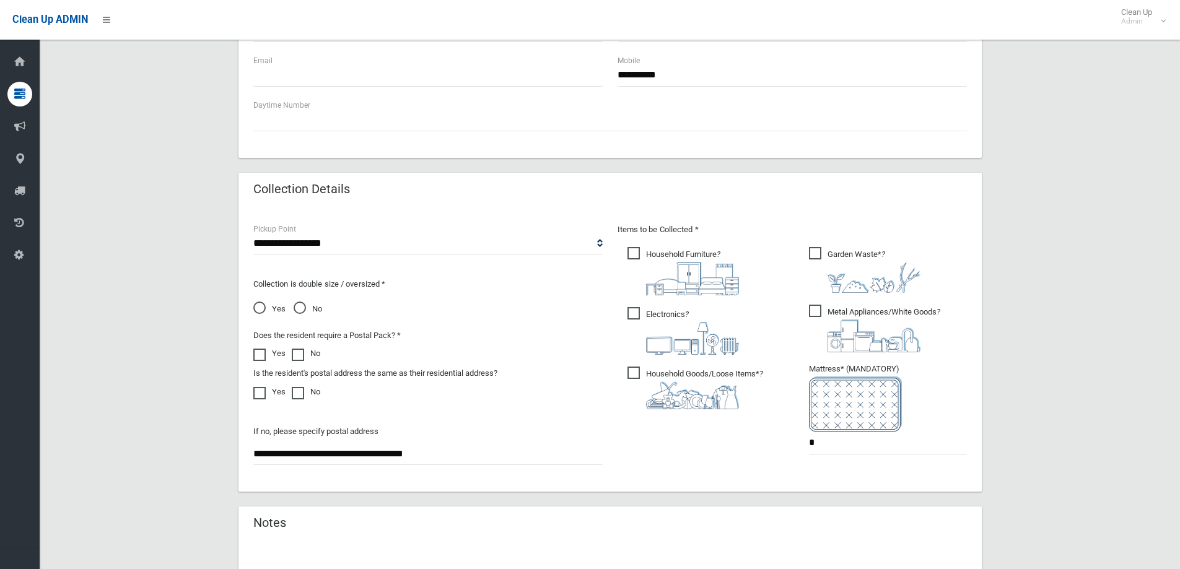
click at [253, 366] on label "Is the resident's postal address the same as their residential address?" at bounding box center [375, 373] width 244 height 15
click at [256, 349] on span at bounding box center [262, 349] width 19 height 0
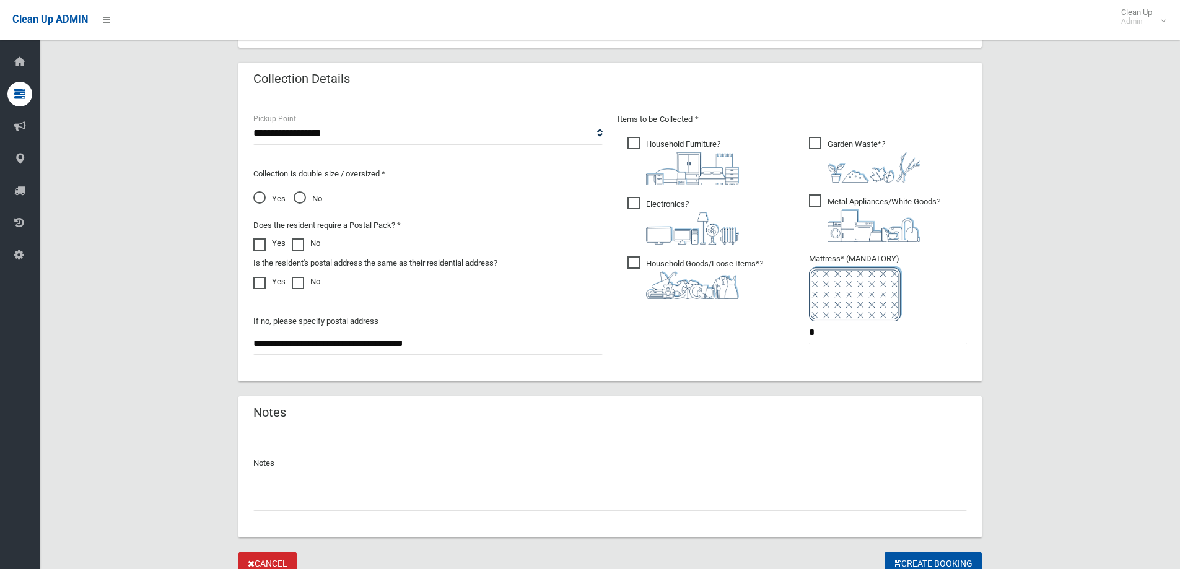
scroll to position [657, 0]
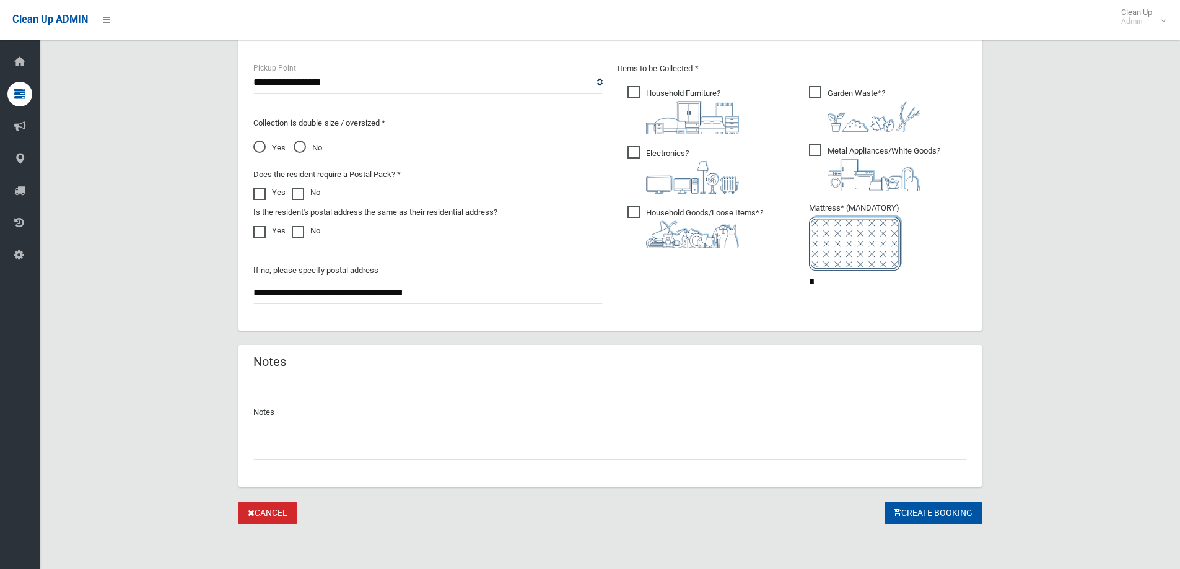
click at [586, 436] on div at bounding box center [610, 444] width 714 height 33
click at [604, 444] on input "text" at bounding box center [610, 448] width 714 height 23
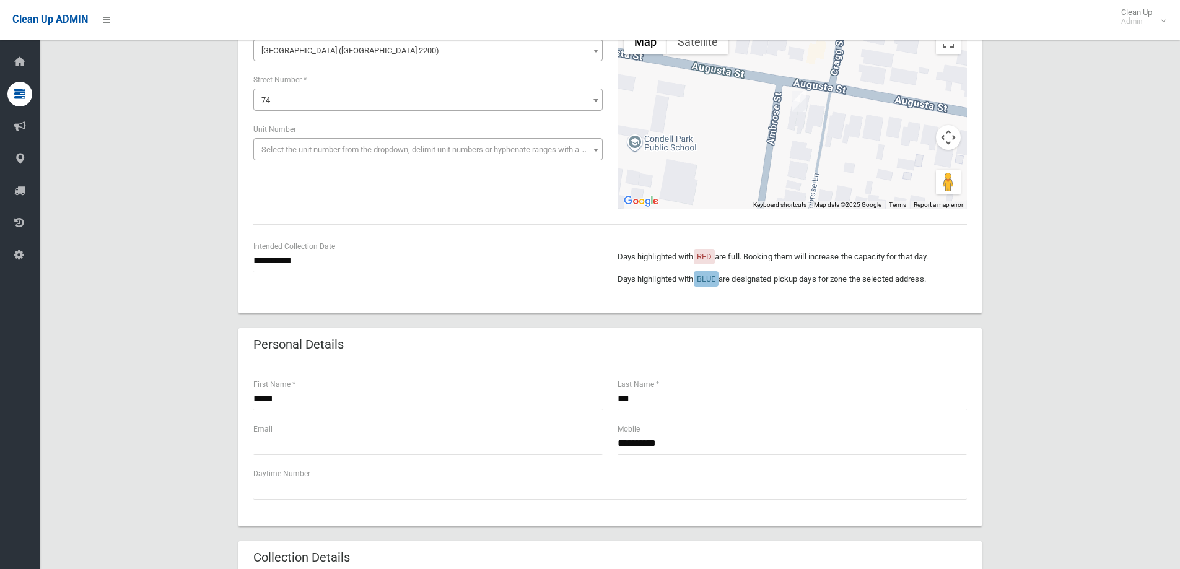
scroll to position [0, 0]
